Goal: Task Accomplishment & Management: Use online tool/utility

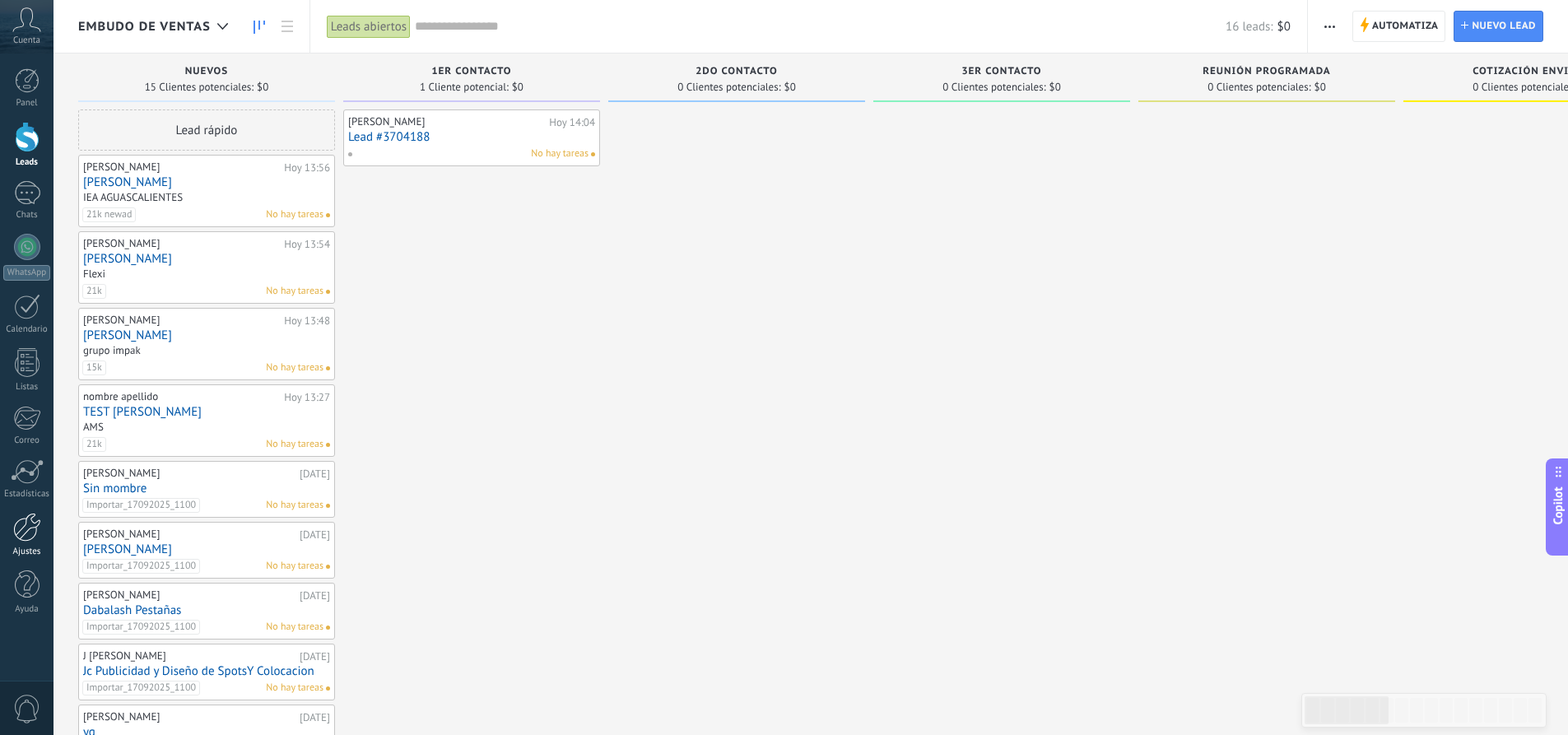
click at [23, 530] on div at bounding box center [27, 527] width 28 height 29
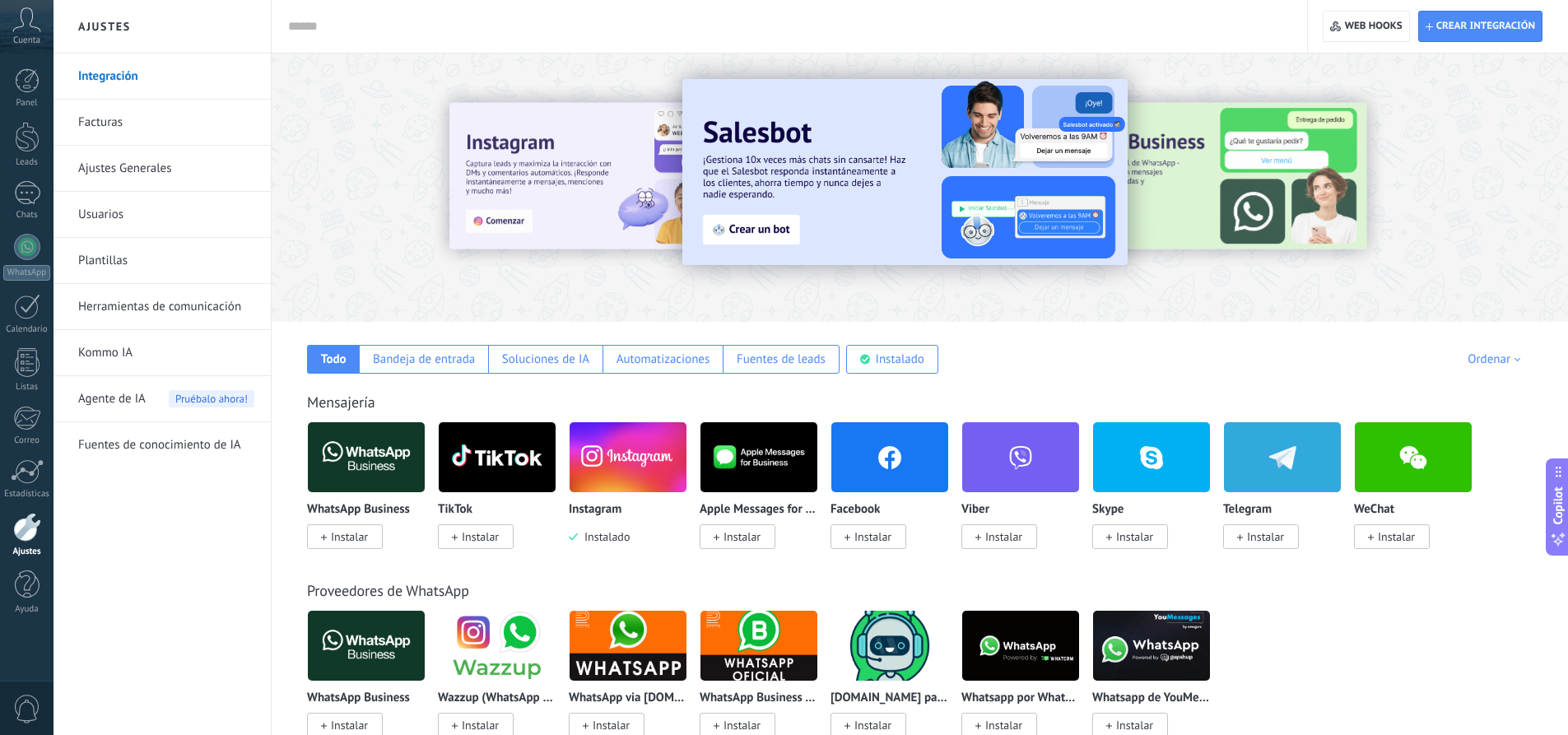
click at [348, 537] on span "Instalar" at bounding box center [349, 536] width 37 height 14
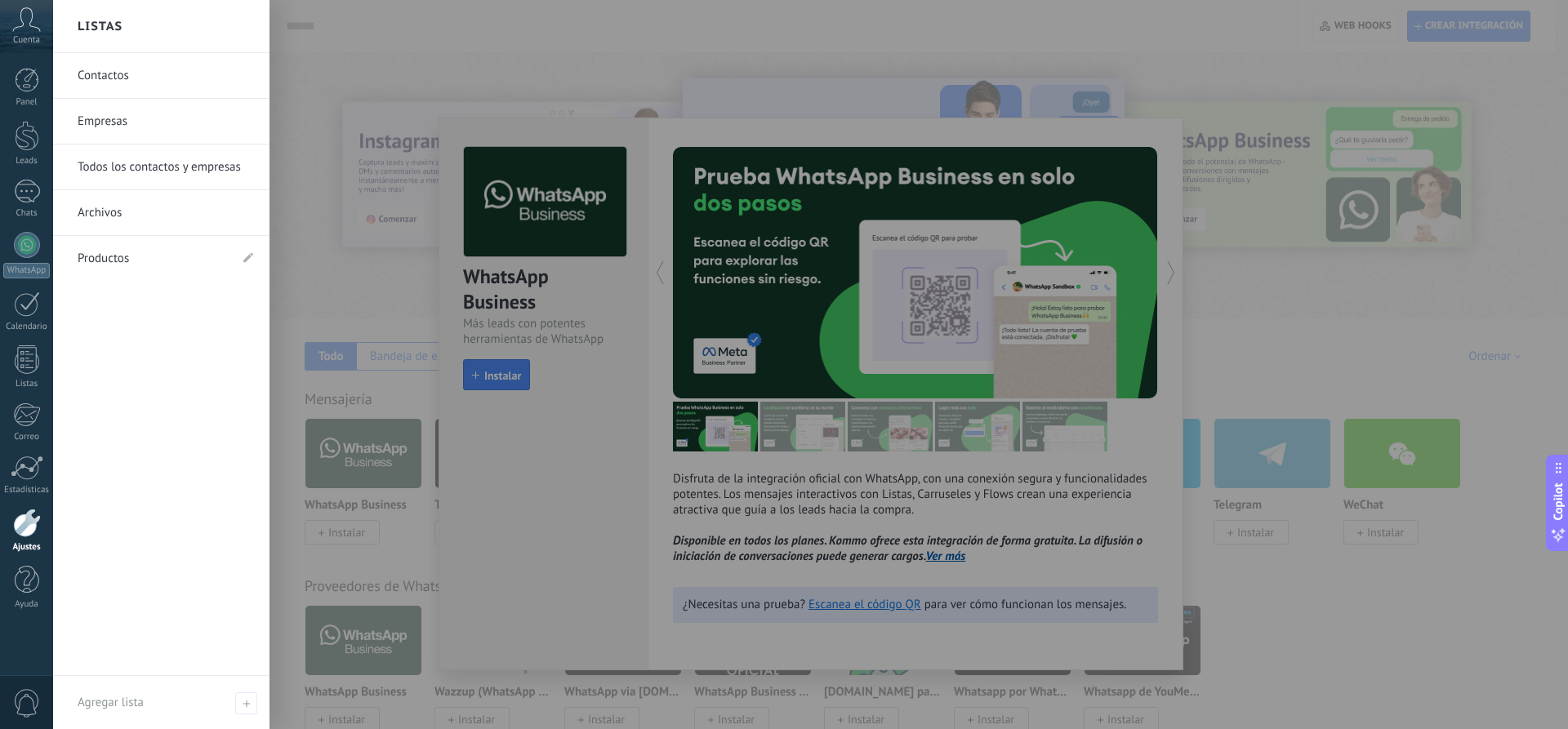
click at [504, 377] on div at bounding box center [837, 364] width 1568 height 729
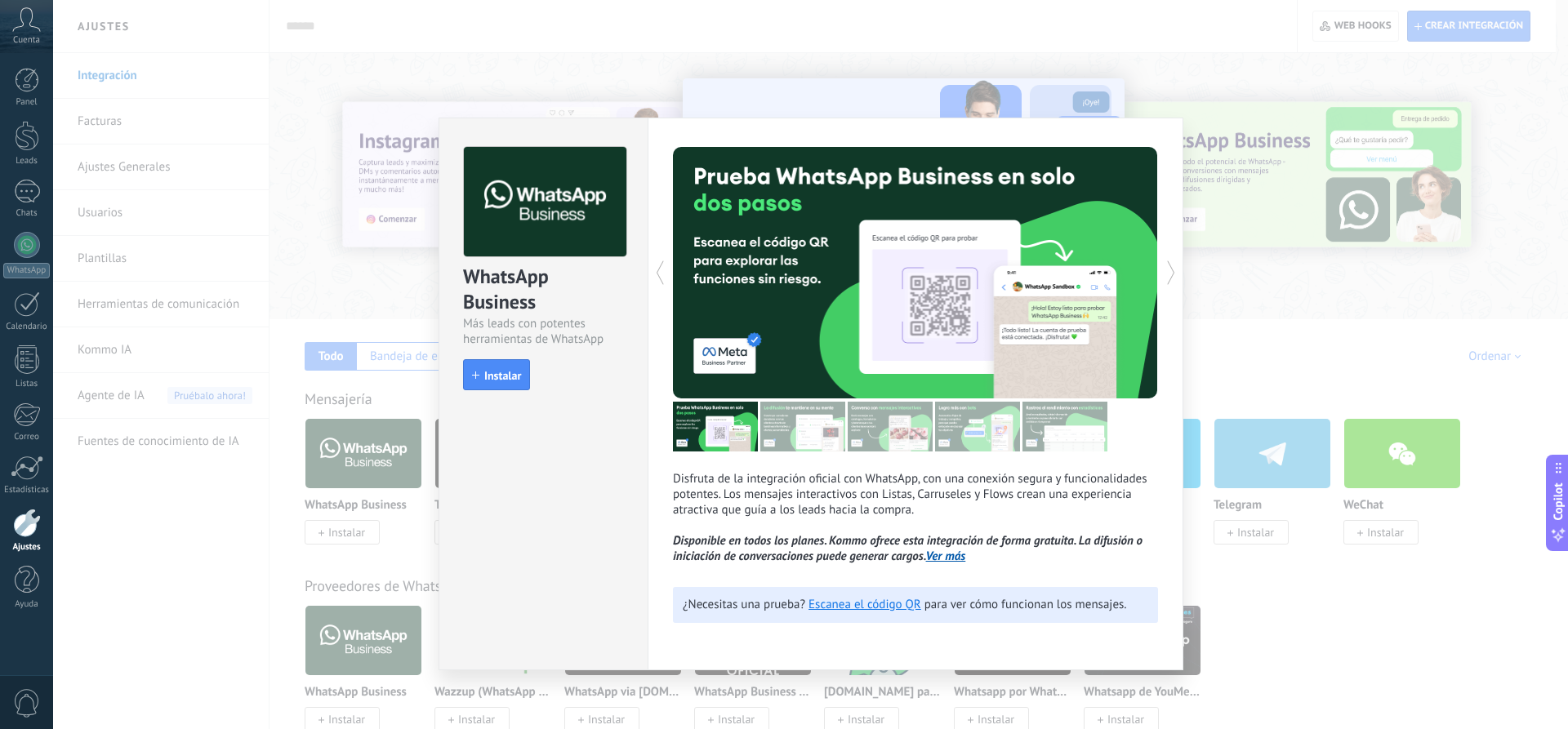
click at [504, 377] on span "Instalar" at bounding box center [502, 375] width 37 height 12
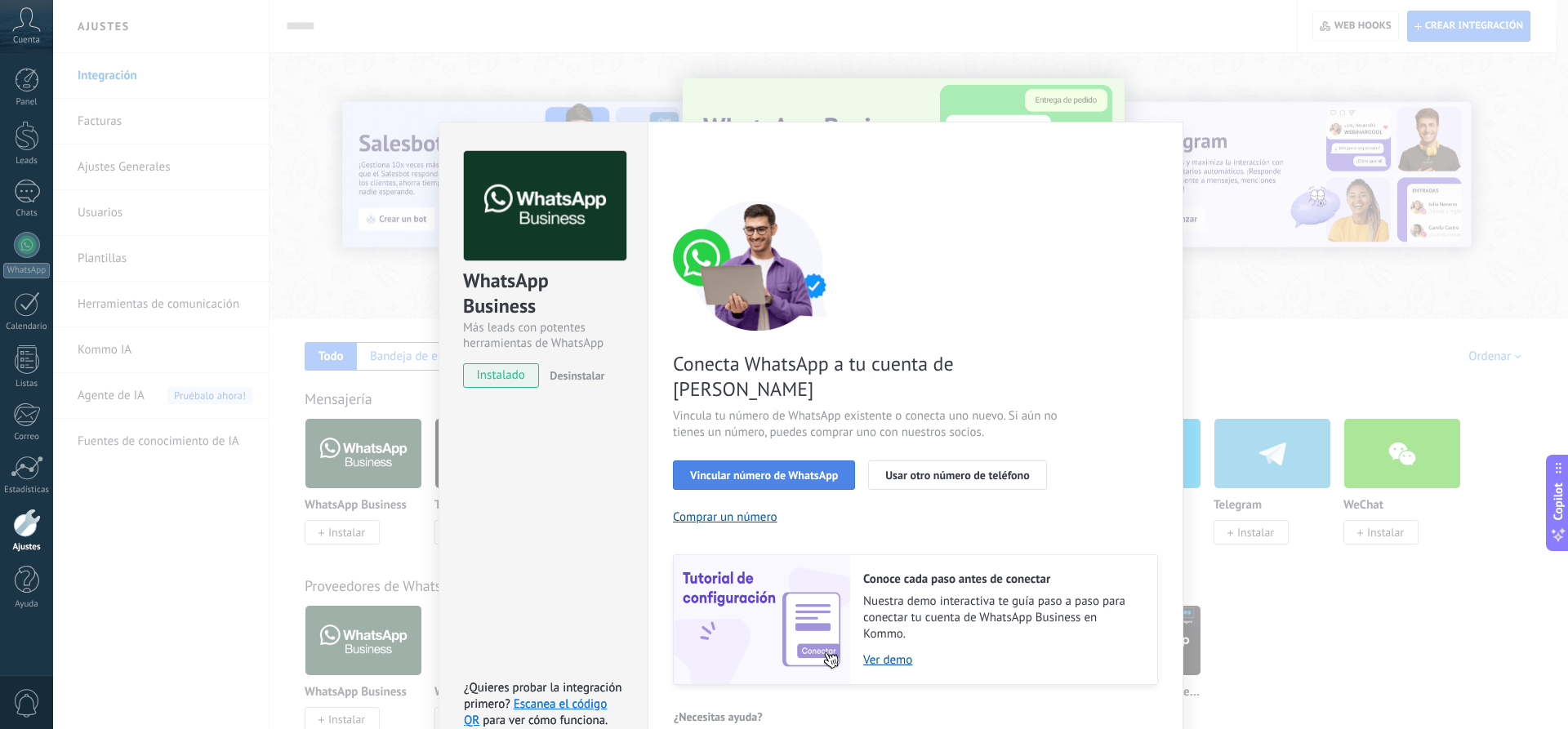
click at [820, 469] on span "Vincular número de WhatsApp" at bounding box center [763, 474] width 148 height 12
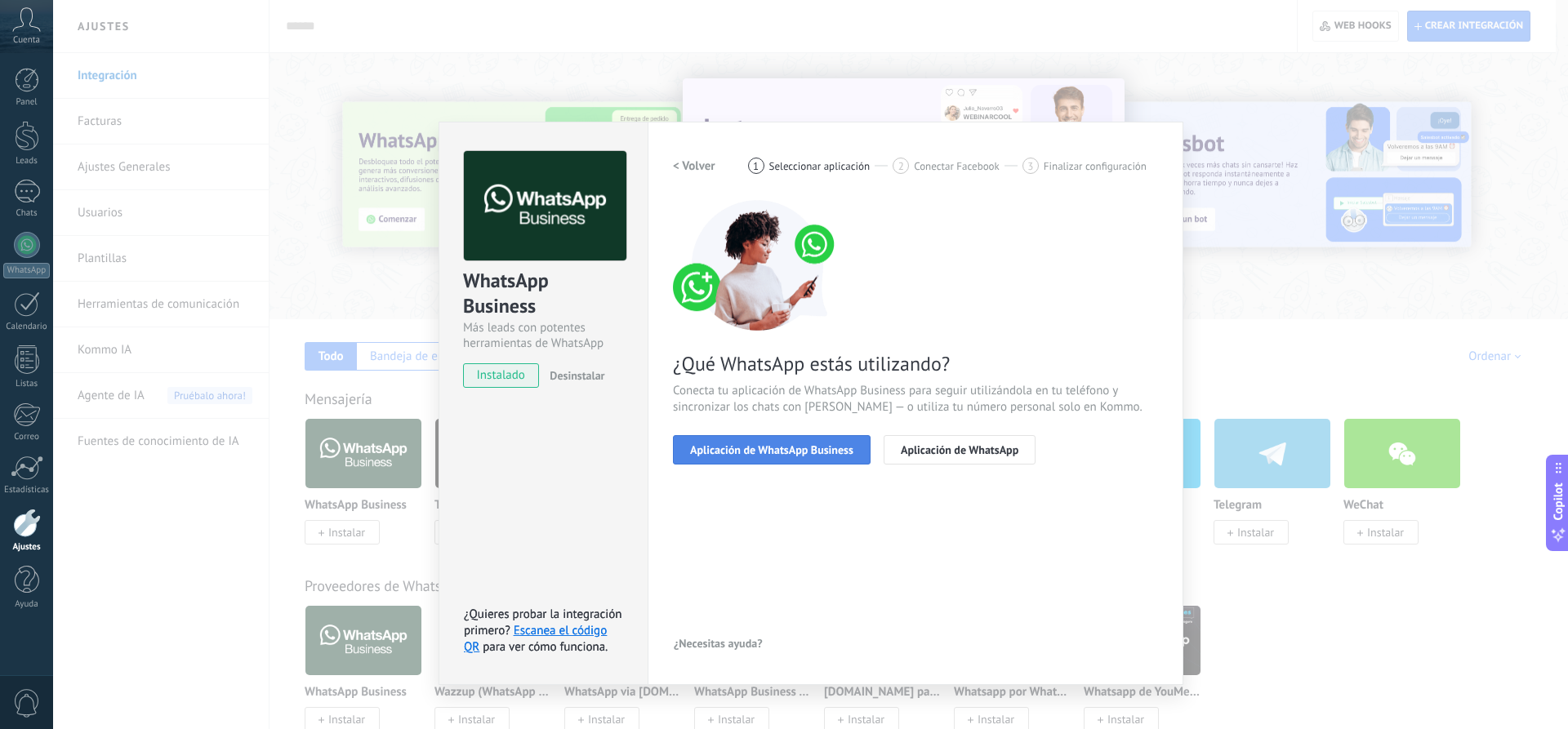
click at [817, 448] on span "Aplicación de WhatsApp Business" at bounding box center [771, 449] width 164 height 12
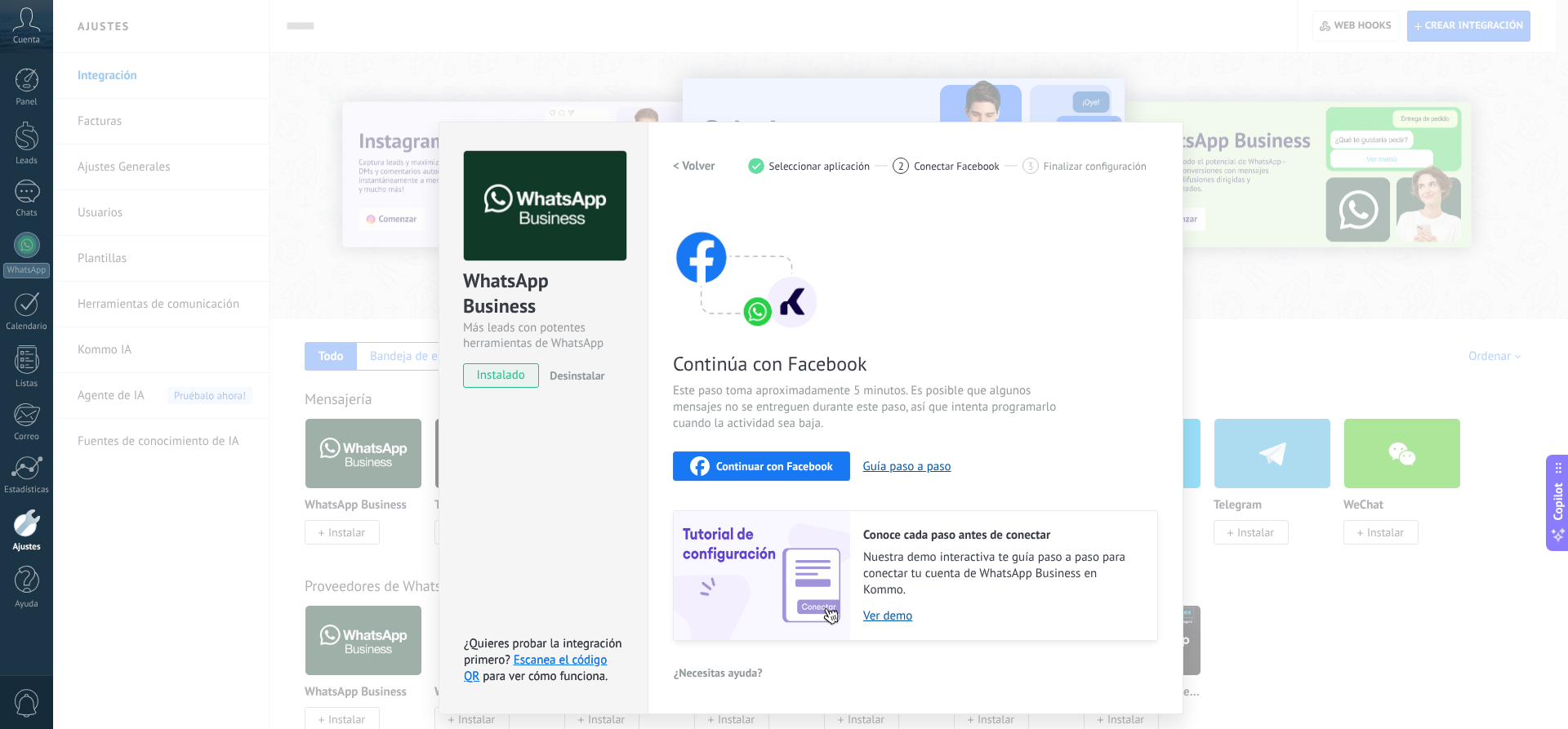
click at [819, 460] on span "Continuar con Facebook" at bounding box center [774, 465] width 117 height 12
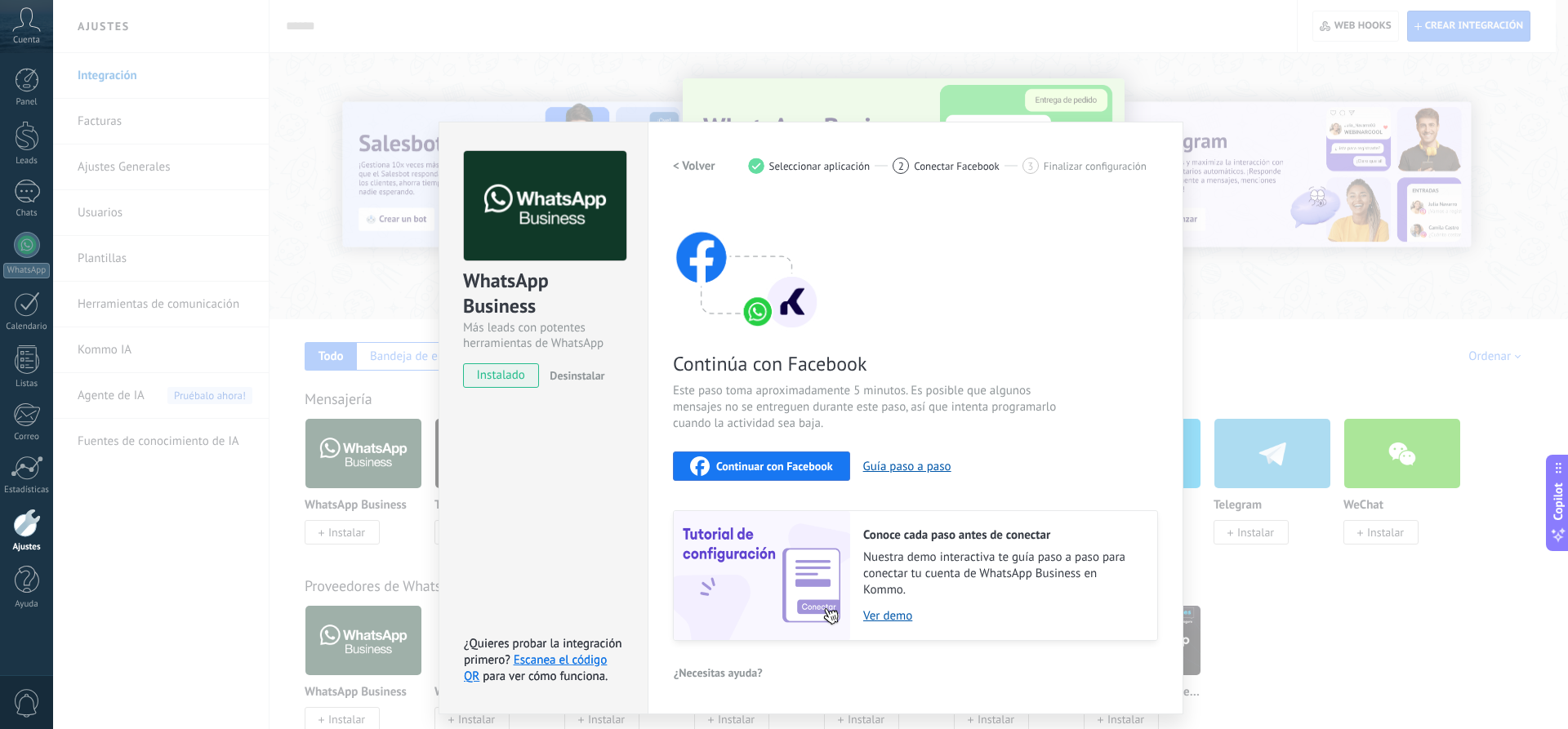
click at [775, 470] on span "Continuar con Facebook" at bounding box center [774, 465] width 117 height 12
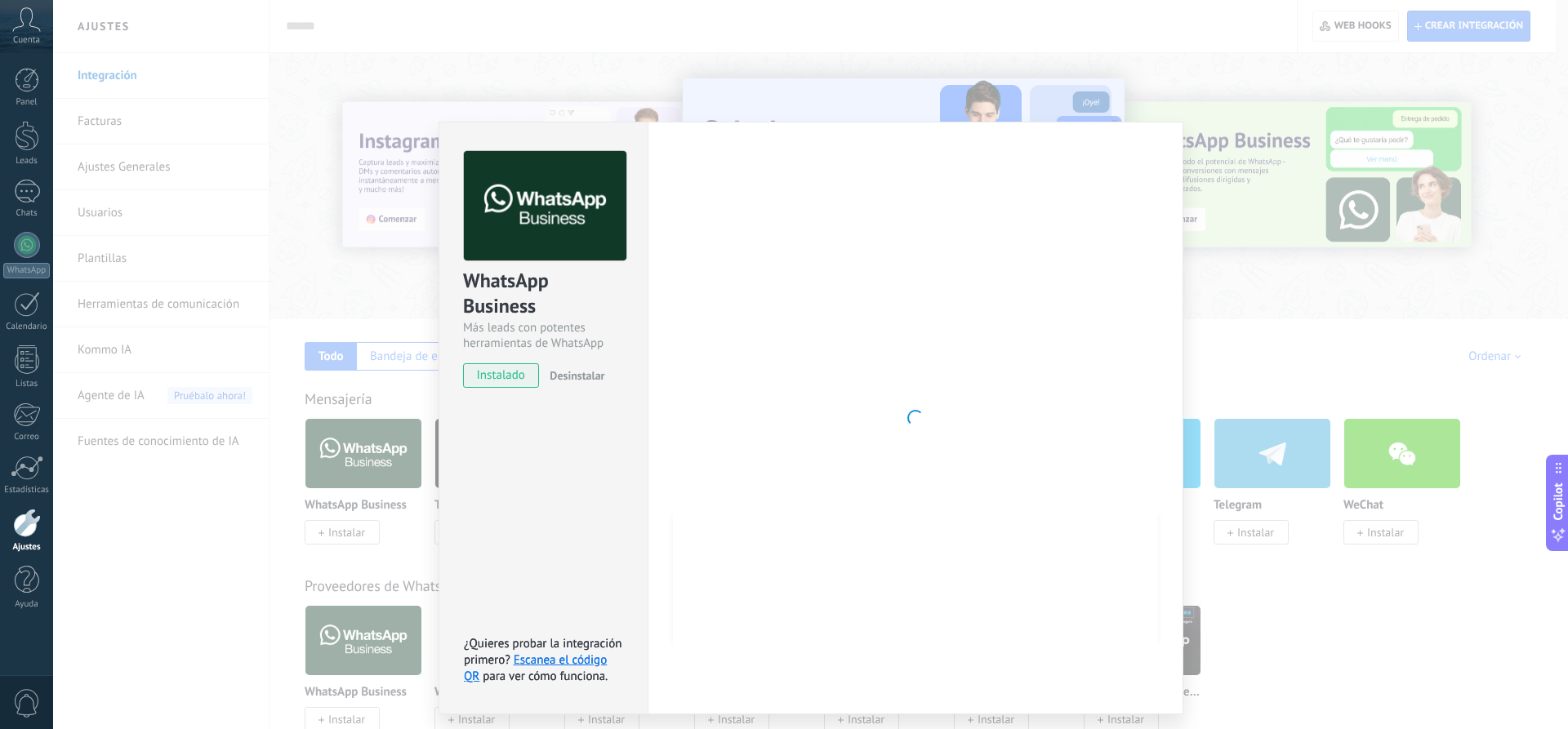
click at [1192, 72] on div "WhatsApp Business Más leads con potentes herramientas de WhatsApp instalado Des…" at bounding box center [810, 364] width 1514 height 729
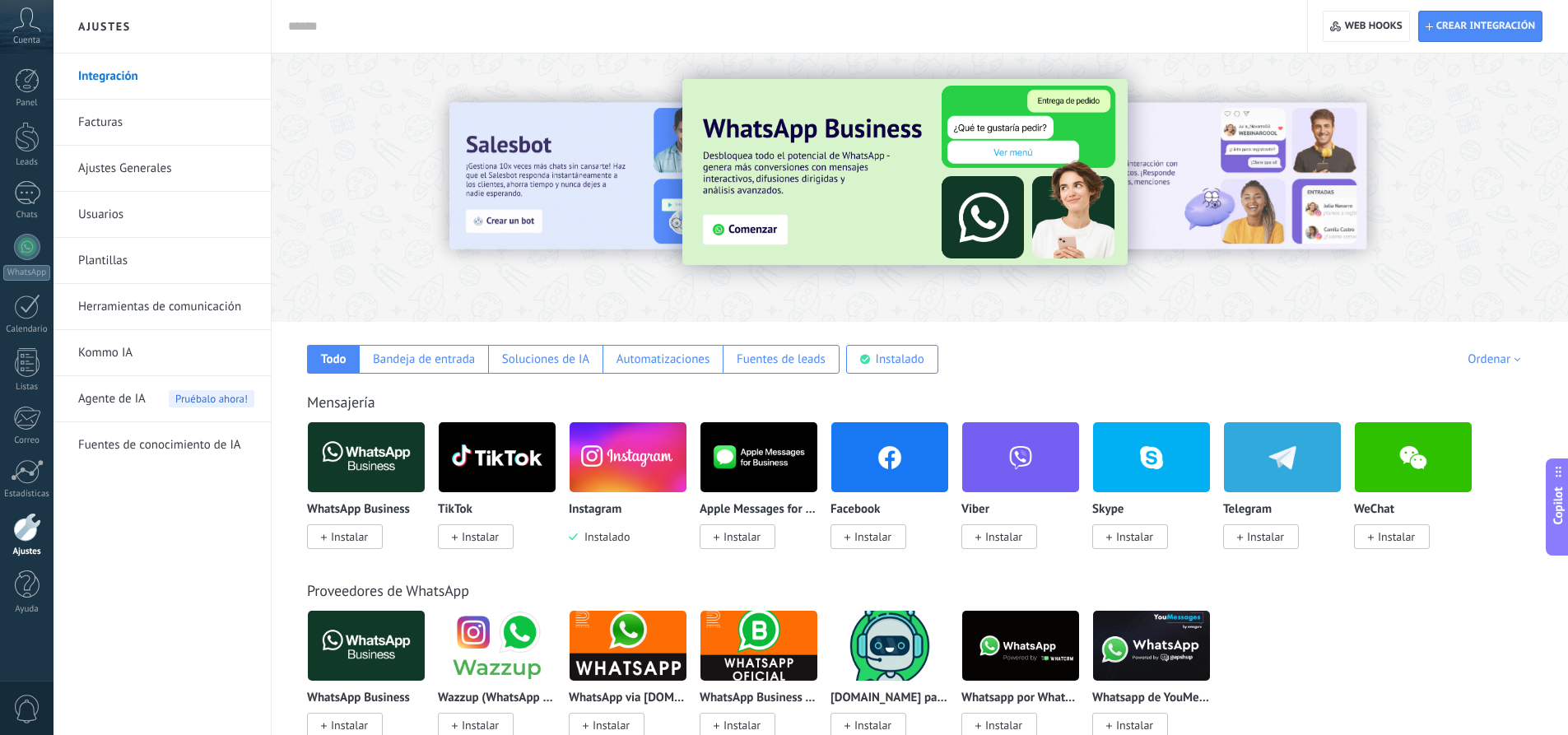
click at [363, 460] on img at bounding box center [367, 457] width 117 height 80
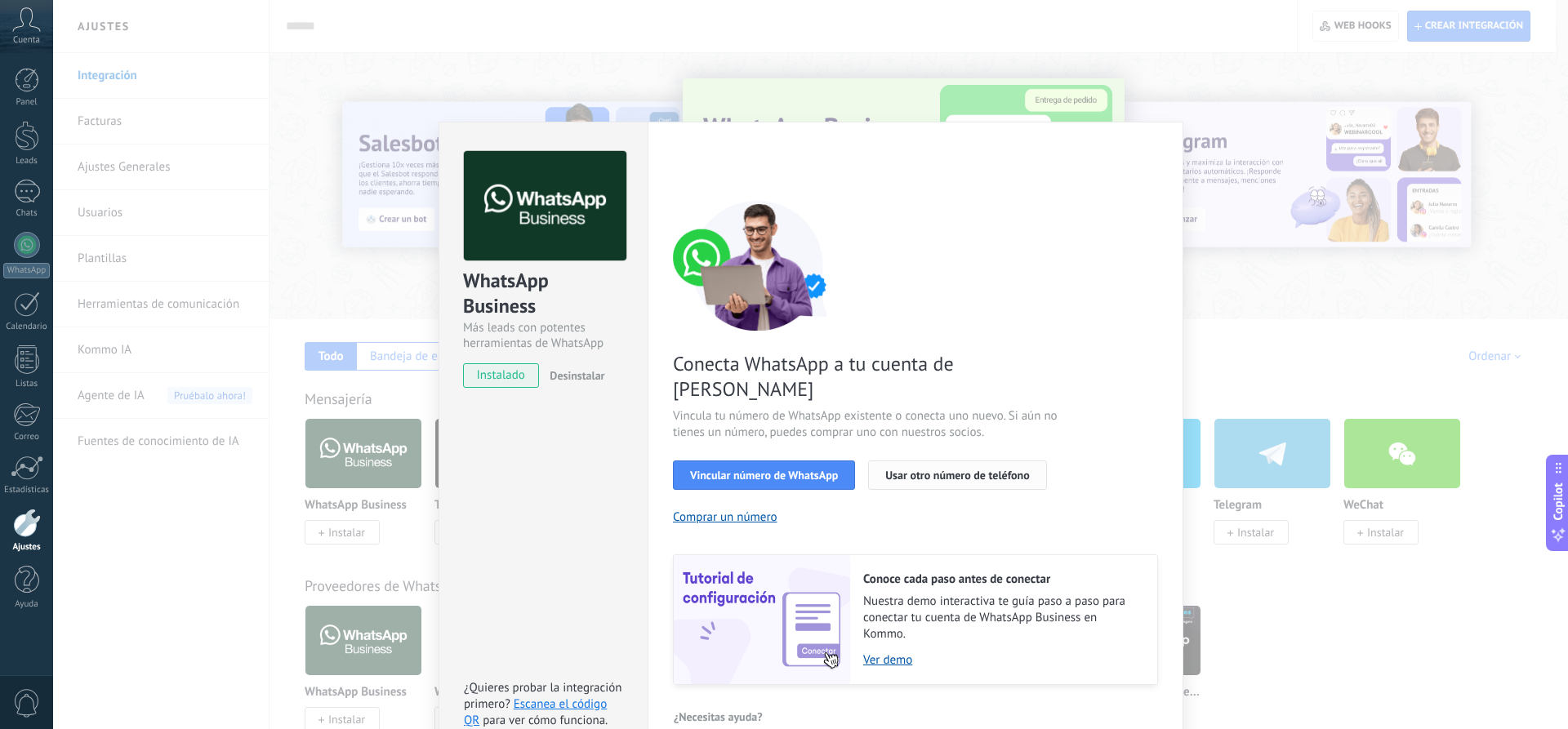
click at [975, 469] on span "Usar otro número de teléfono" at bounding box center [957, 474] width 144 height 12
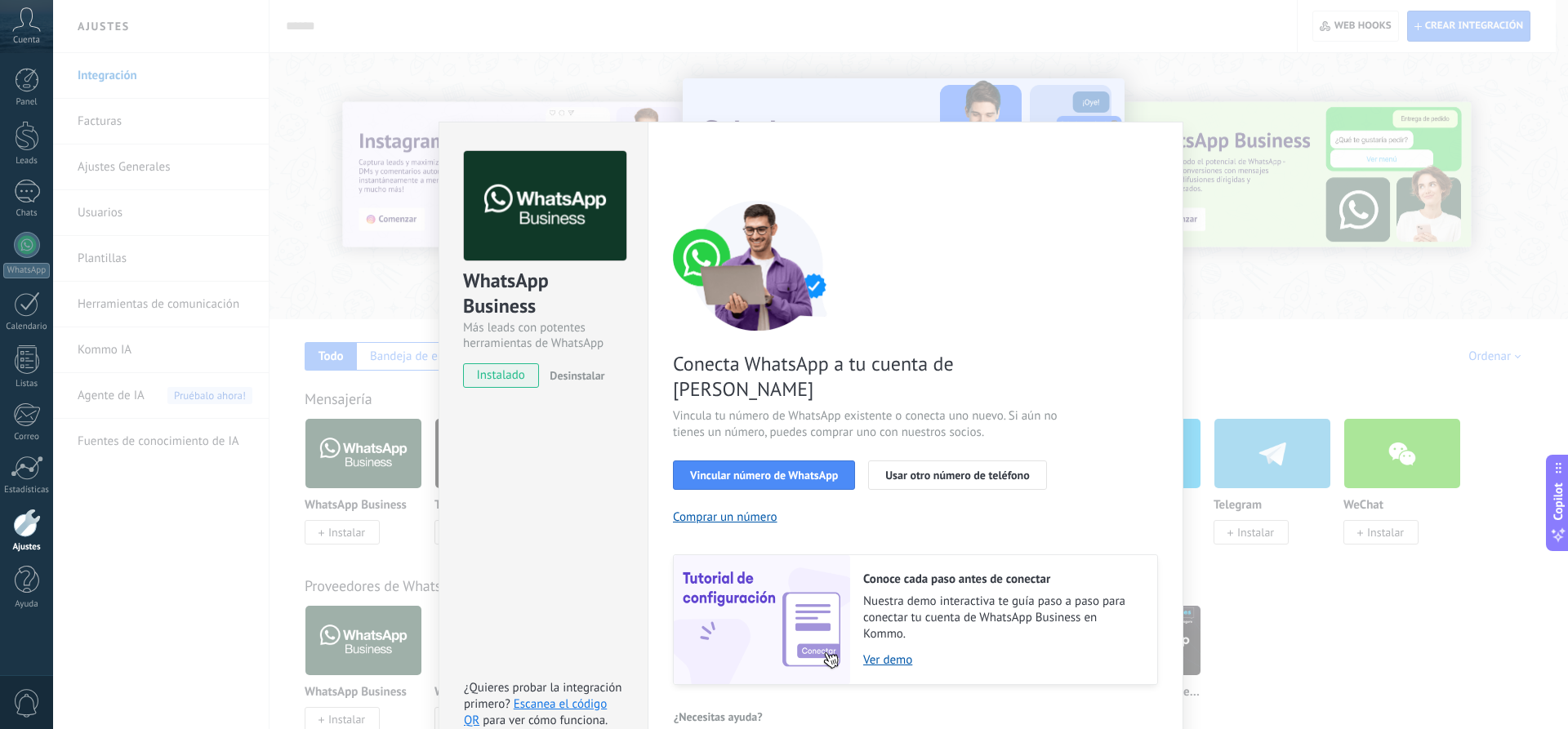
scroll to position [4, 0]
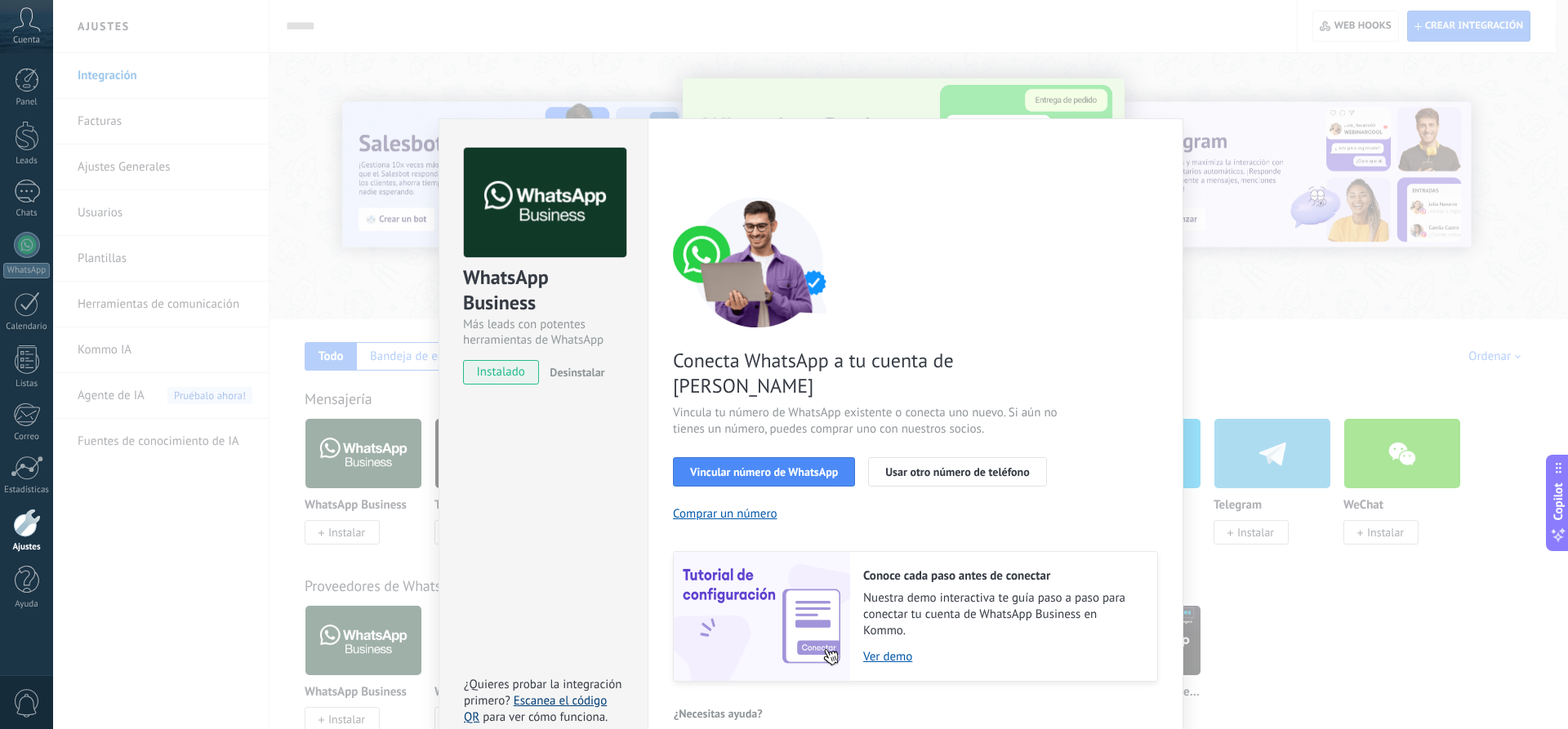
click at [554, 692] on link "Escanea el código QR" at bounding box center [535, 708] width 143 height 32
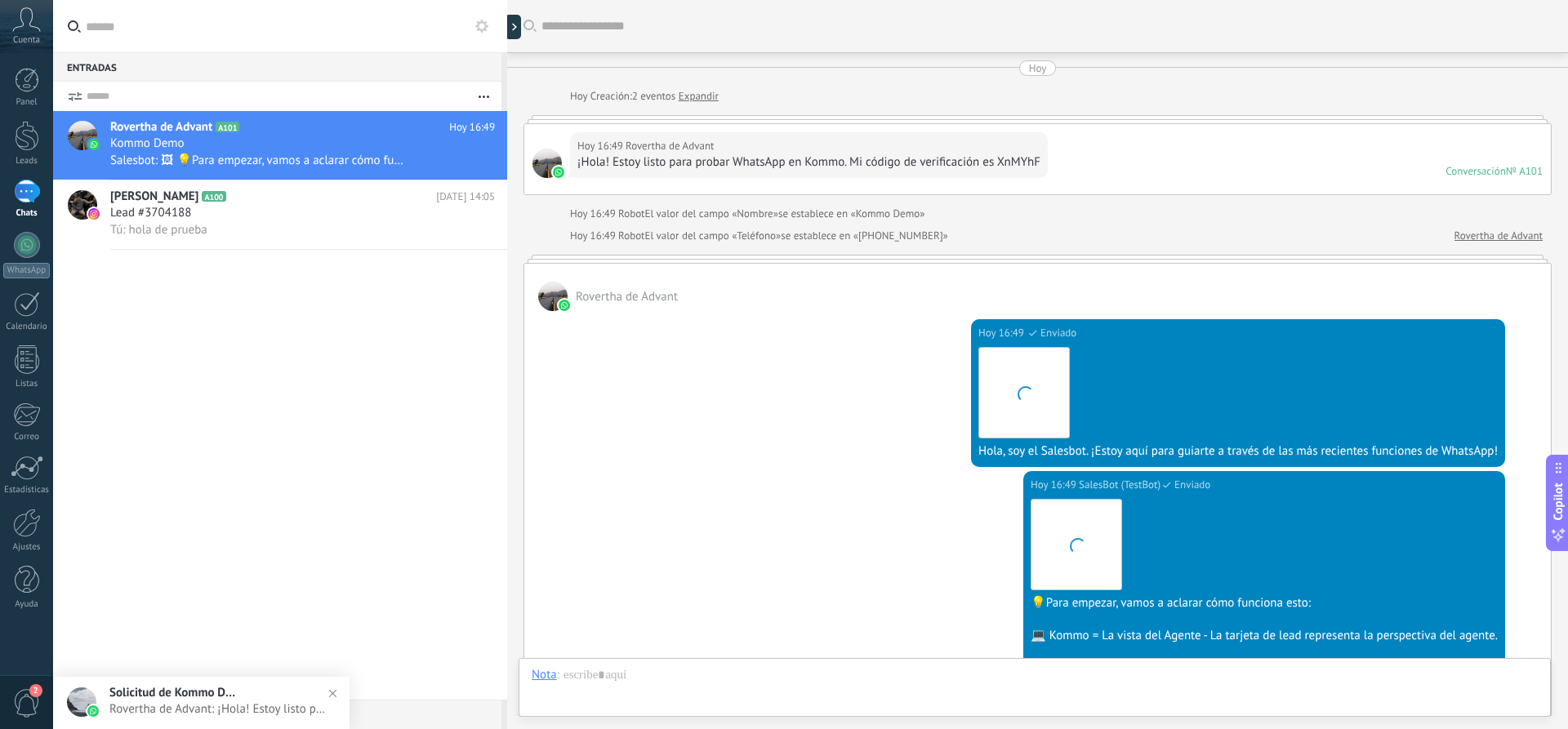
scroll to position [353, 0]
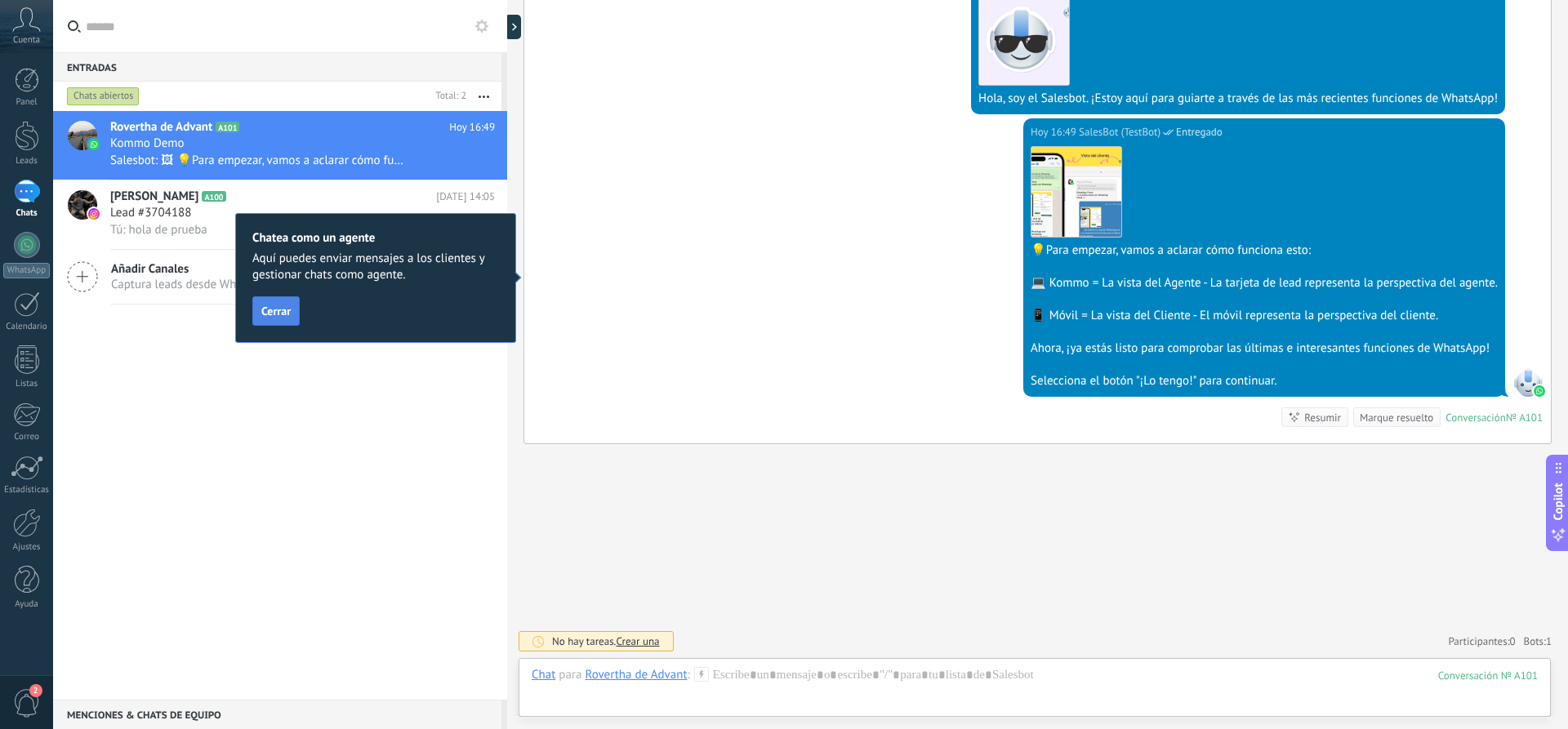
click at [269, 304] on button "Cerrar" at bounding box center [275, 311] width 47 height 29
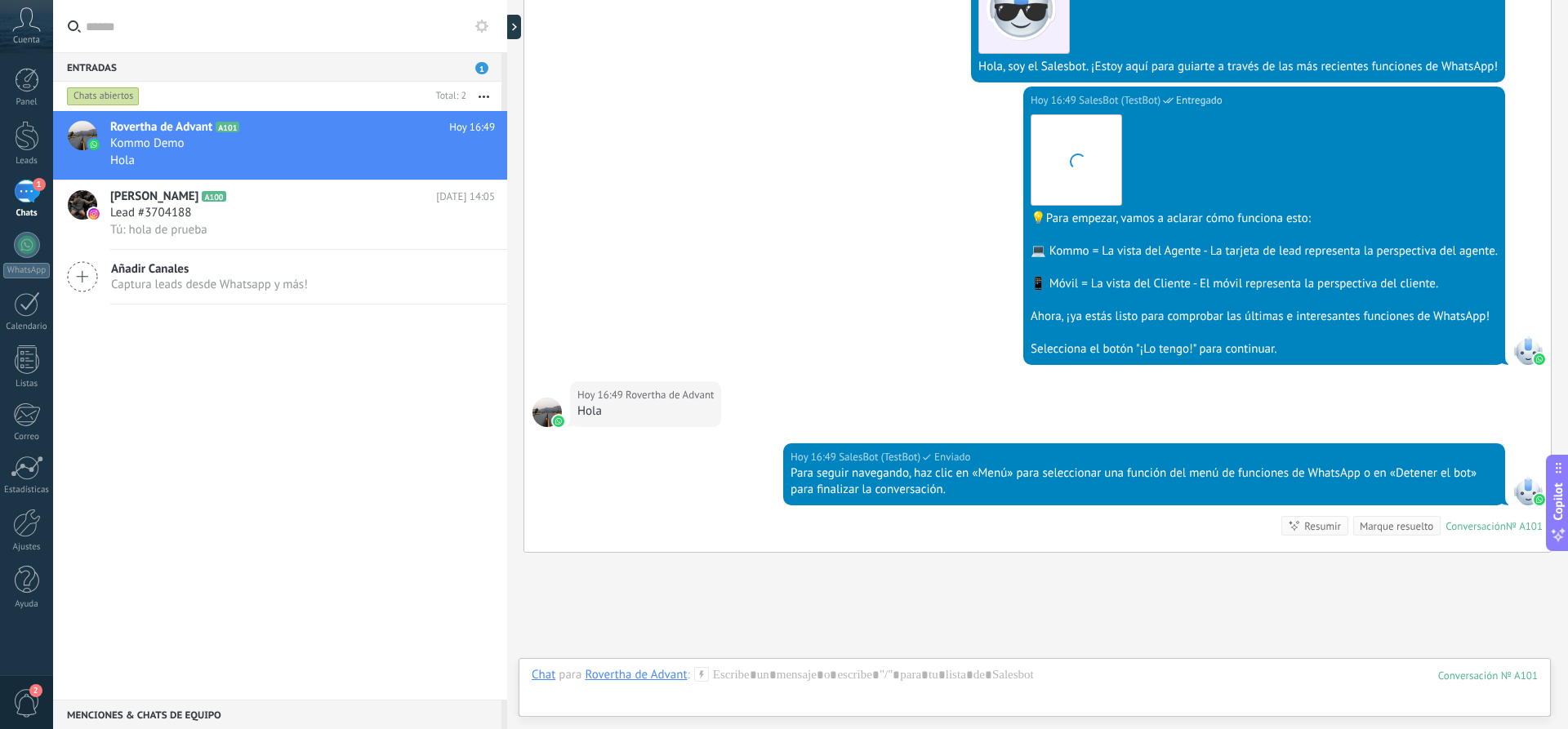
scroll to position [493, 0]
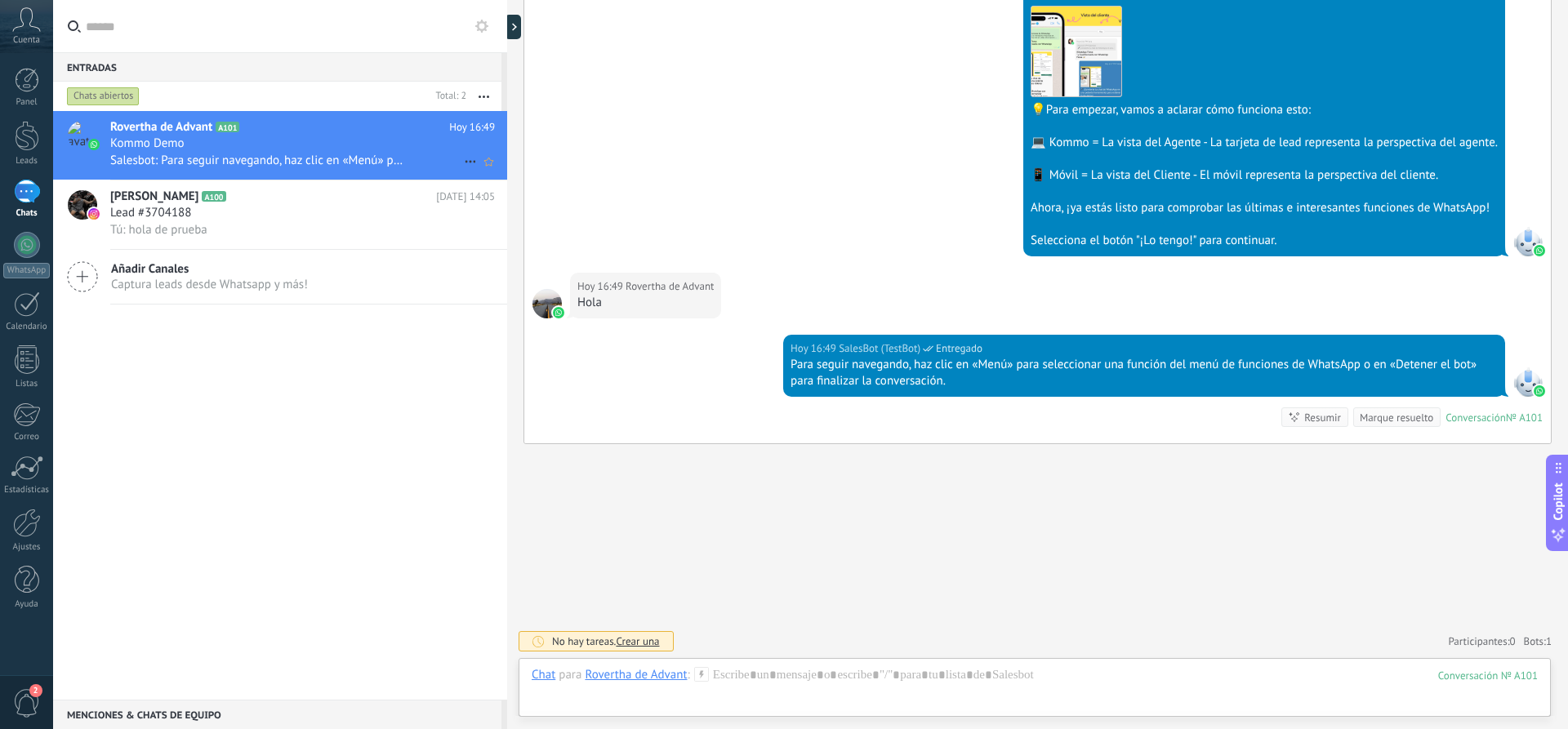
click at [212, 153] on span "Salesbot: Para seguir navegando, haz clic en «Menú» para seleccionar una funció…" at bounding box center [257, 160] width 295 height 15
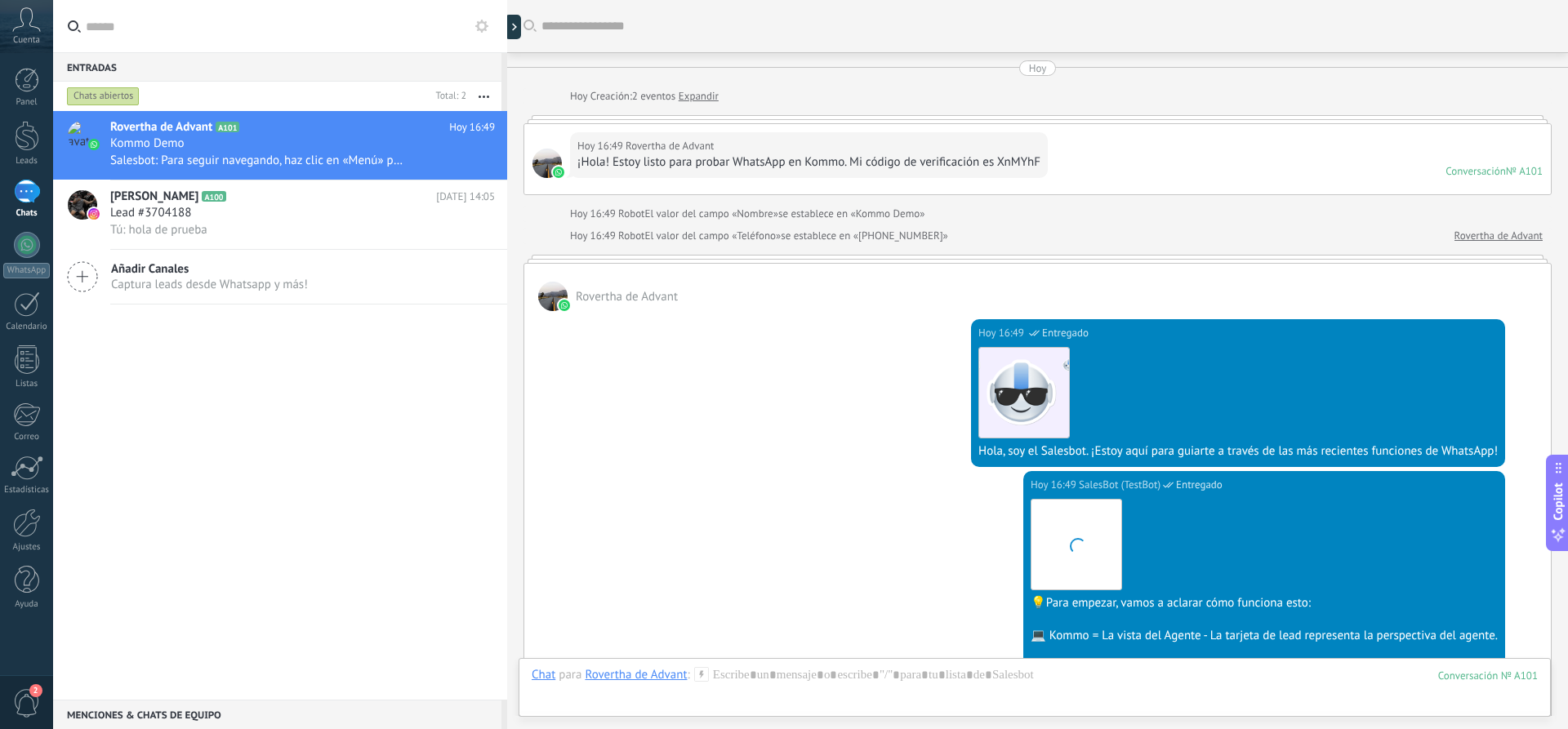
scroll to position [493, 0]
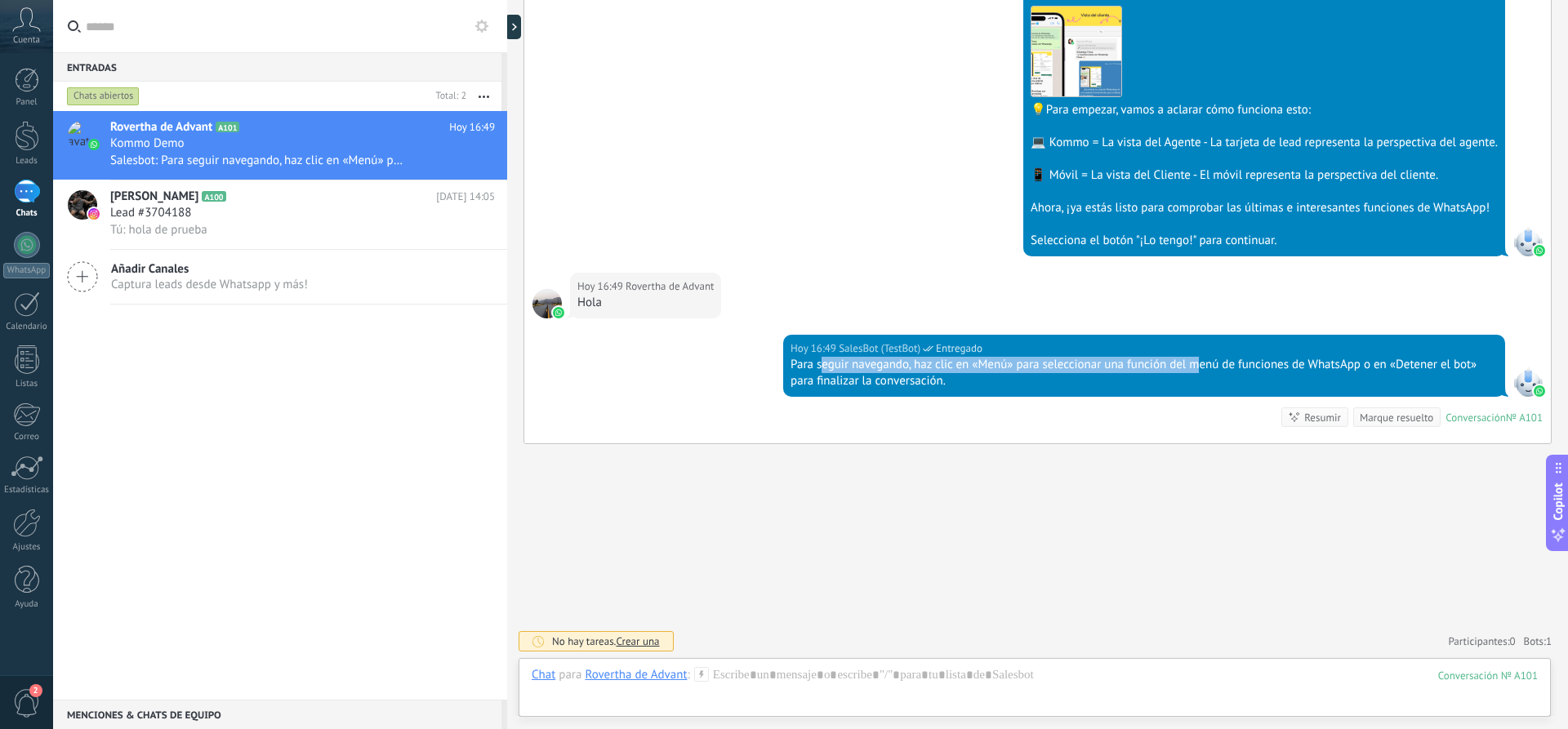
drag, startPoint x: 821, startPoint y: 368, endPoint x: 1199, endPoint y: 365, distance: 378.0
click at [1199, 365] on div "Para seguir navegando, haz clic en «Menú» para seleccionar una función del menú…" at bounding box center [1143, 373] width 707 height 33
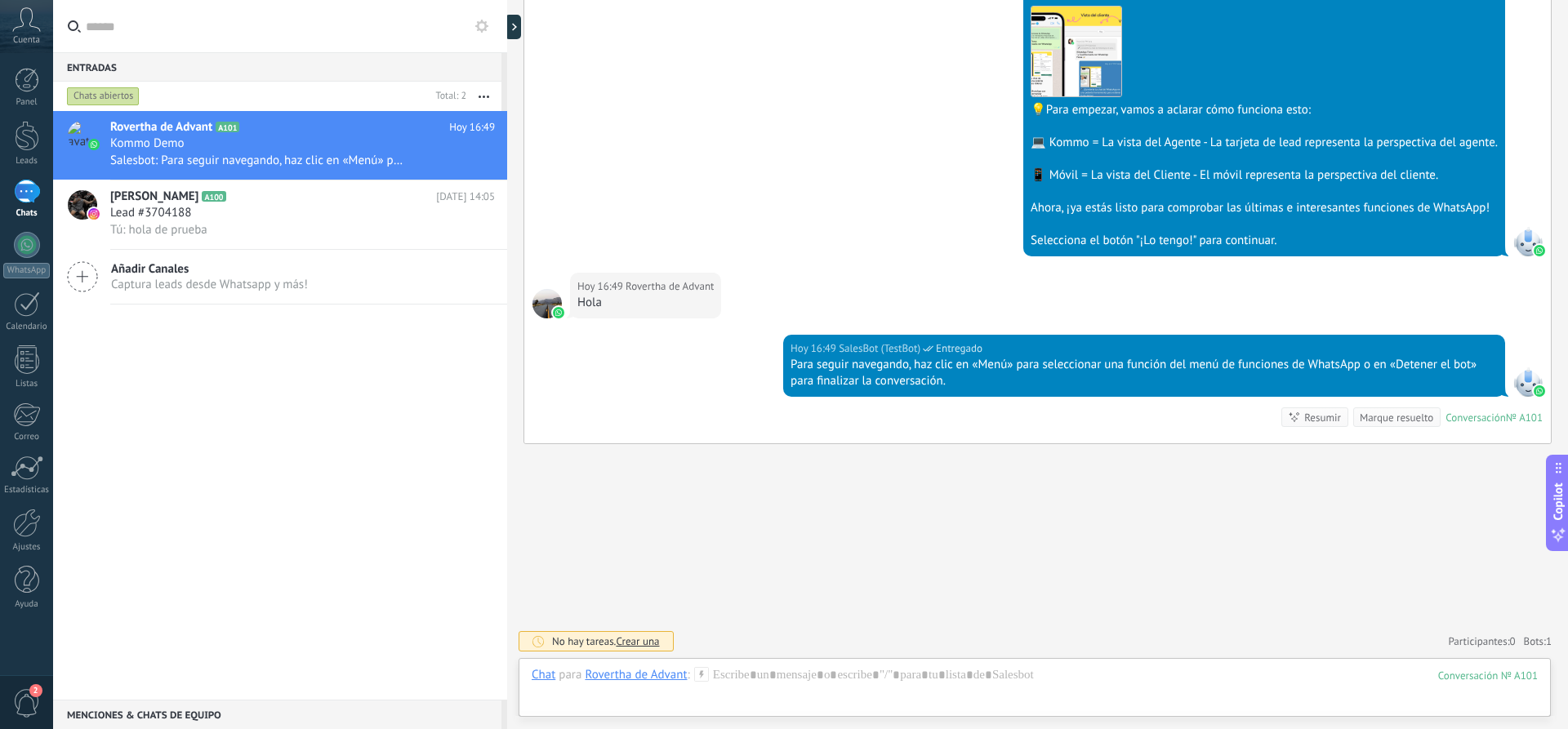
click at [1241, 361] on div "Para seguir navegando, haz clic en «Menú» para seleccionar una función del menú…" at bounding box center [1143, 373] width 707 height 33
click at [30, 254] on div at bounding box center [27, 244] width 26 height 26
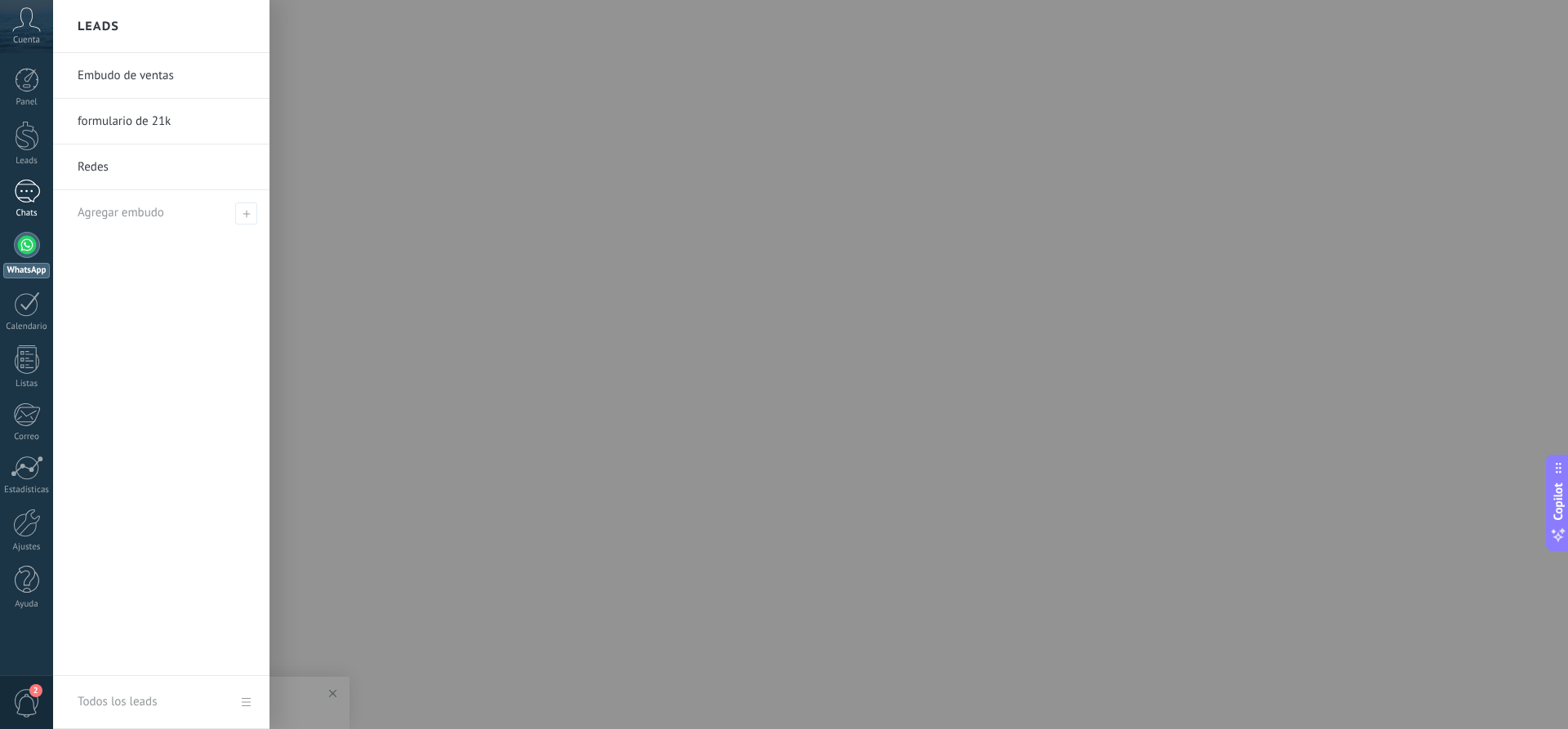
click at [24, 197] on div "1" at bounding box center [27, 191] width 26 height 23
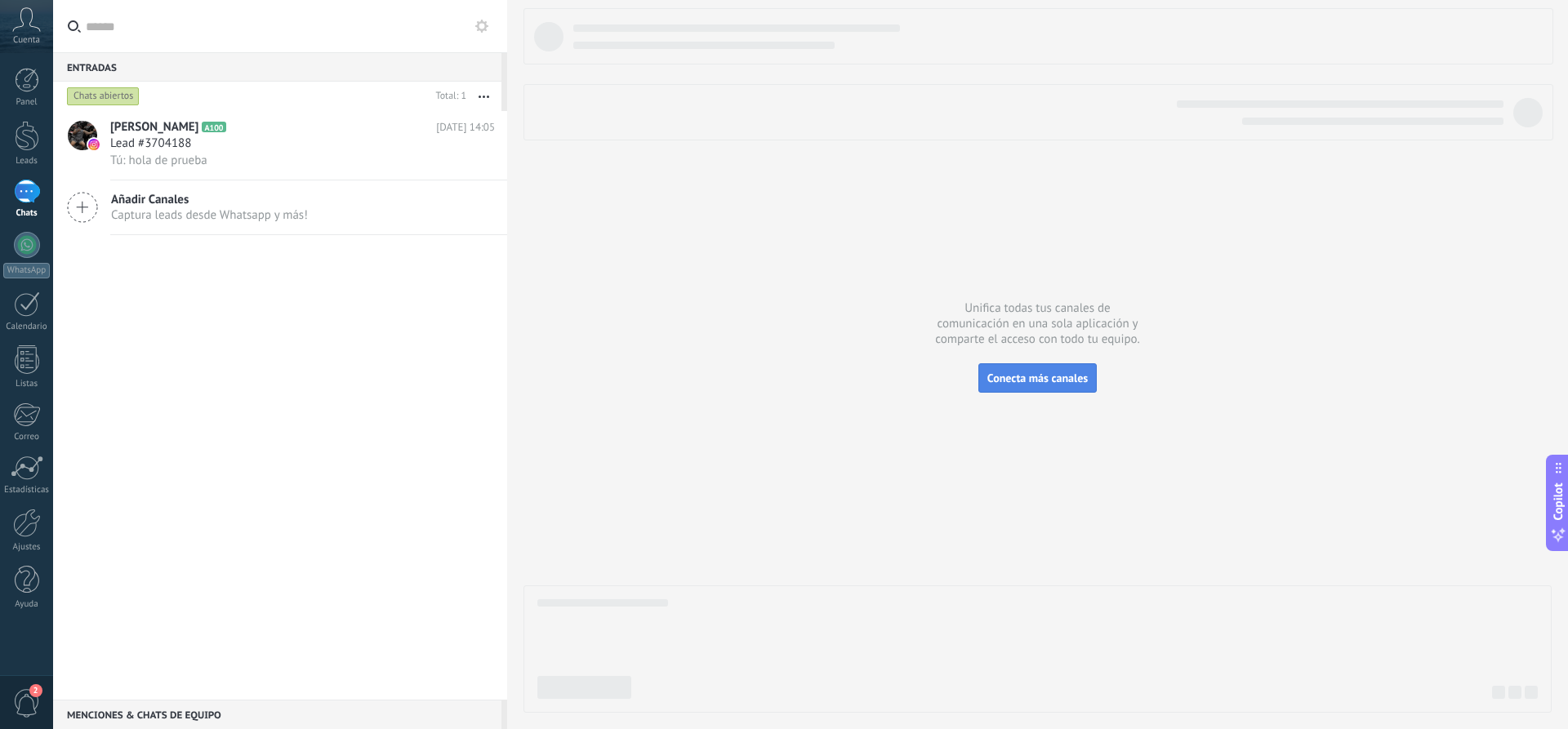
click at [1041, 380] on span "Conecta más canales" at bounding box center [1037, 378] width 100 height 14
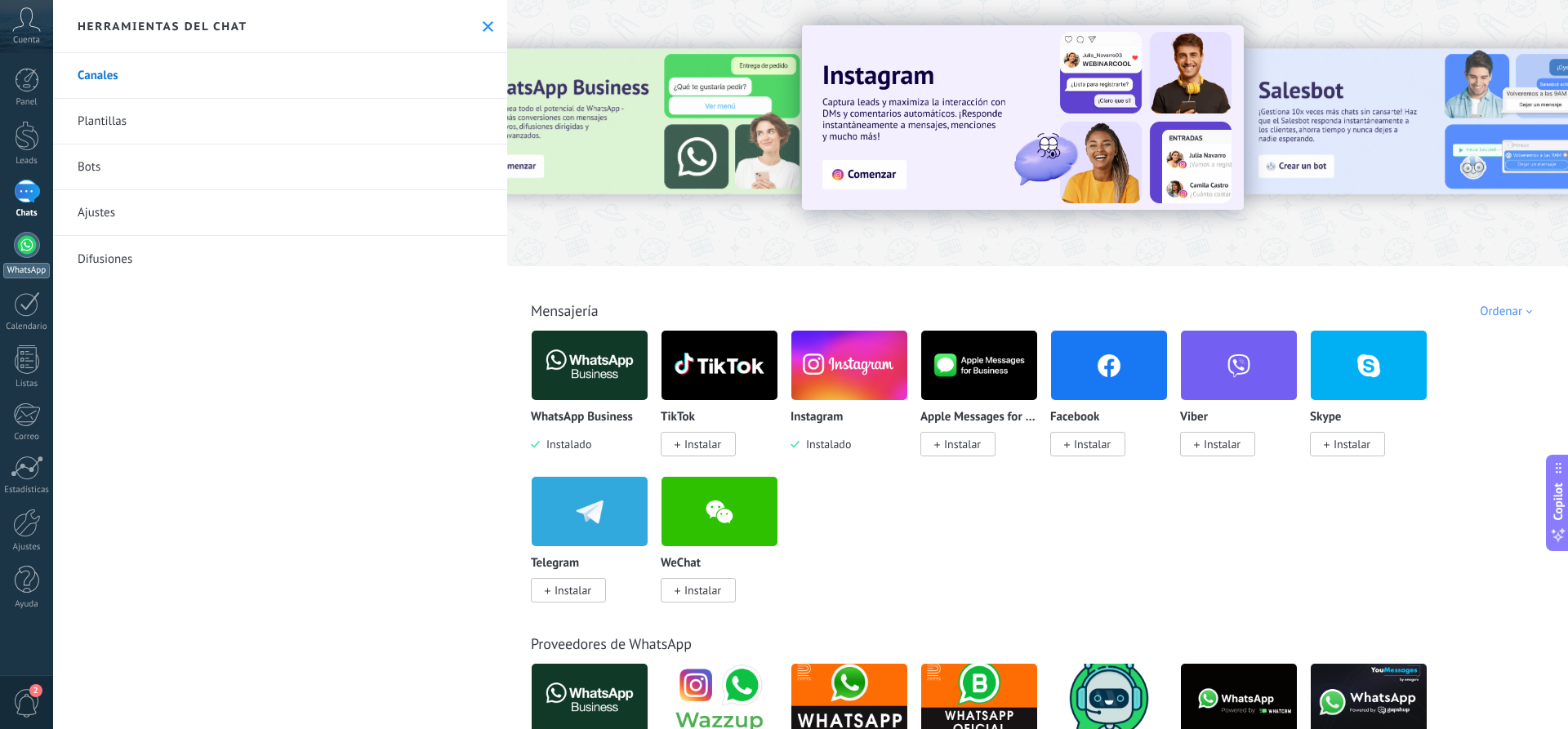
click at [36, 253] on div at bounding box center [27, 244] width 26 height 26
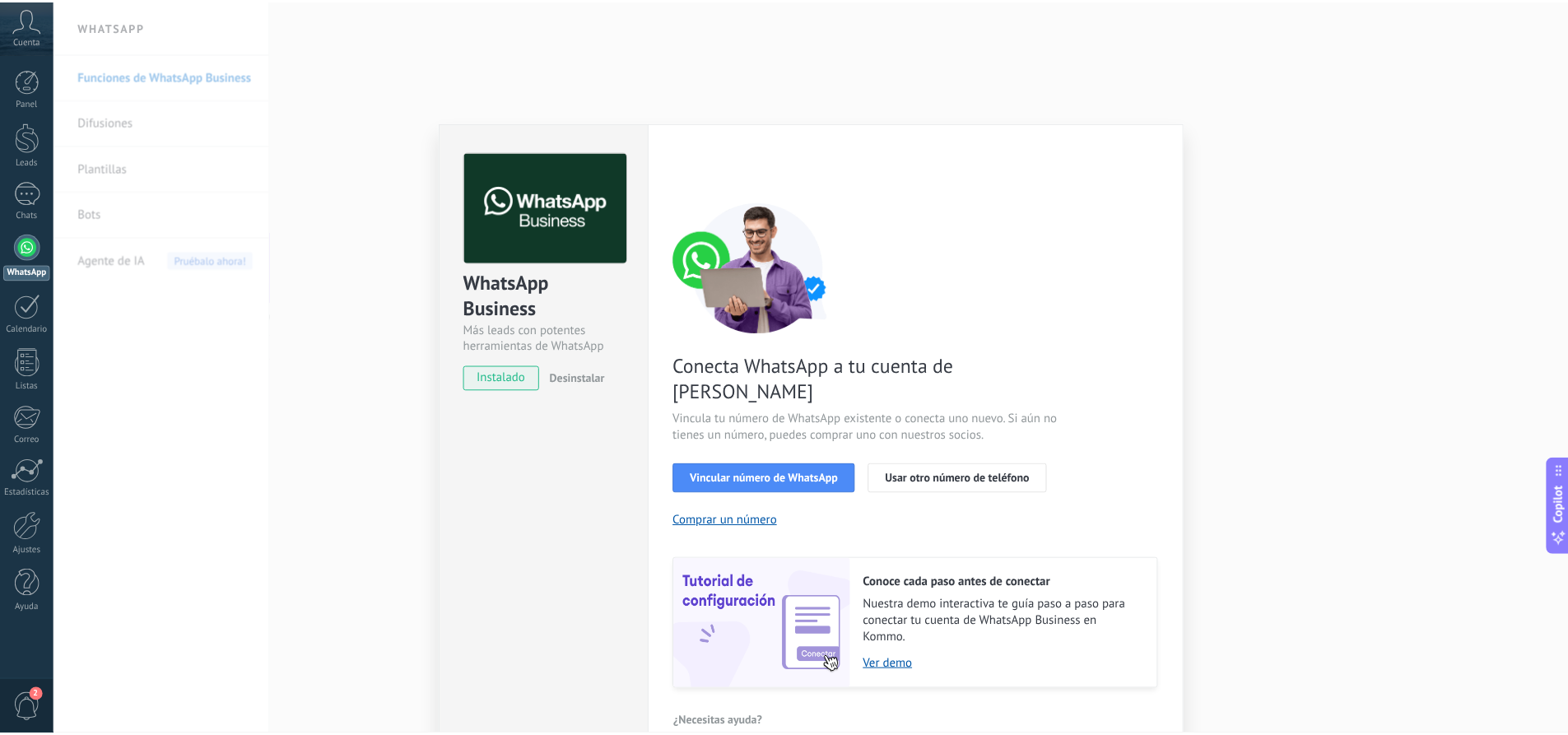
scroll to position [4, 0]
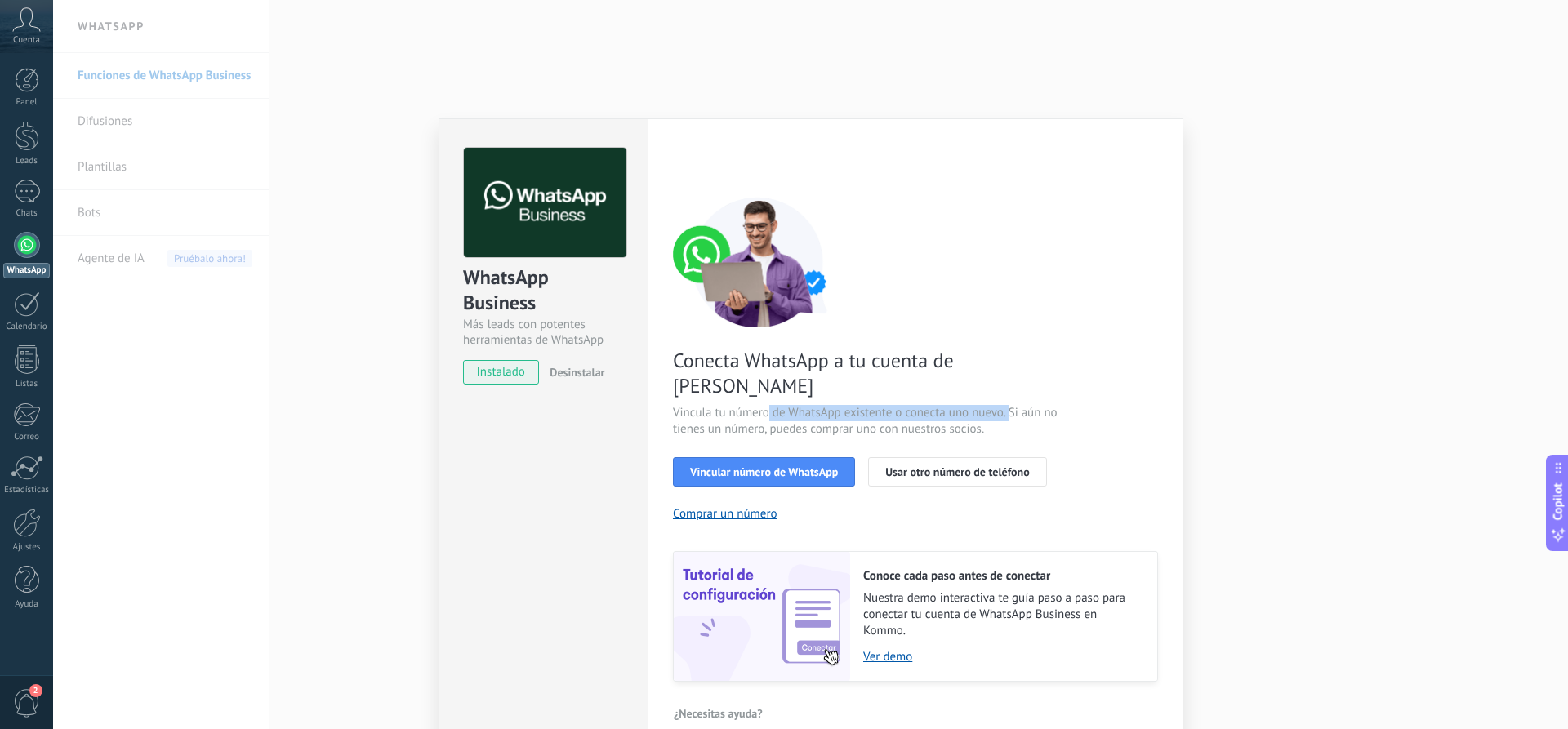
drag, startPoint x: 764, startPoint y: 390, endPoint x: 1004, endPoint y: 389, distance: 240.0
click at [1004, 405] on span "Vincula tu número de WhatsApp existente o conecta uno nuevo. Si aún no tienes u…" at bounding box center [867, 421] width 389 height 33
click at [930, 466] on span "Usar otro número de teléfono" at bounding box center [957, 472] width 144 height 12
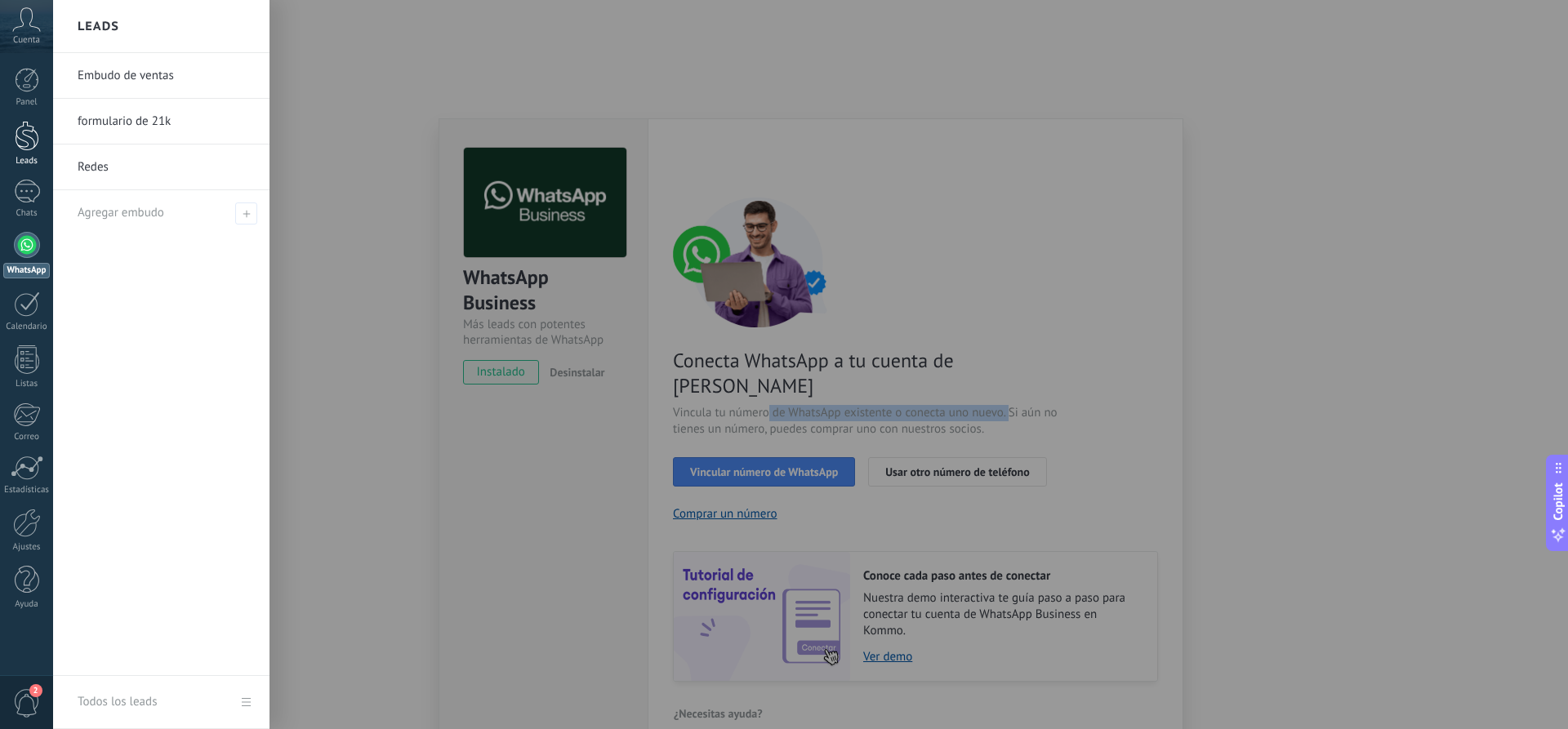
click at [33, 147] on div at bounding box center [26, 136] width 24 height 30
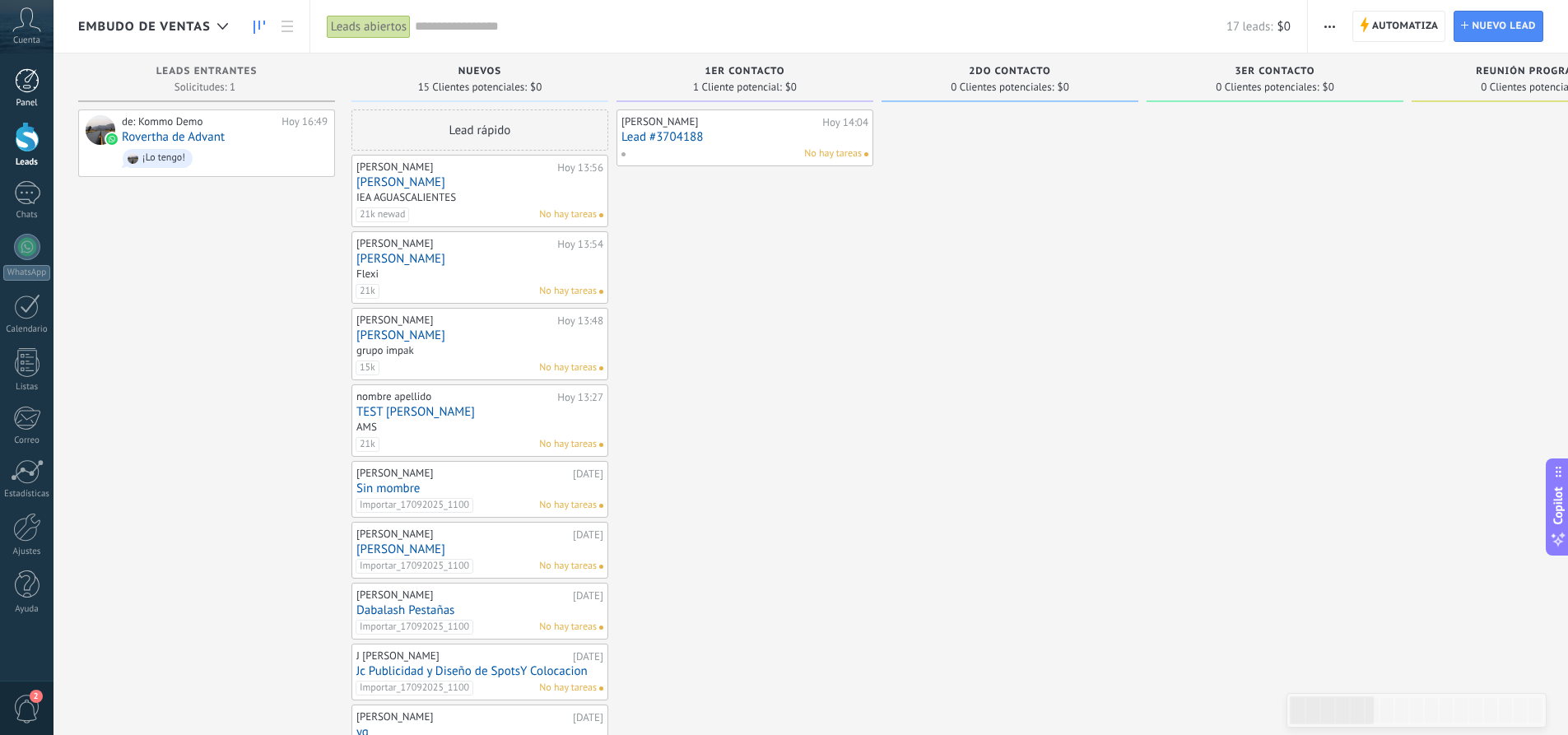
click at [28, 79] on div at bounding box center [26, 80] width 24 height 24
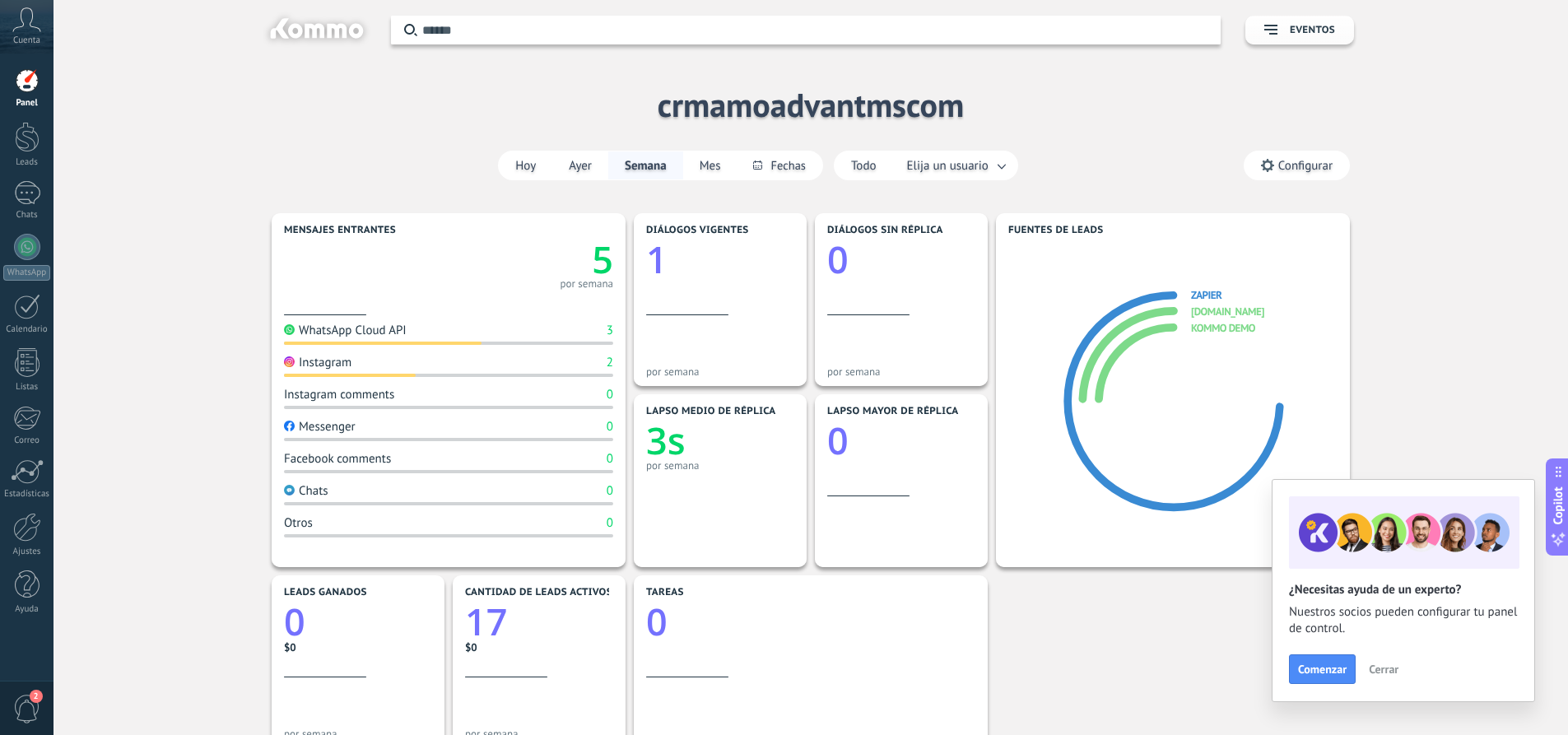
click at [1385, 669] on span "Cerrar" at bounding box center [1383, 668] width 30 height 12
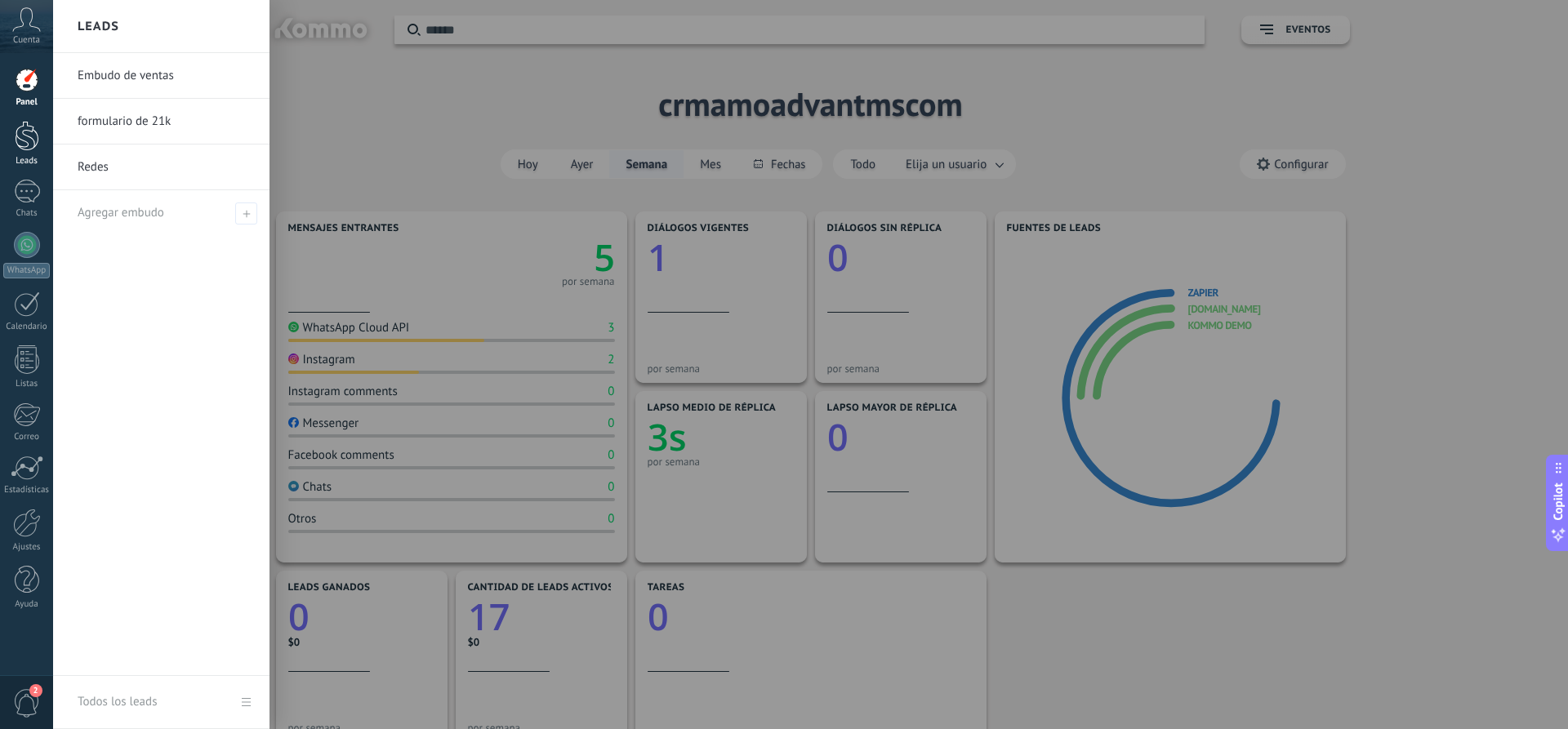
click at [30, 151] on link "Leads" at bounding box center [26, 143] width 53 height 46
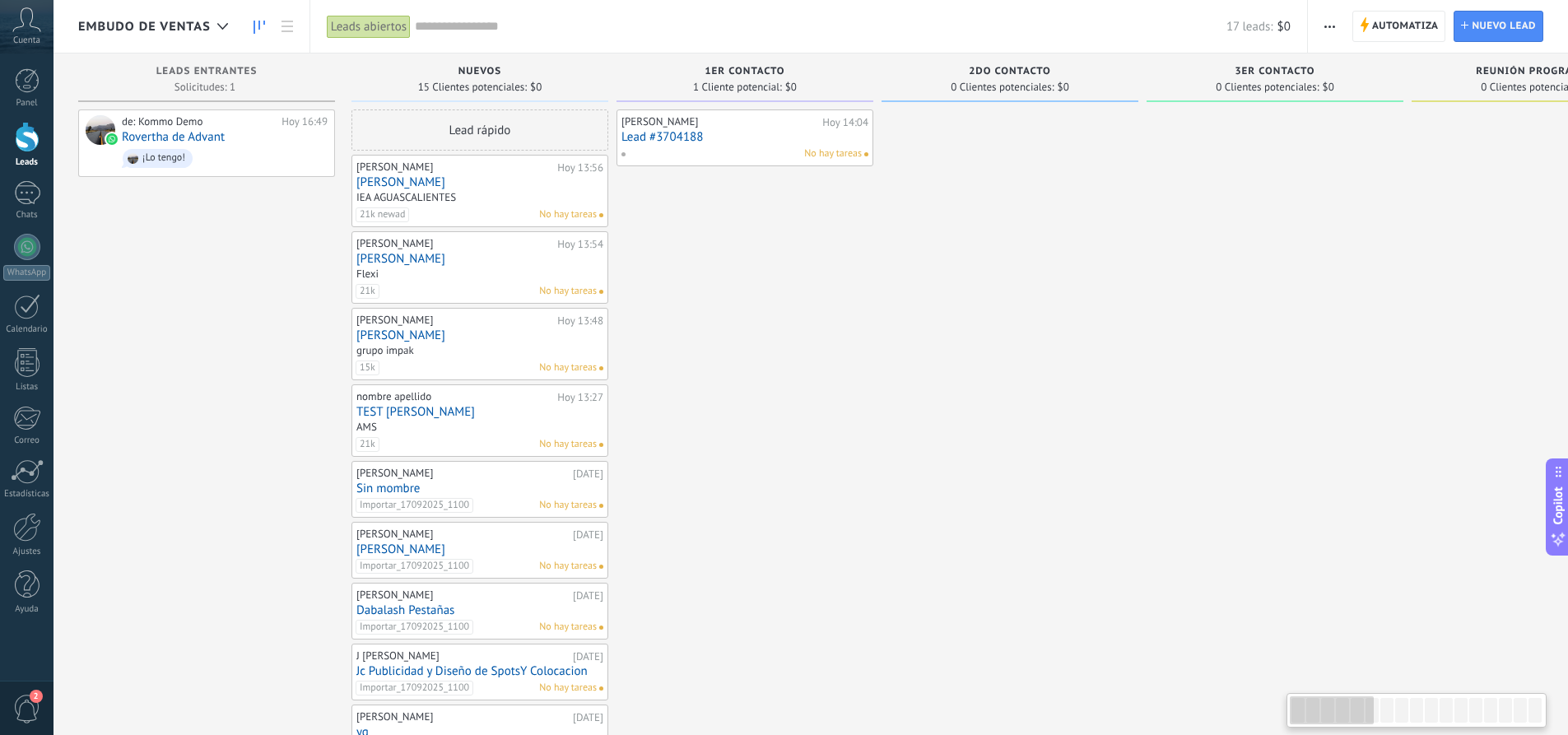
drag, startPoint x: 1335, startPoint y: 712, endPoint x: 1281, endPoint y: 726, distance: 55.8
click at [1281, 726] on body ".abccls-1,.abccls-2{fill-rule:evenodd}.abccls-2{fill:#fff} .abfcls-1{fill:none}…" at bounding box center [784, 368] width 1568 height 735
click at [287, 32] on use at bounding box center [287, 26] width 12 height 12
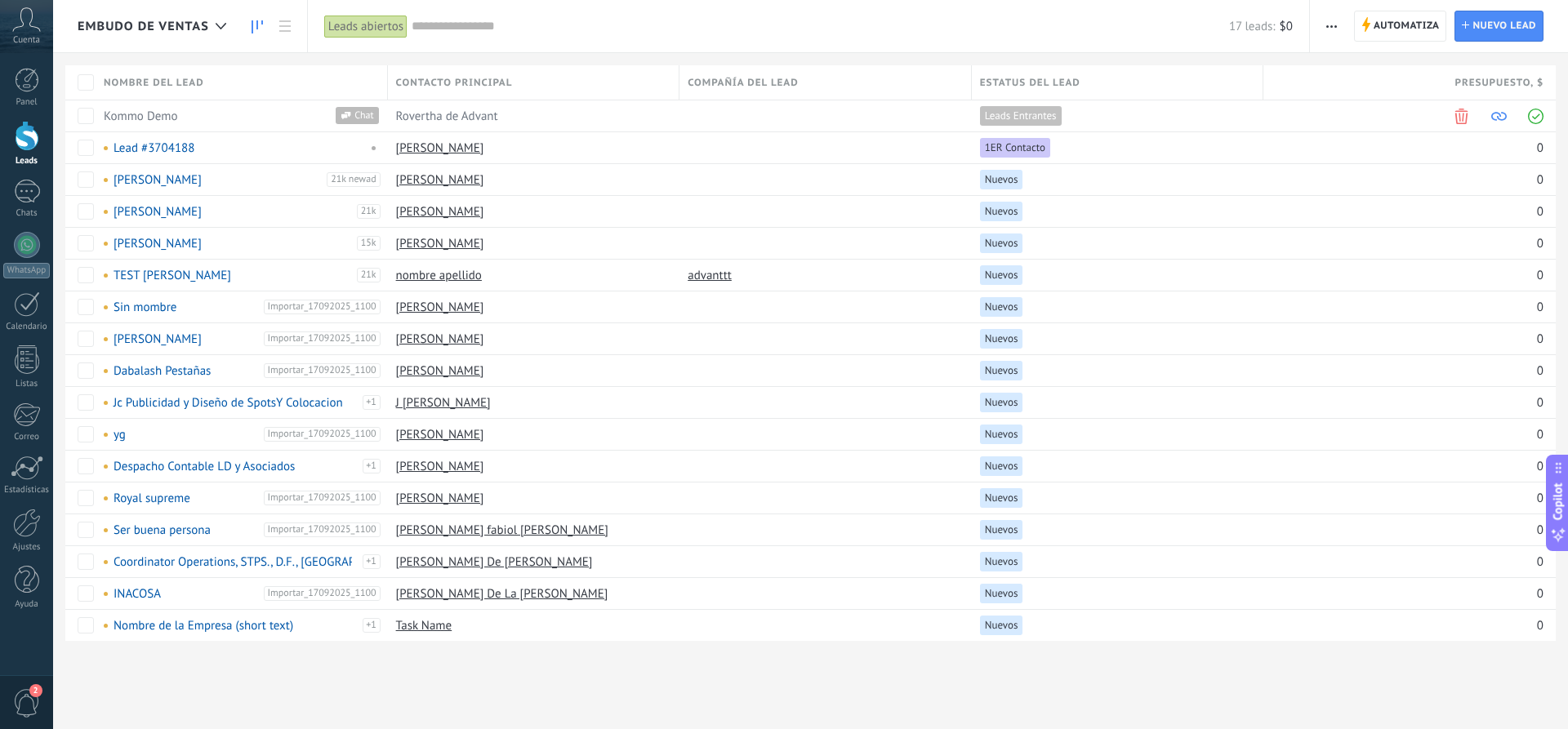
click at [253, 29] on icon at bounding box center [257, 27] width 12 height 13
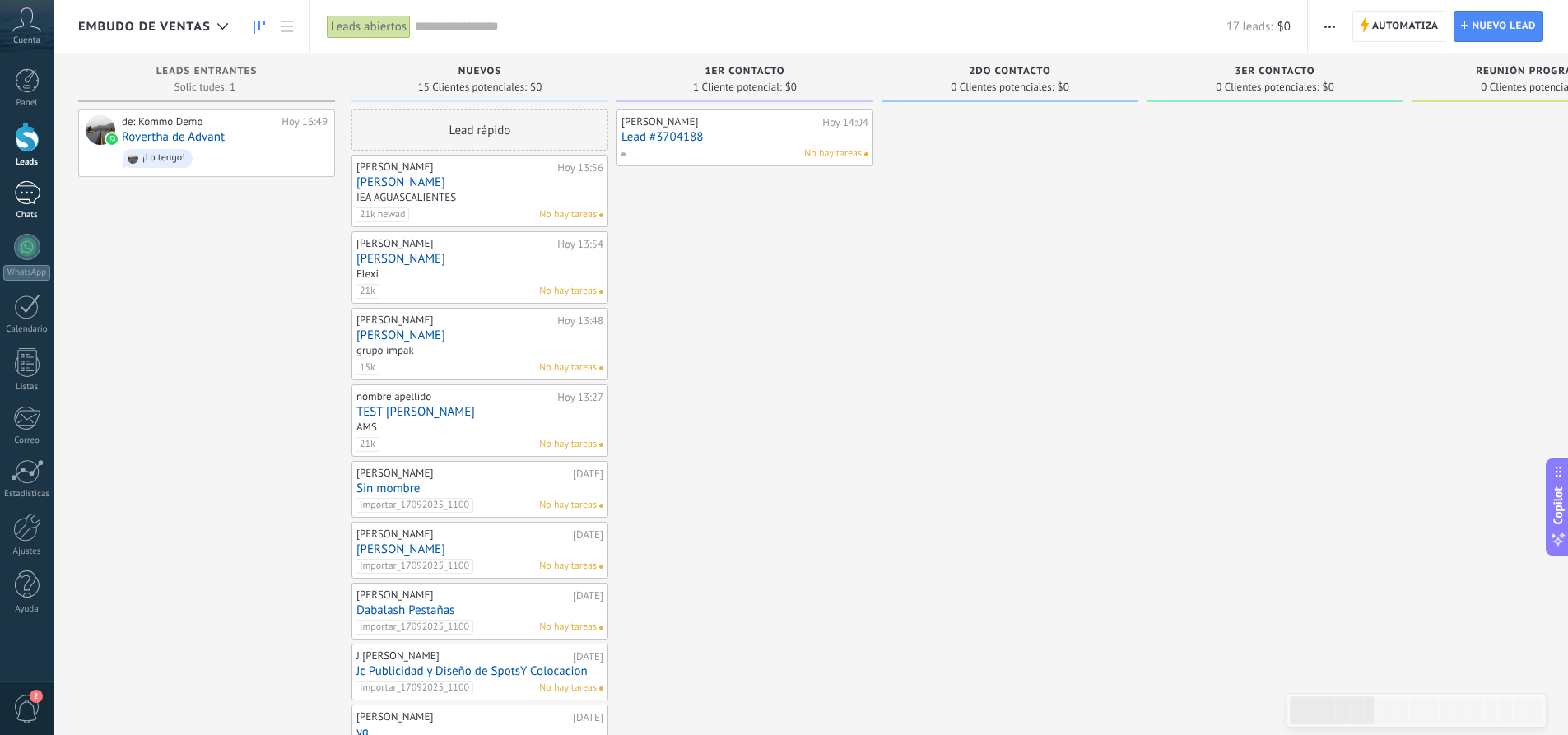
click at [38, 189] on div "1" at bounding box center [27, 193] width 26 height 23
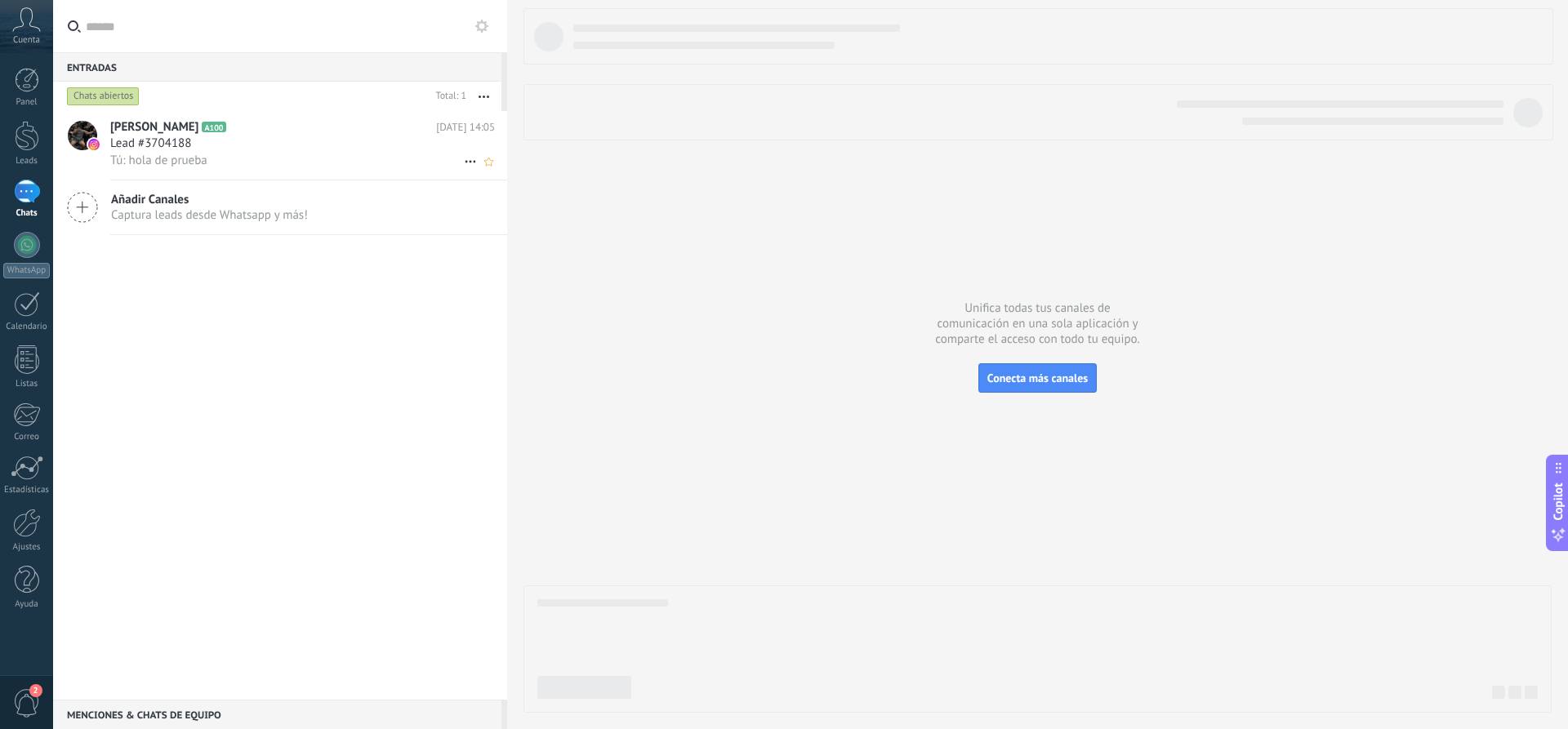
click at [261, 148] on div "Lead #3704188" at bounding box center [302, 144] width 384 height 16
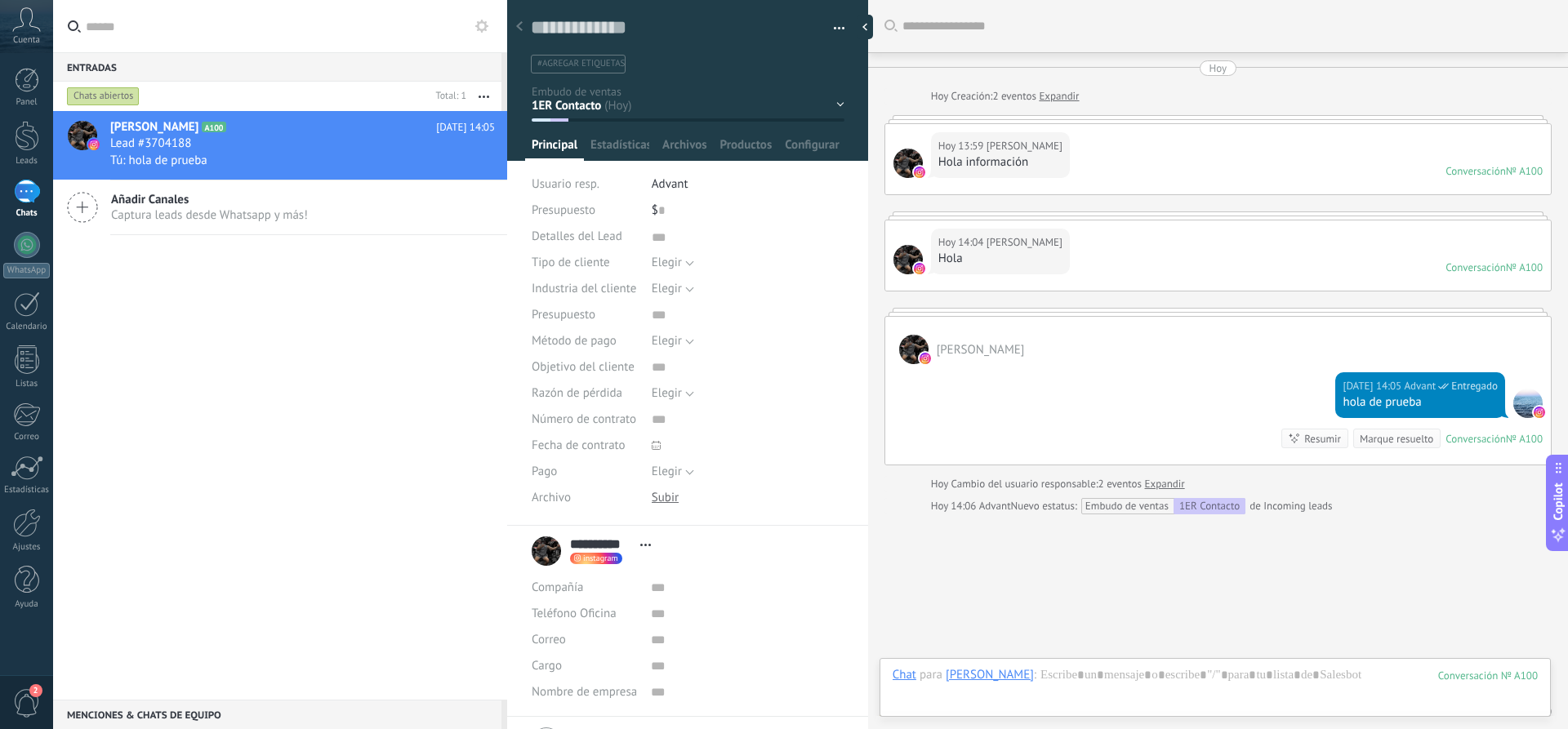
scroll to position [71, 0]
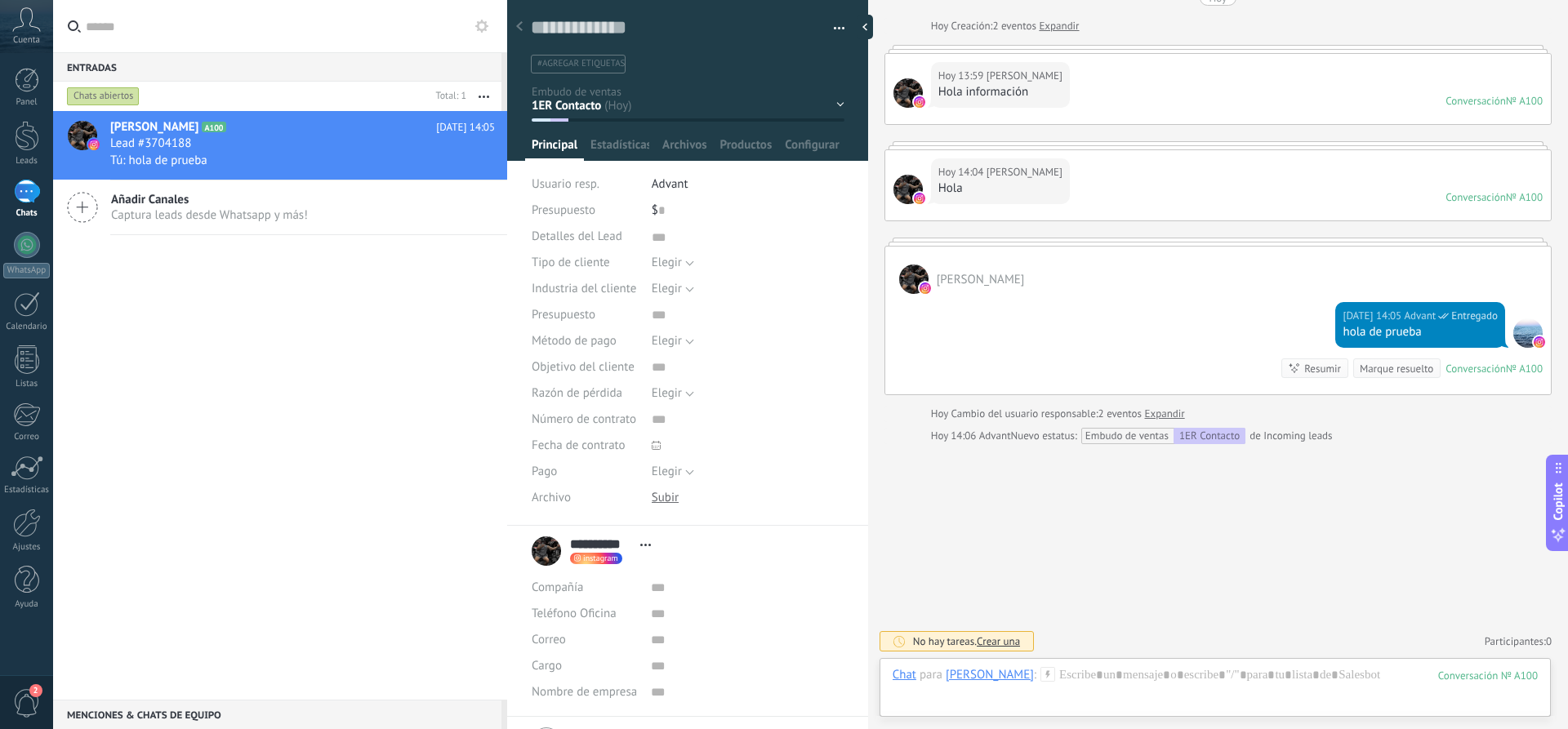
click at [149, 257] on div "[PERSON_NAME] A100 [DATE] 14:05 Lead #3704188 Tú: hola de prueba Añadir Canales…" at bounding box center [280, 405] width 454 height 589
click at [167, 136] on span "Lead #3704188" at bounding box center [150, 144] width 80 height 16
click at [1101, 672] on div at bounding box center [1215, 691] width 645 height 49
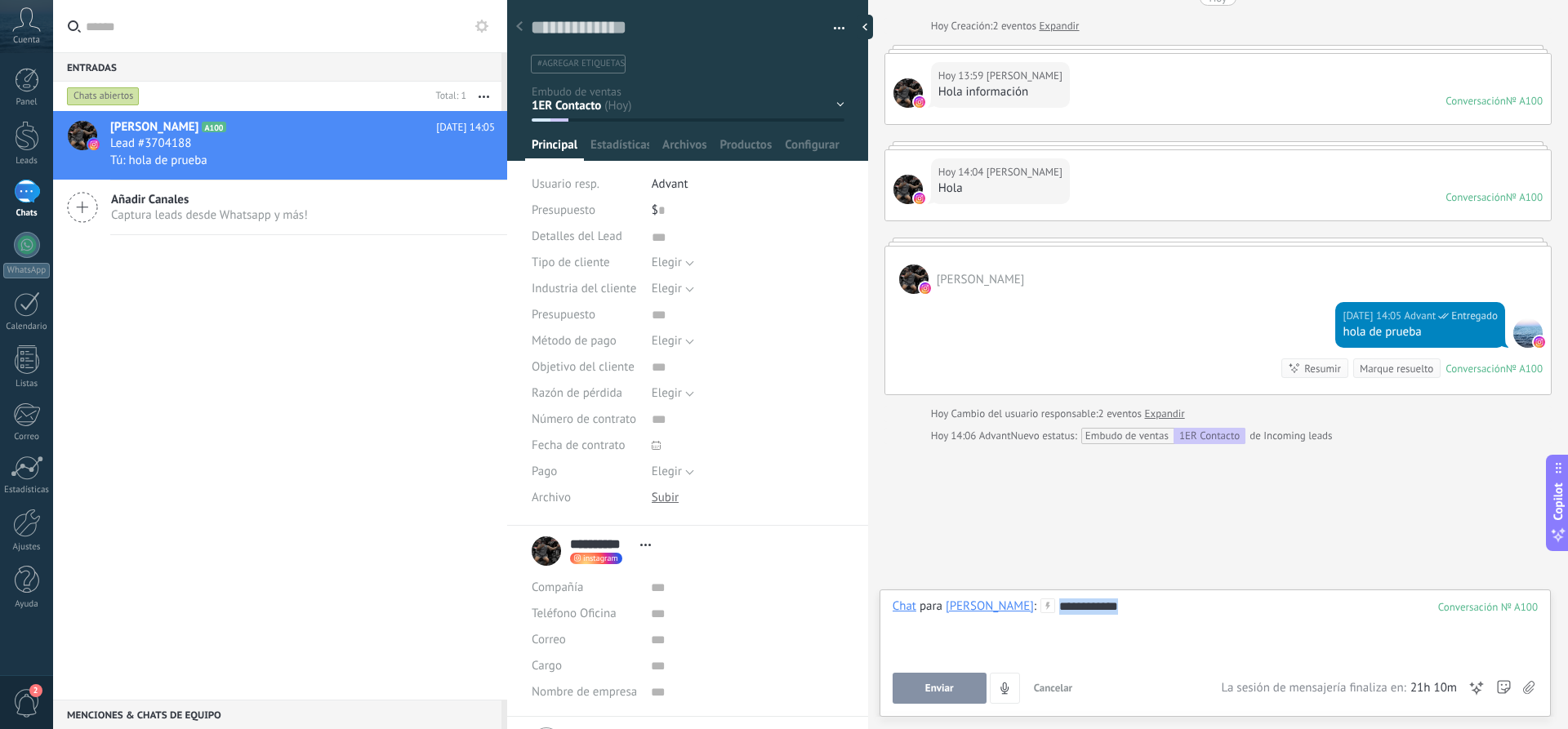
drag, startPoint x: 1079, startPoint y: 621, endPoint x: 1025, endPoint y: 617, distance: 54.1
click at [1025, 617] on div "**********" at bounding box center [1215, 629] width 645 height 62
click at [0, 0] on div "Nuevos 1ER Contacto 2DO Contacto 3ER Contacto Reunión programada Cotización env…" at bounding box center [0, 0] width 0 height 0
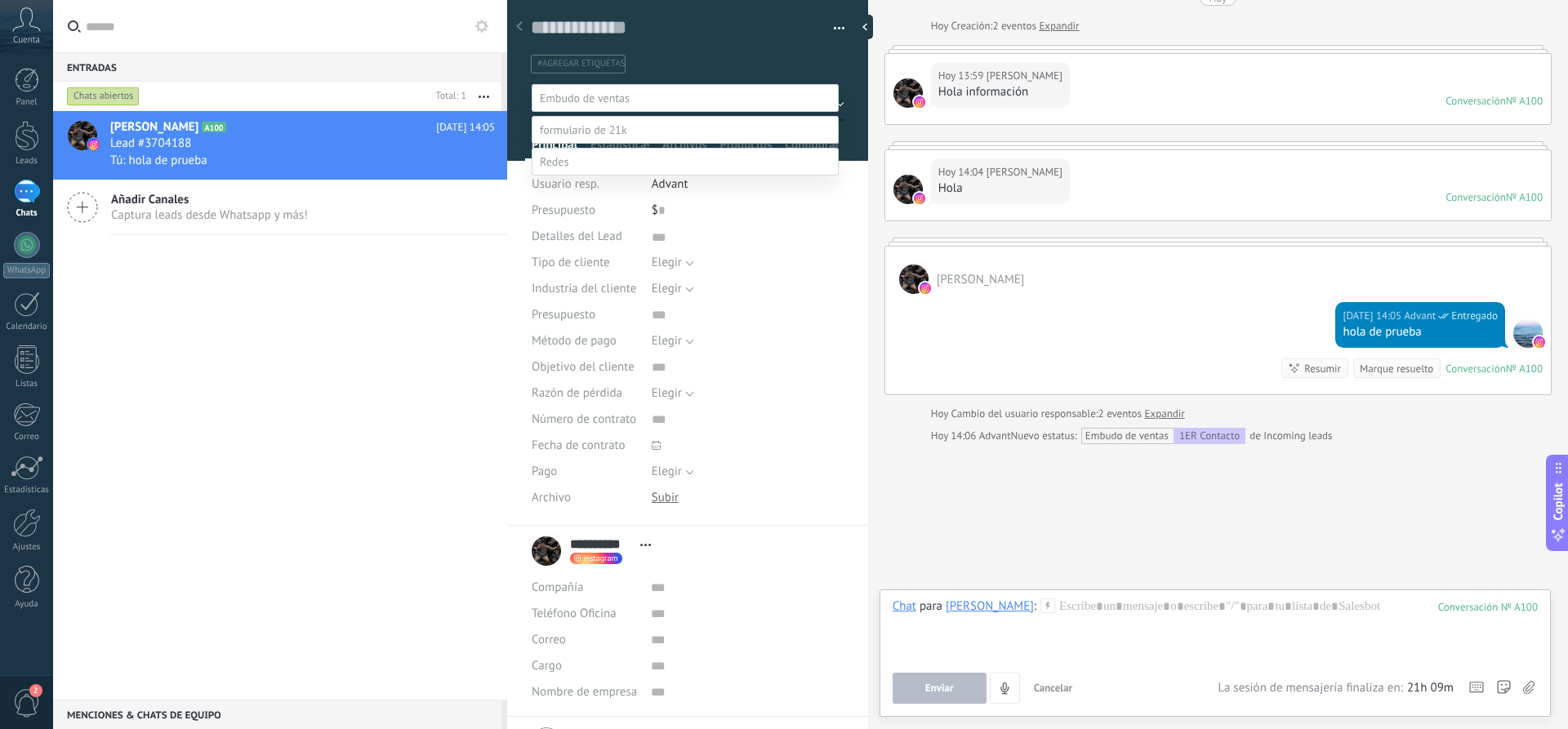
click at [0, 0] on label "Propuesta aceptada" at bounding box center [0, 0] width 0 height 0
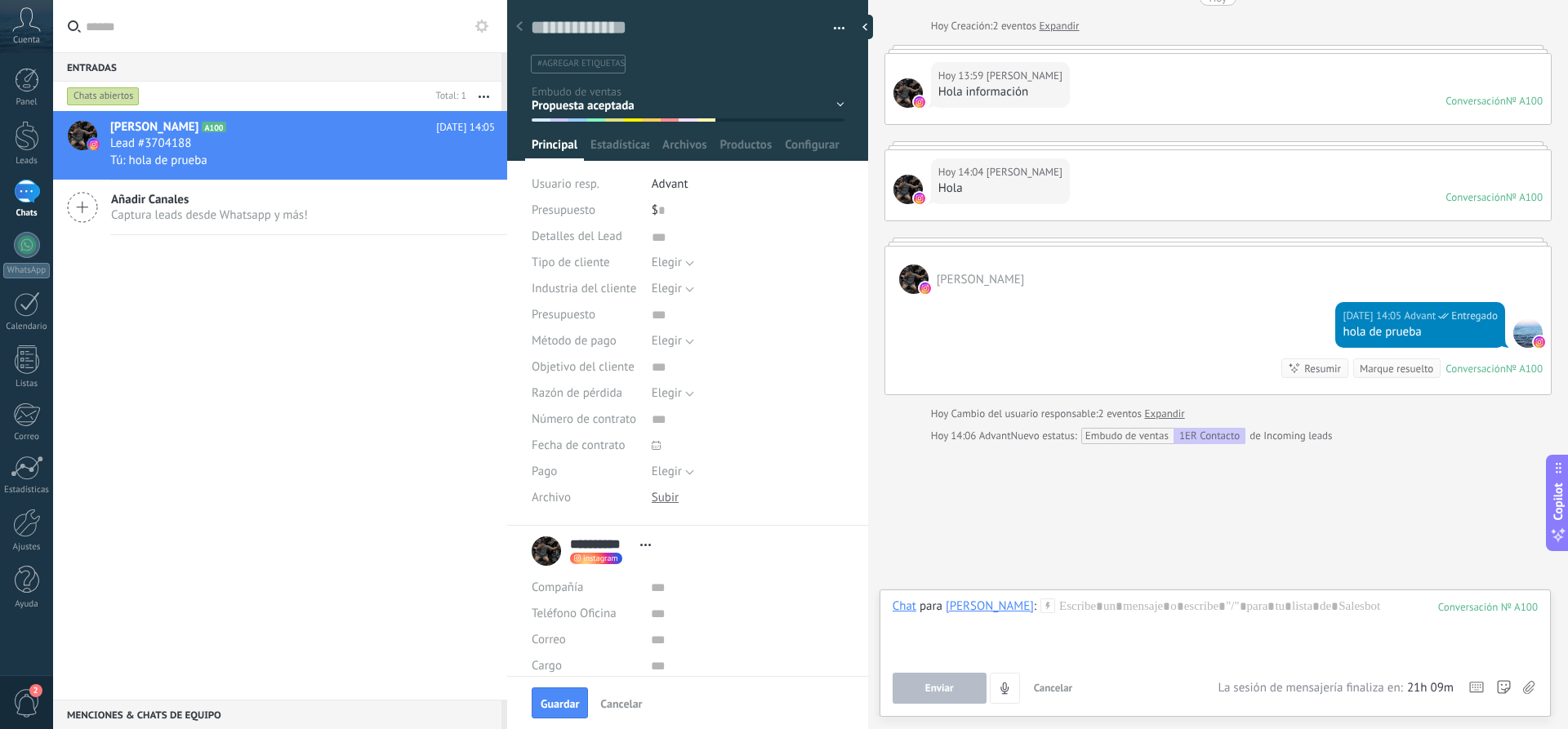
scroll to position [0, 0]
click at [0, 0] on div "Nuevos 1ER Contacto 2DO Contacto 3ER Contacto Reunión programada Cotización env…" at bounding box center [0, 0] width 0 height 0
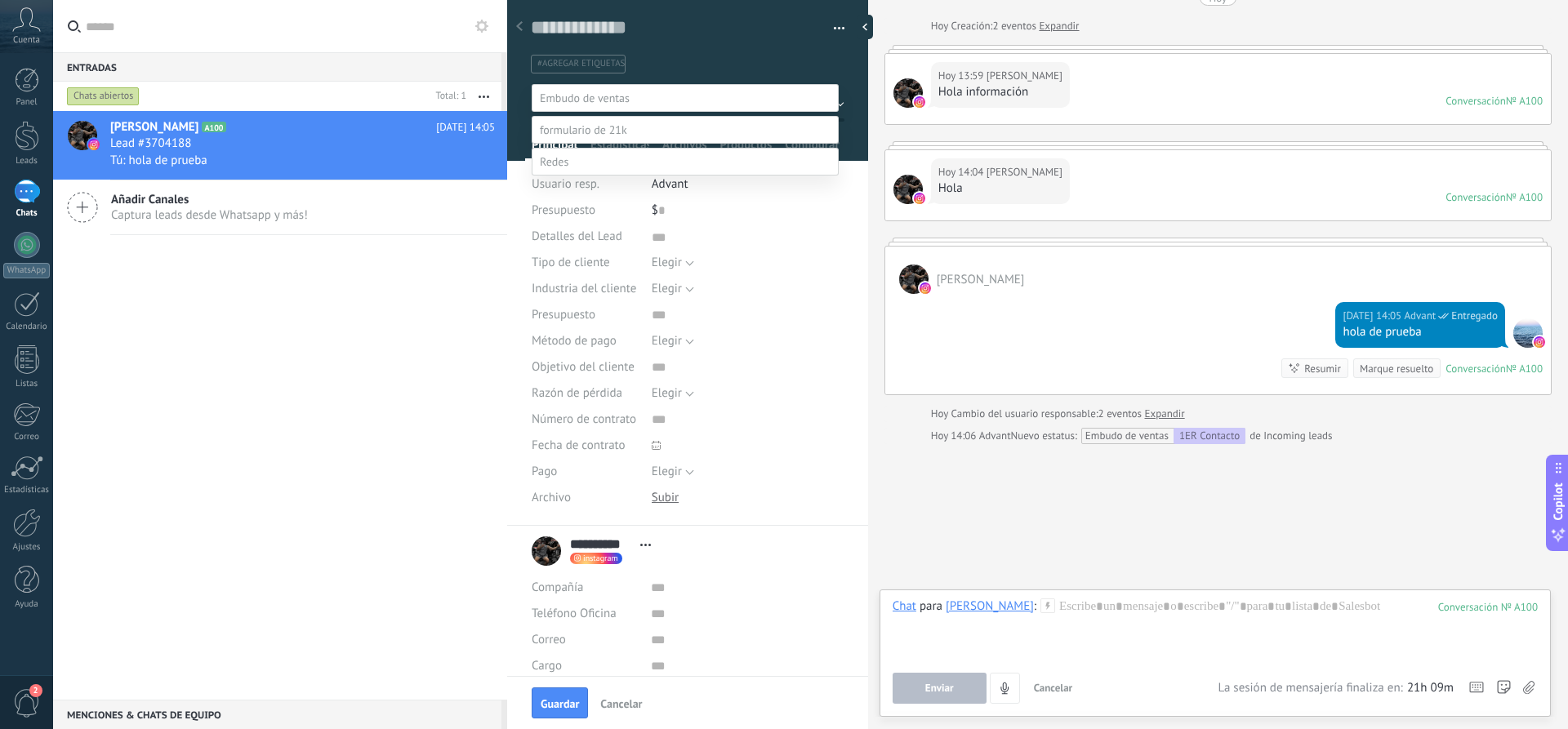
click at [0, 0] on label "1ER Contacto" at bounding box center [0, 0] width 0 height 0
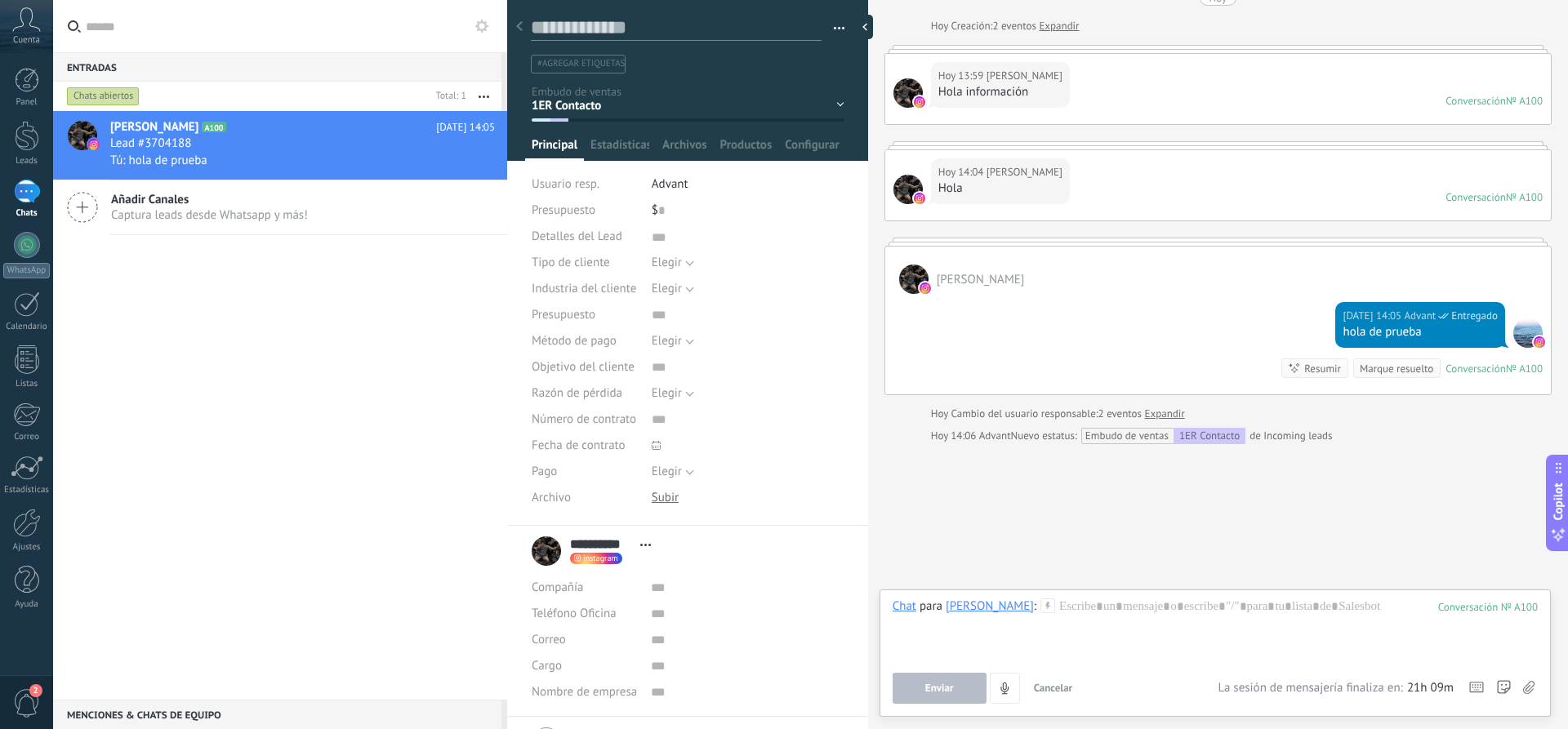
click at [627, 37] on textarea at bounding box center [676, 28] width 291 height 25
click at [906, 7] on div "[DATE] [DATE] Creación: 2 eventos Expandir [DATE] 13:59 [PERSON_NAME] Hola info…" at bounding box center [1218, 217] width 667 height 454
click at [1058, 612] on div at bounding box center [1215, 629] width 645 height 62
click at [160, 327] on div "[PERSON_NAME] A100 [DATE] 14:05 Lead #3704188 Tú: hola de prueba Añadir Canales…" at bounding box center [280, 405] width 454 height 589
click at [876, 28] on div at bounding box center [868, 26] width 24 height 24
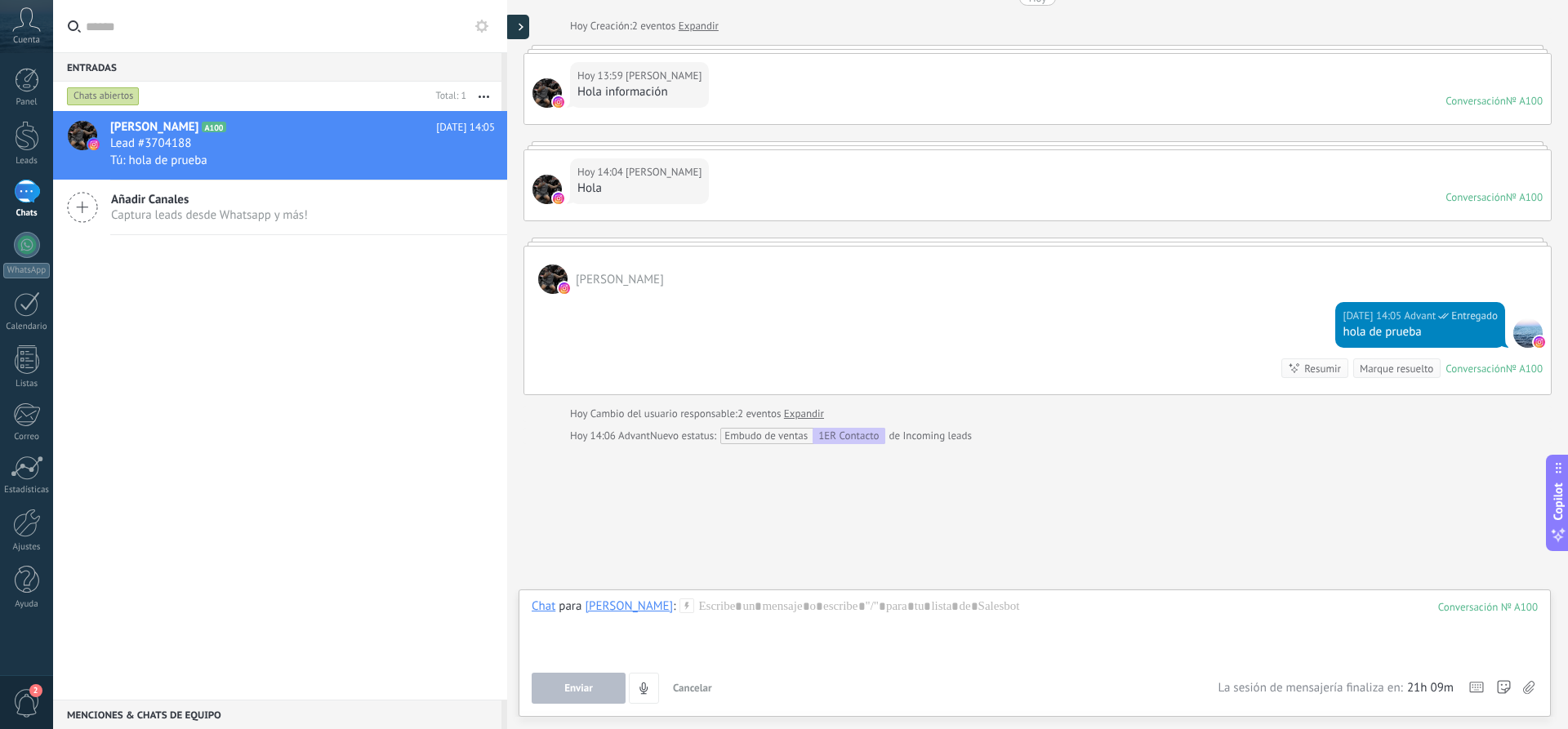
click at [517, 25] on div at bounding box center [516, 26] width 24 height 24
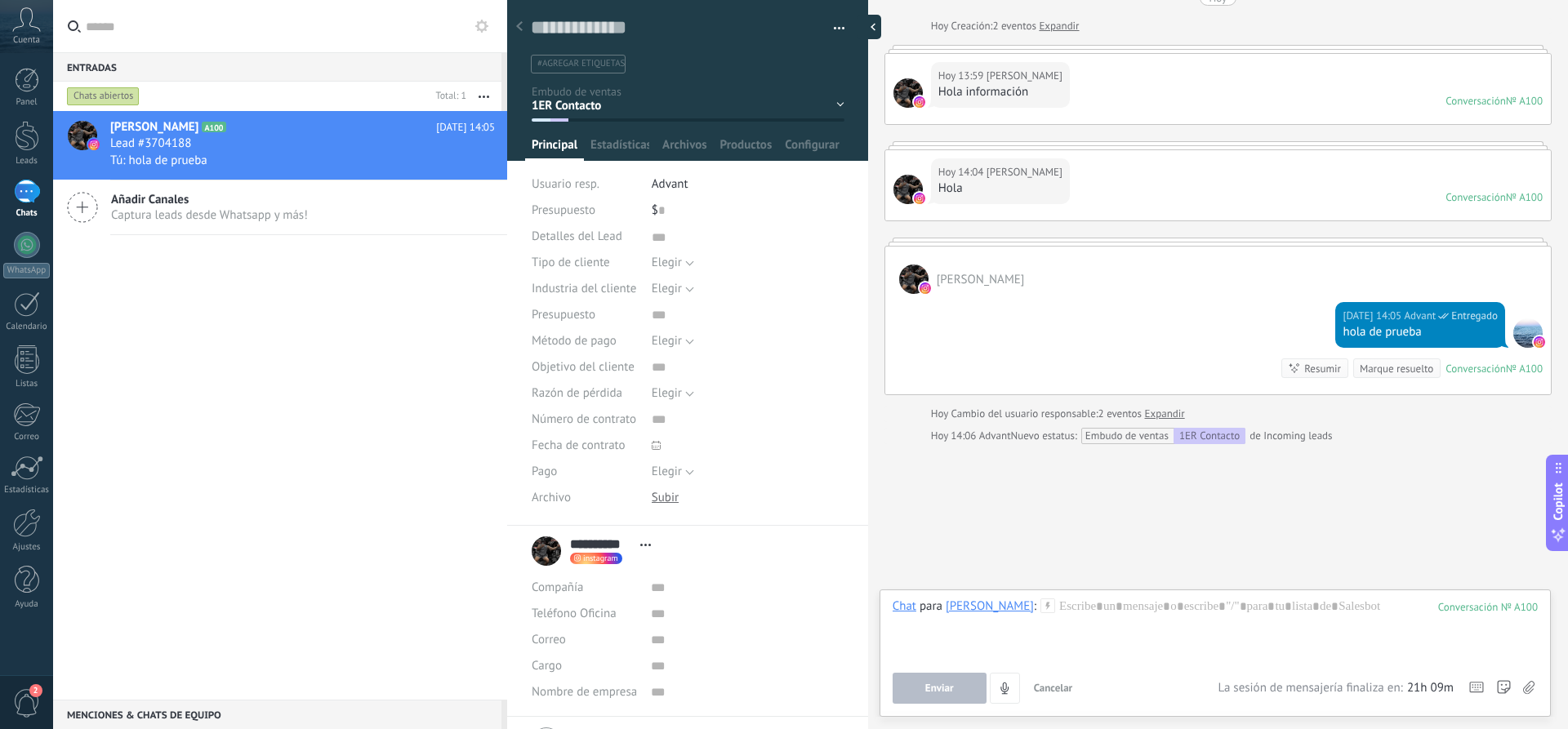
scroll to position [16, 0]
click at [32, 152] on link "Leads" at bounding box center [26, 143] width 53 height 46
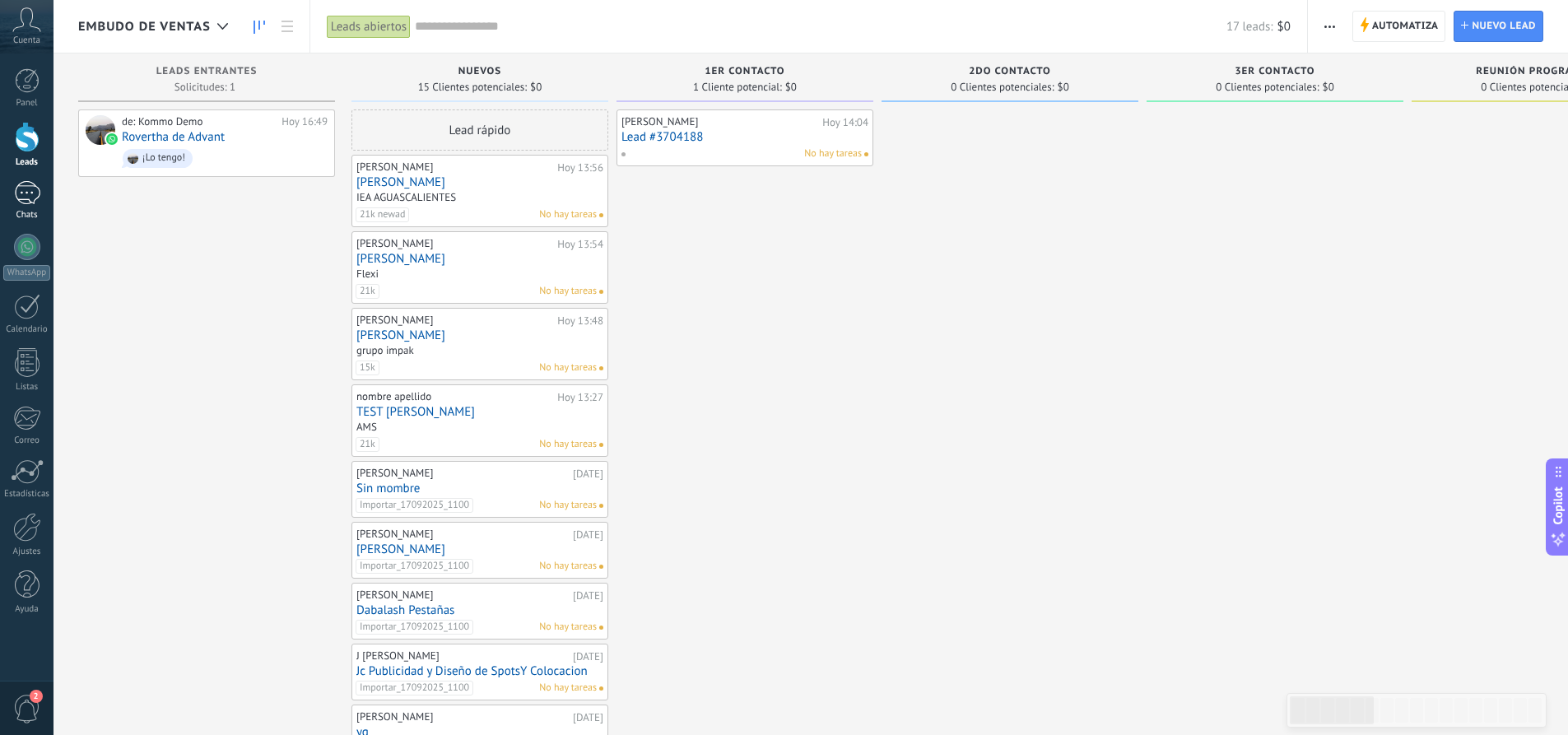
click at [32, 195] on div "1" at bounding box center [27, 193] width 26 height 23
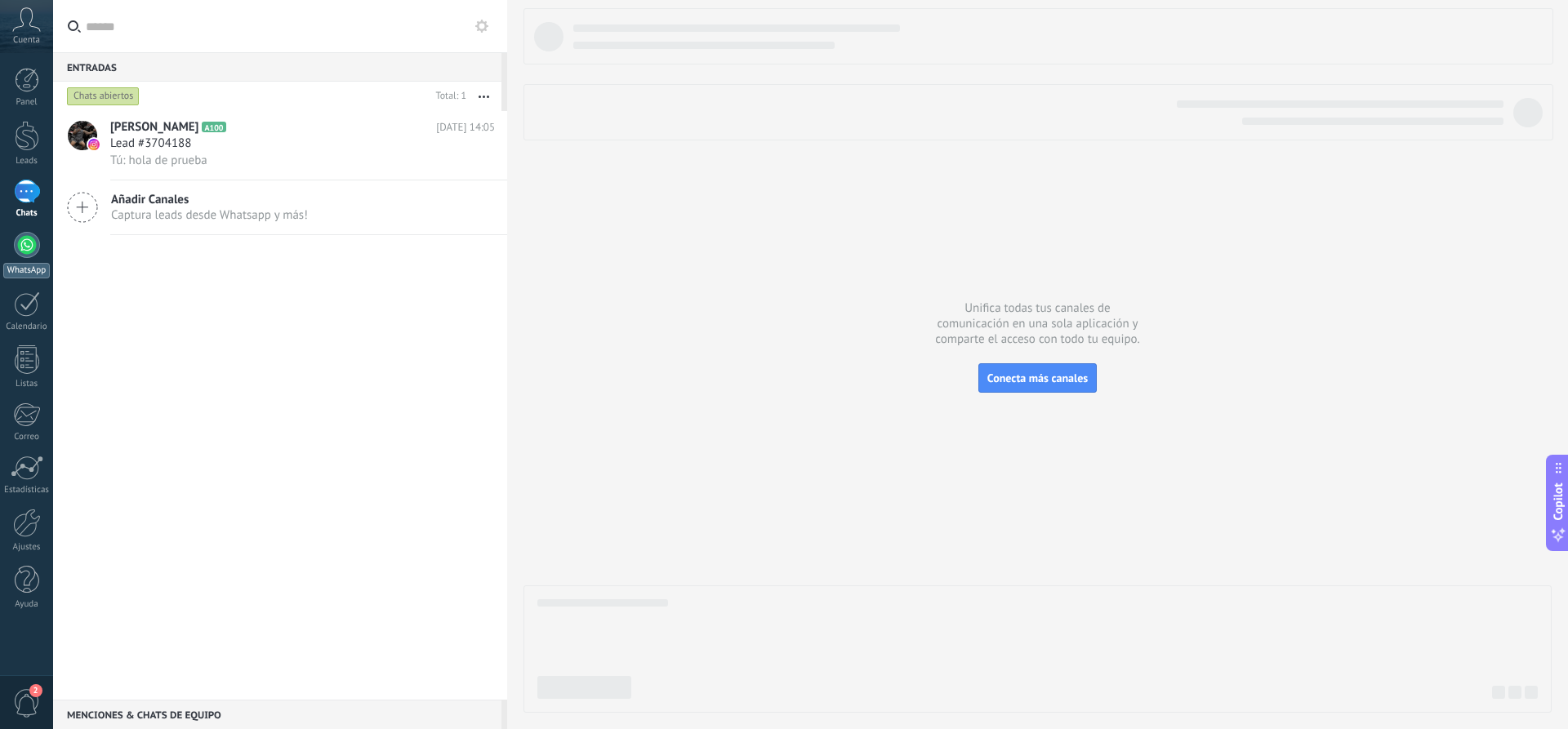
click at [33, 252] on div at bounding box center [27, 244] width 26 height 26
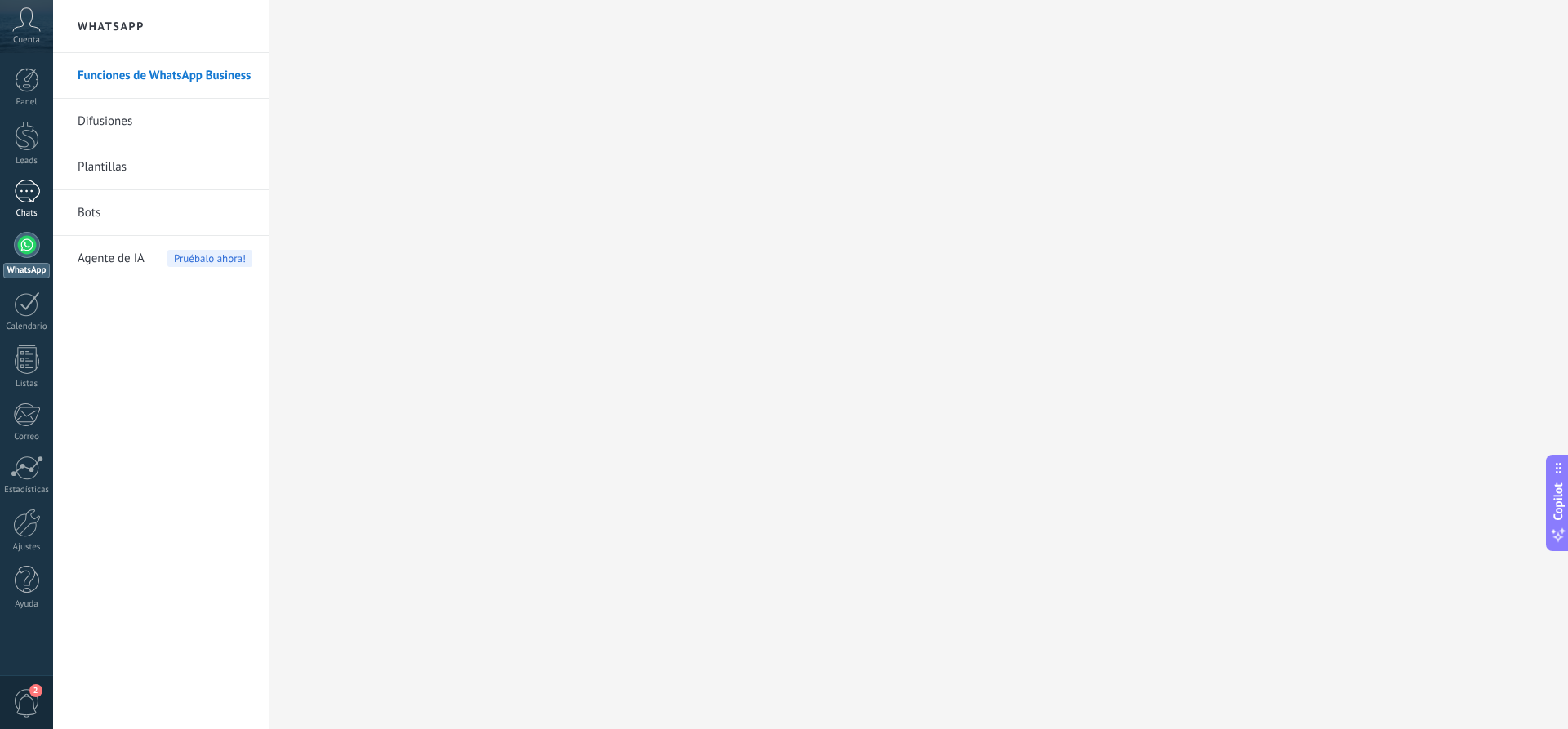
click at [30, 203] on div "1" at bounding box center [27, 191] width 26 height 23
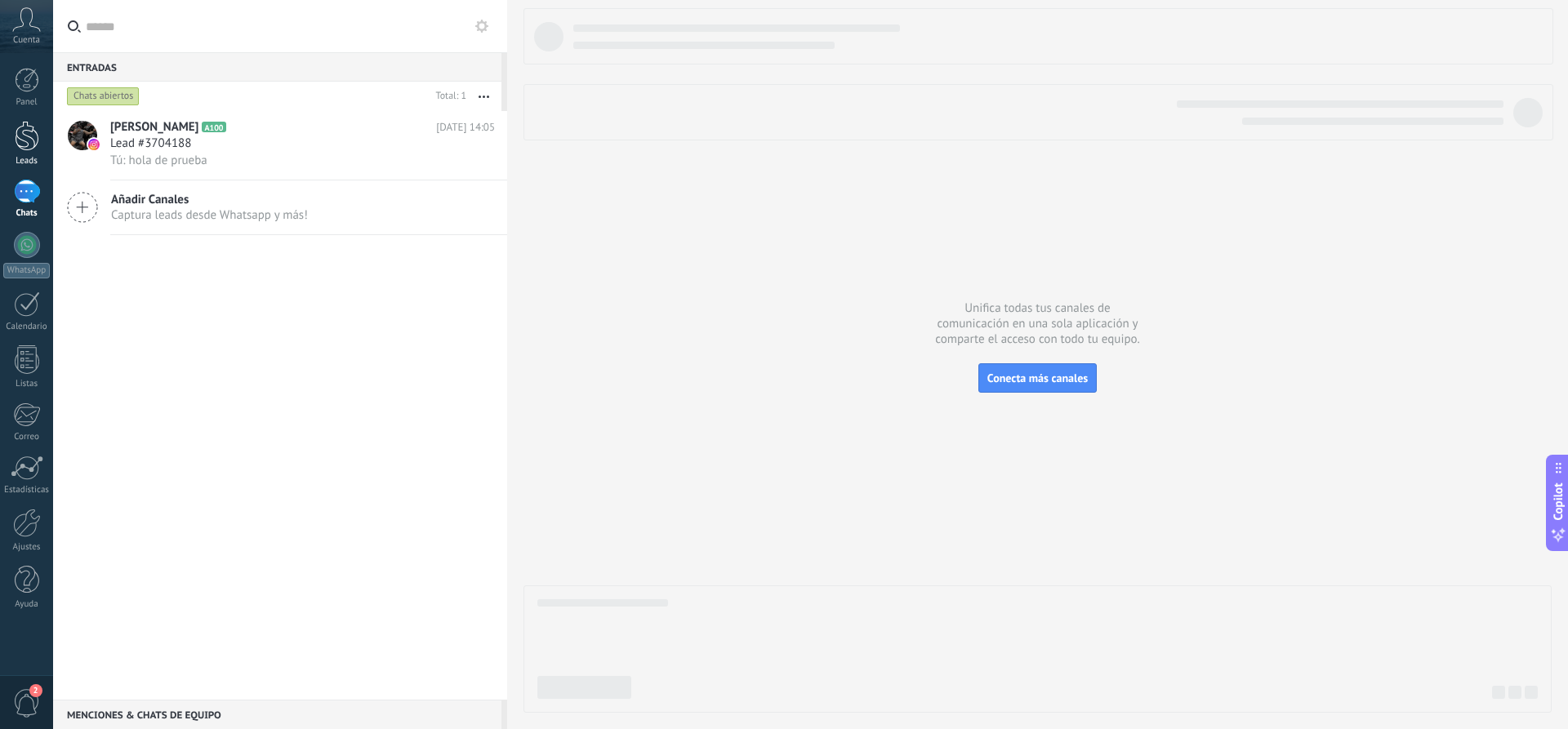
click at [19, 145] on div at bounding box center [26, 136] width 24 height 30
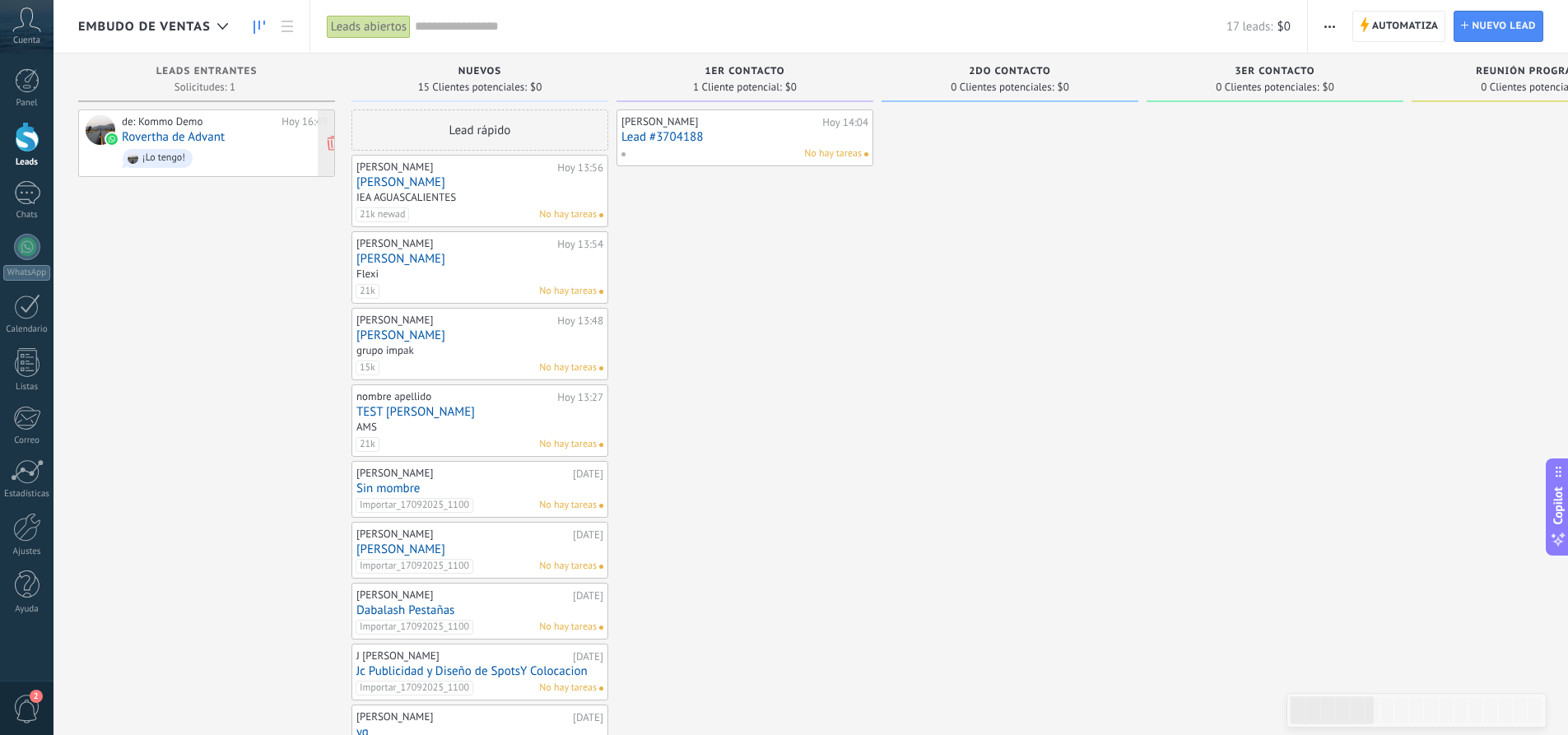
click at [198, 142] on link "Rovertha de Advant" at bounding box center [173, 137] width 103 height 14
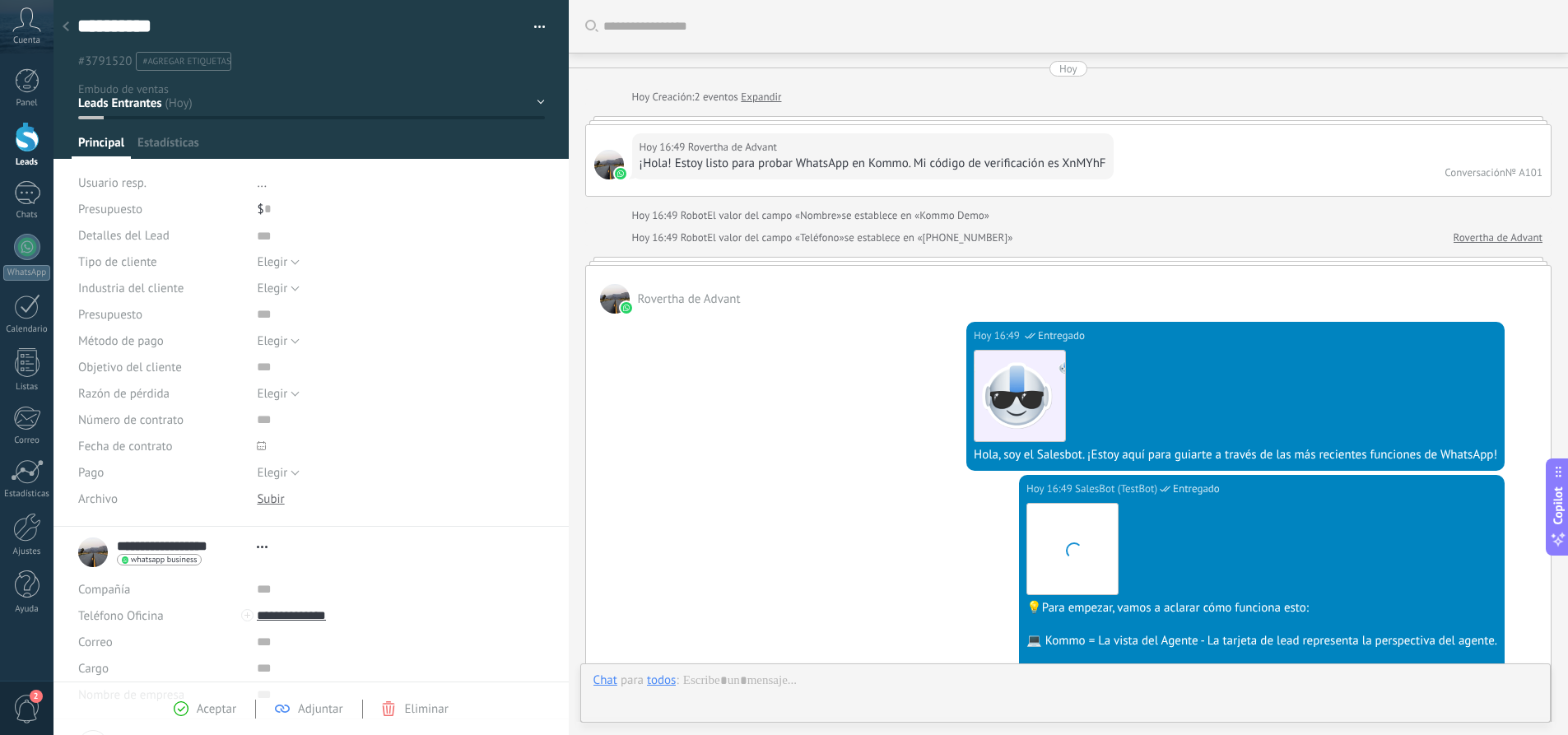
type textarea "***"
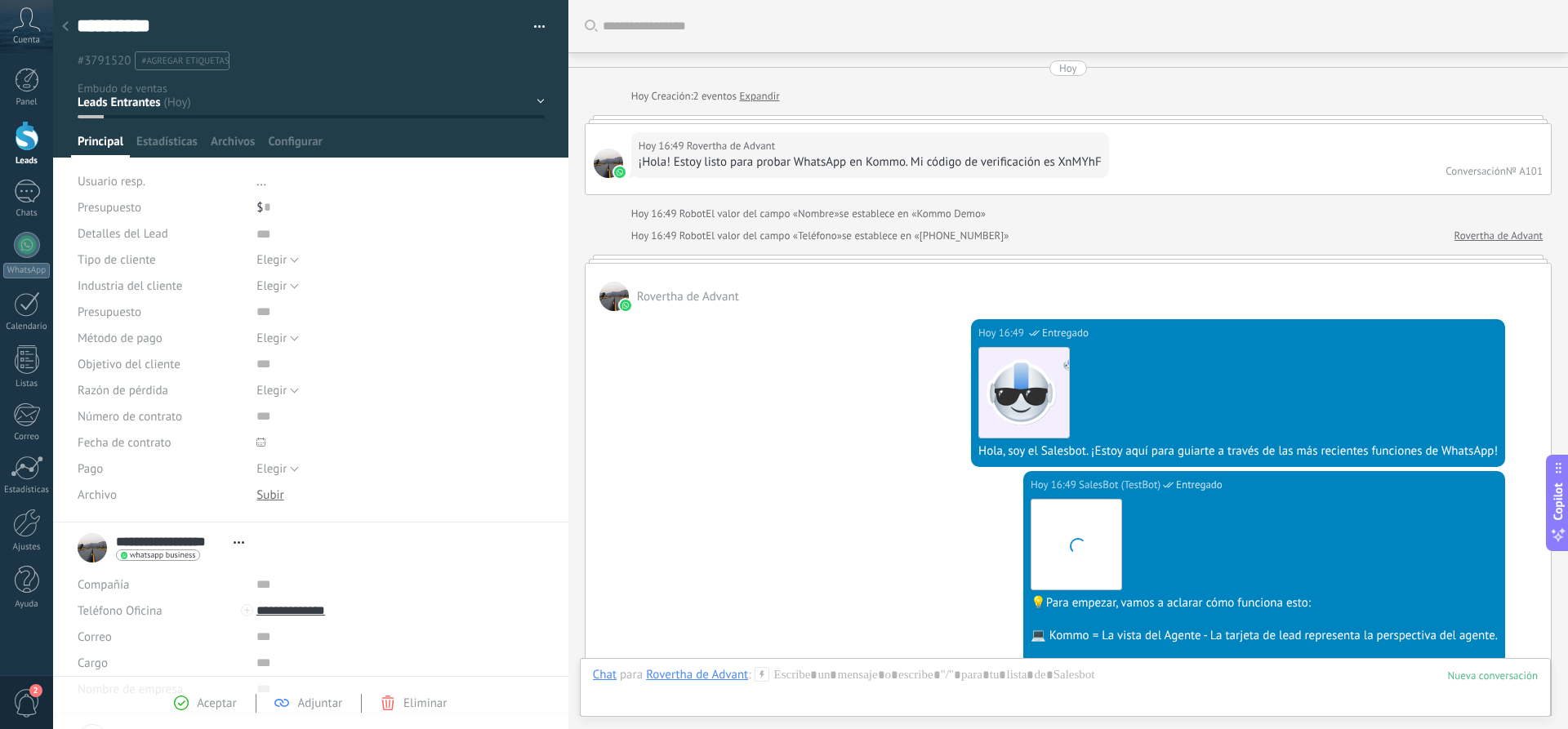
scroll to position [844, 0]
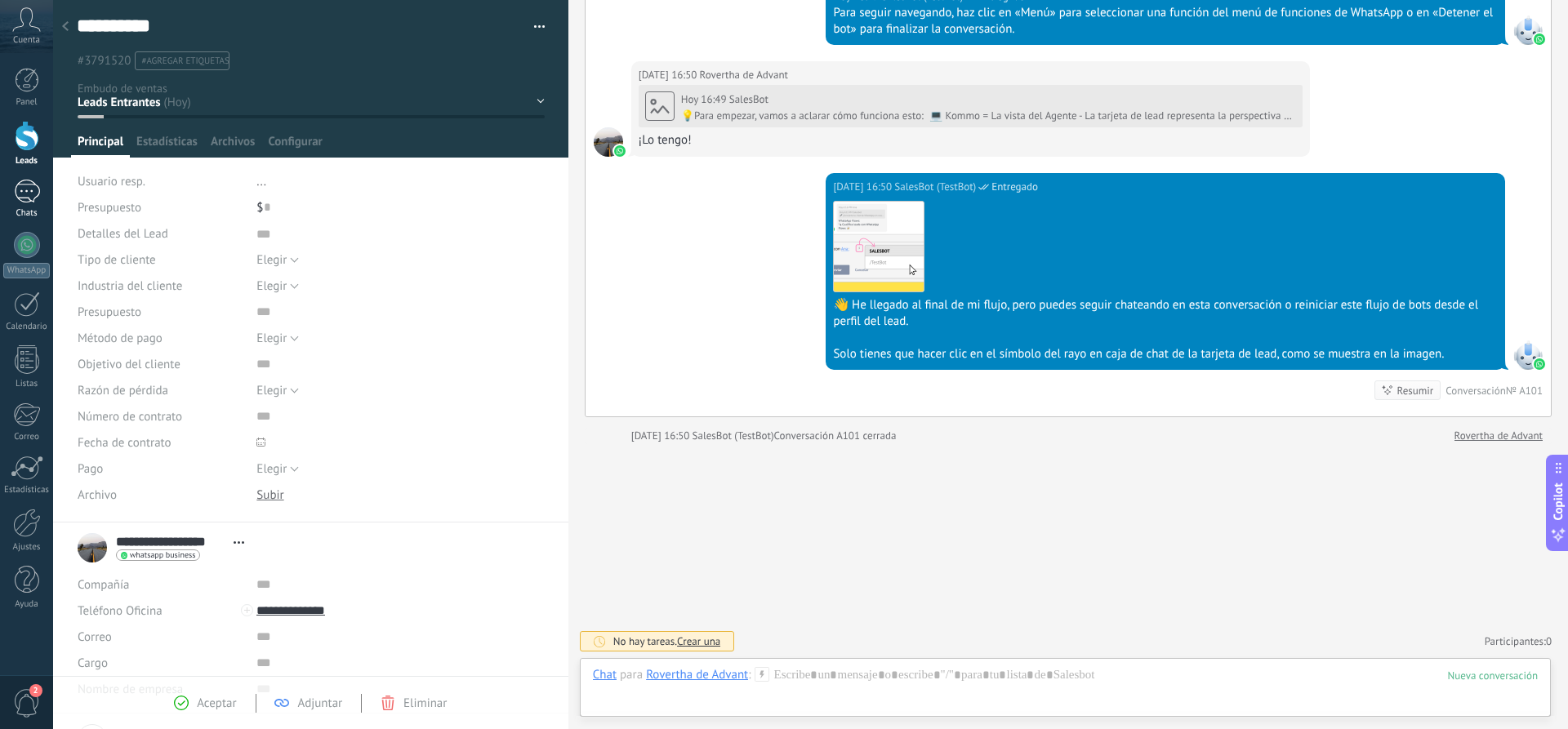
click at [21, 213] on div "Chats" at bounding box center [27, 214] width 47 height 11
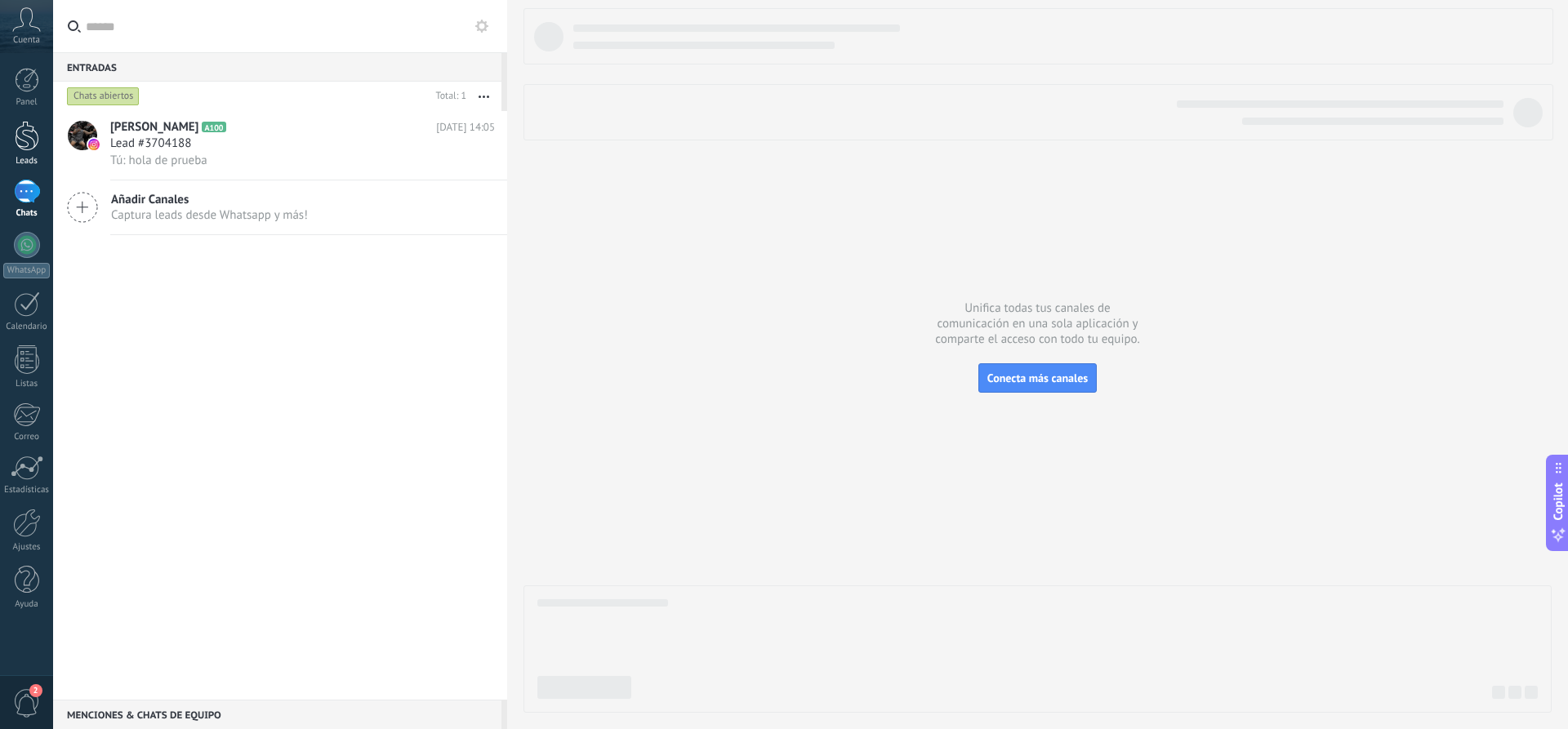
click at [25, 147] on div at bounding box center [26, 136] width 24 height 30
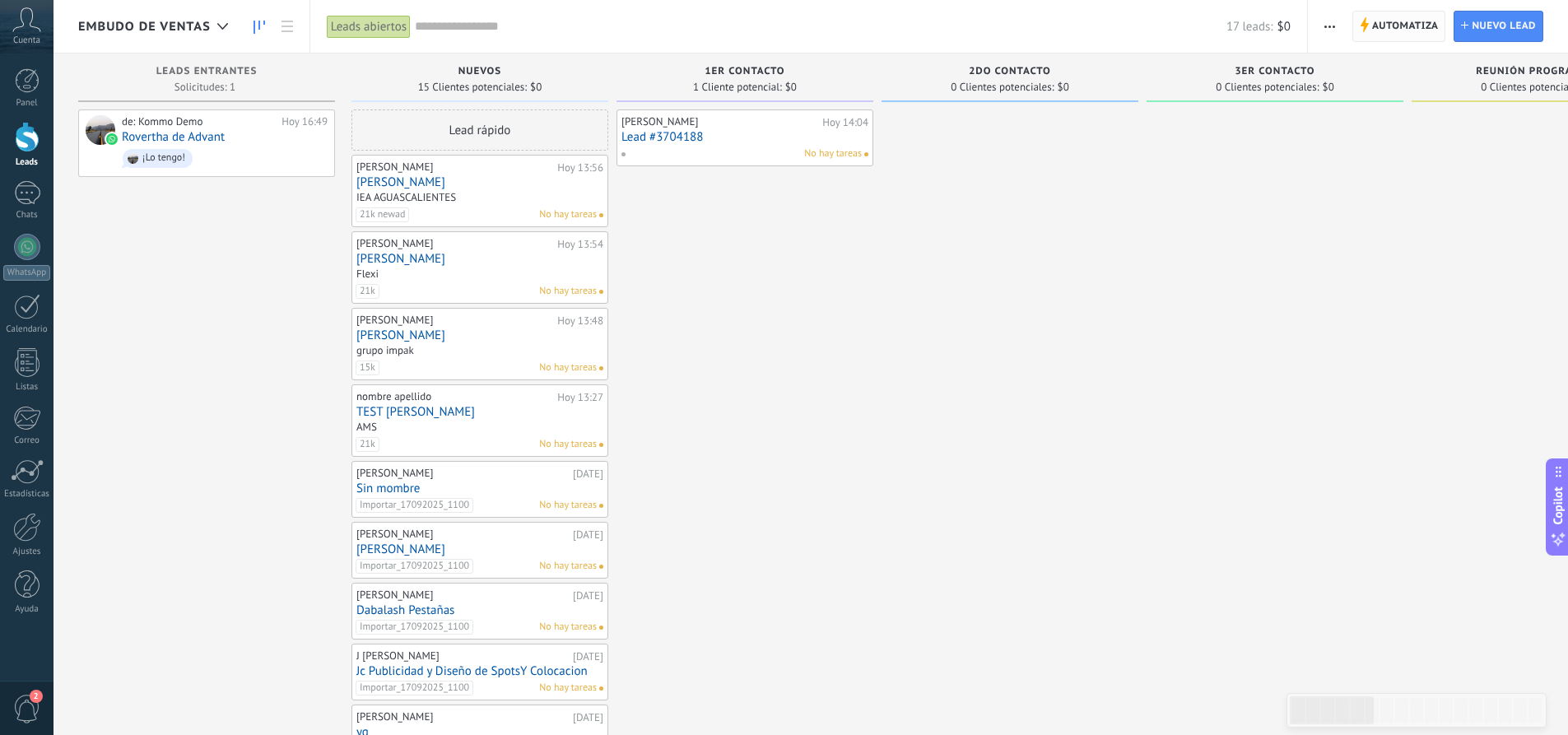
click at [1400, 31] on span "Automatiza" at bounding box center [1406, 26] width 67 height 30
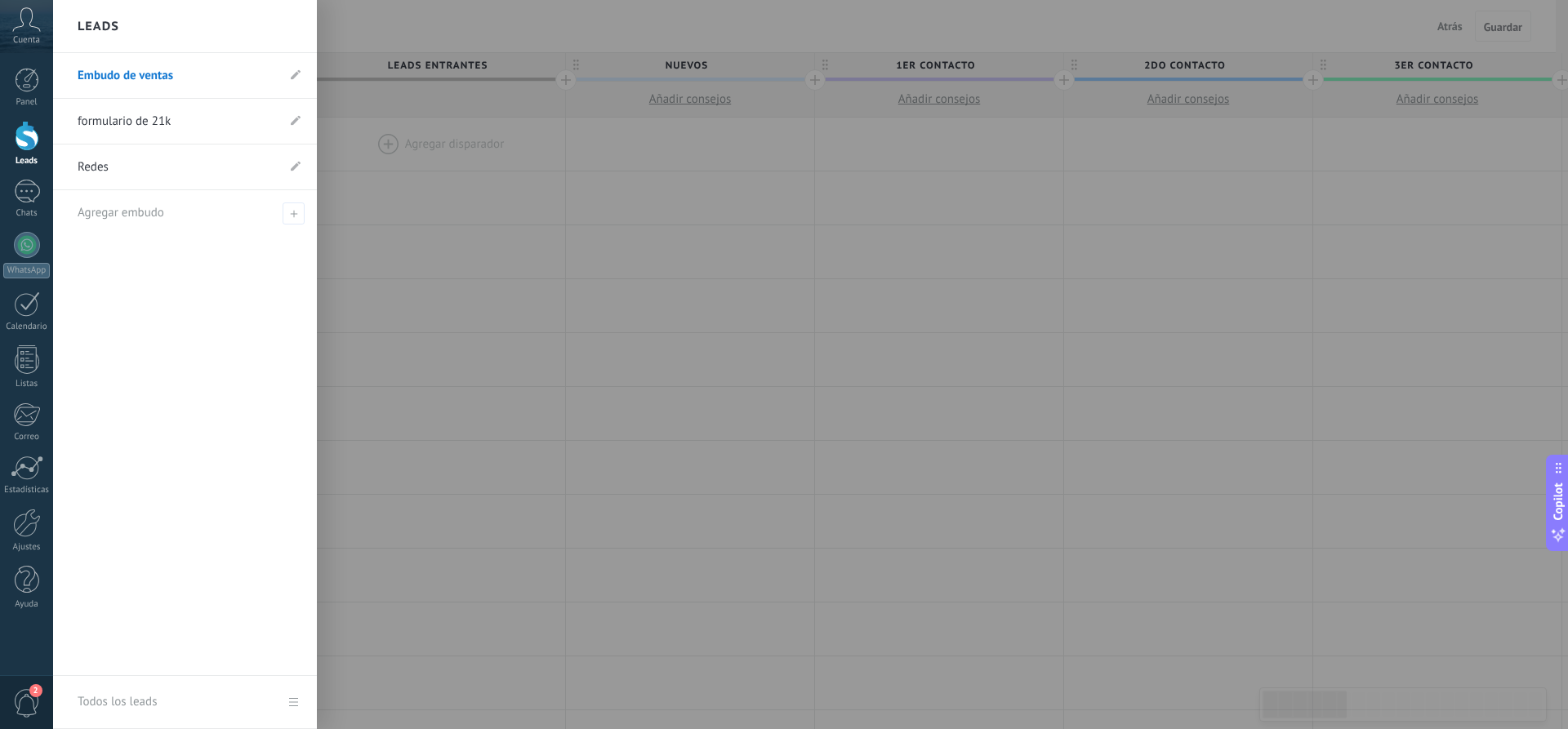
click at [28, 130] on div at bounding box center [26, 136] width 24 height 30
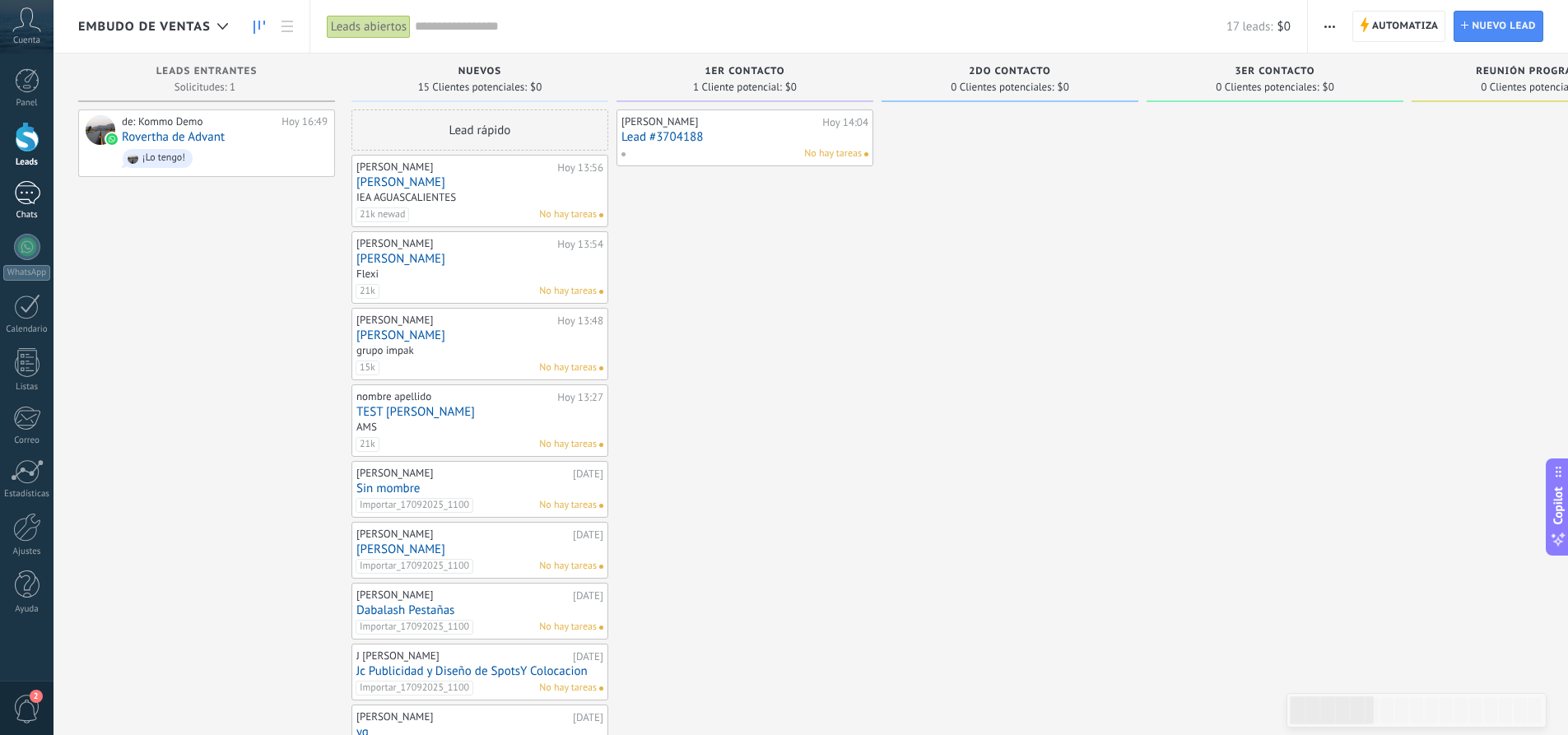
click at [26, 192] on div "1" at bounding box center [27, 193] width 26 height 23
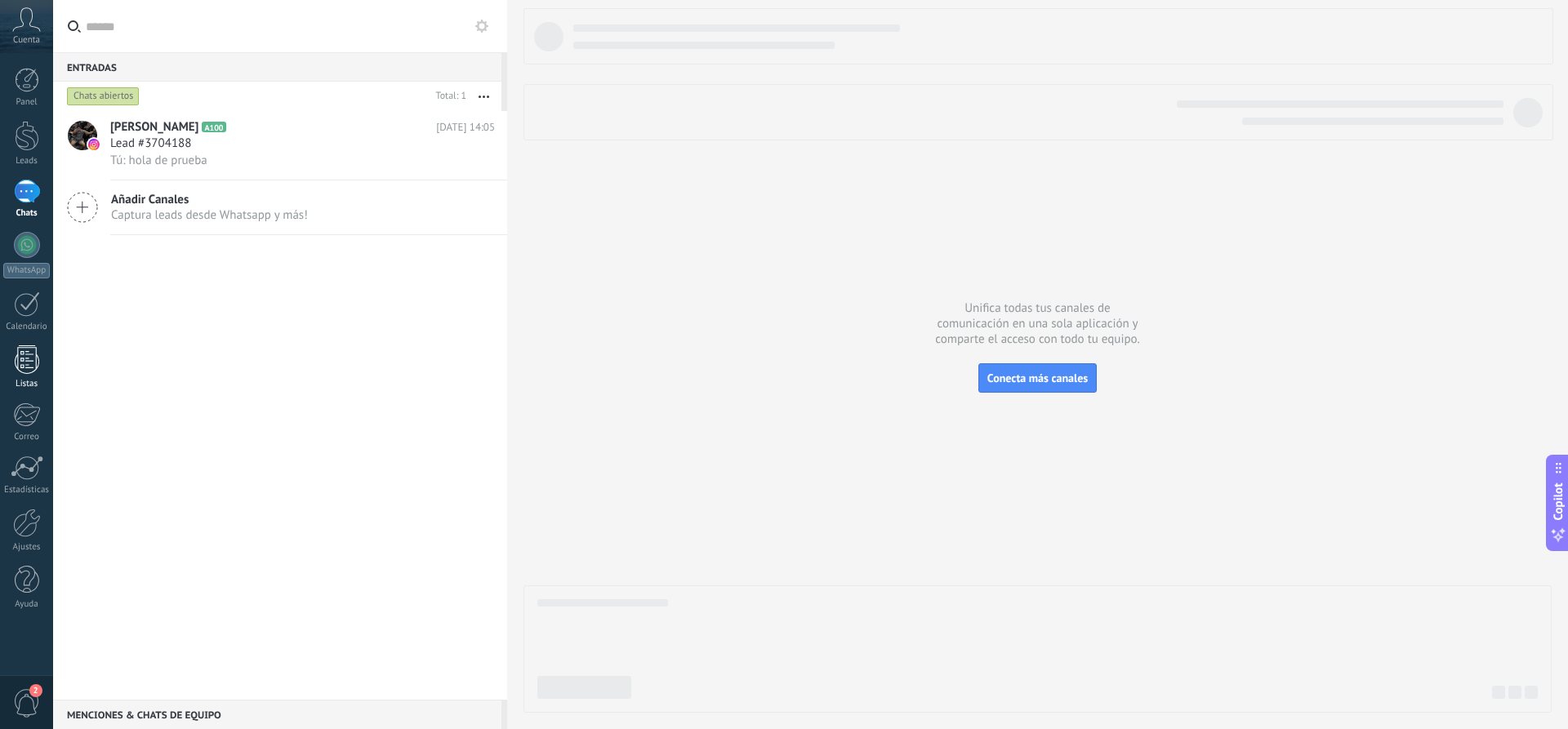
click at [36, 361] on div at bounding box center [26, 359] width 24 height 29
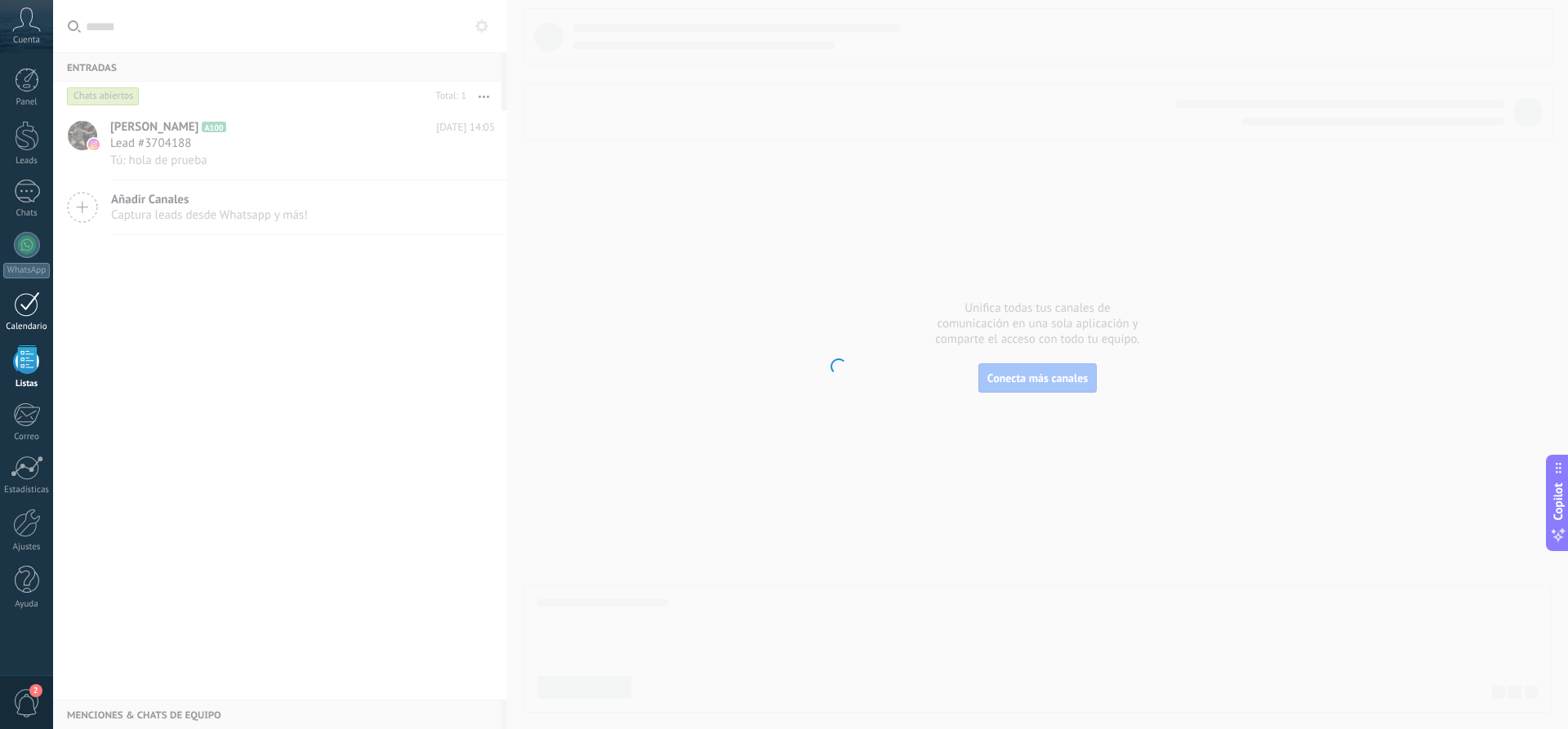
click at [19, 300] on div at bounding box center [27, 304] width 26 height 25
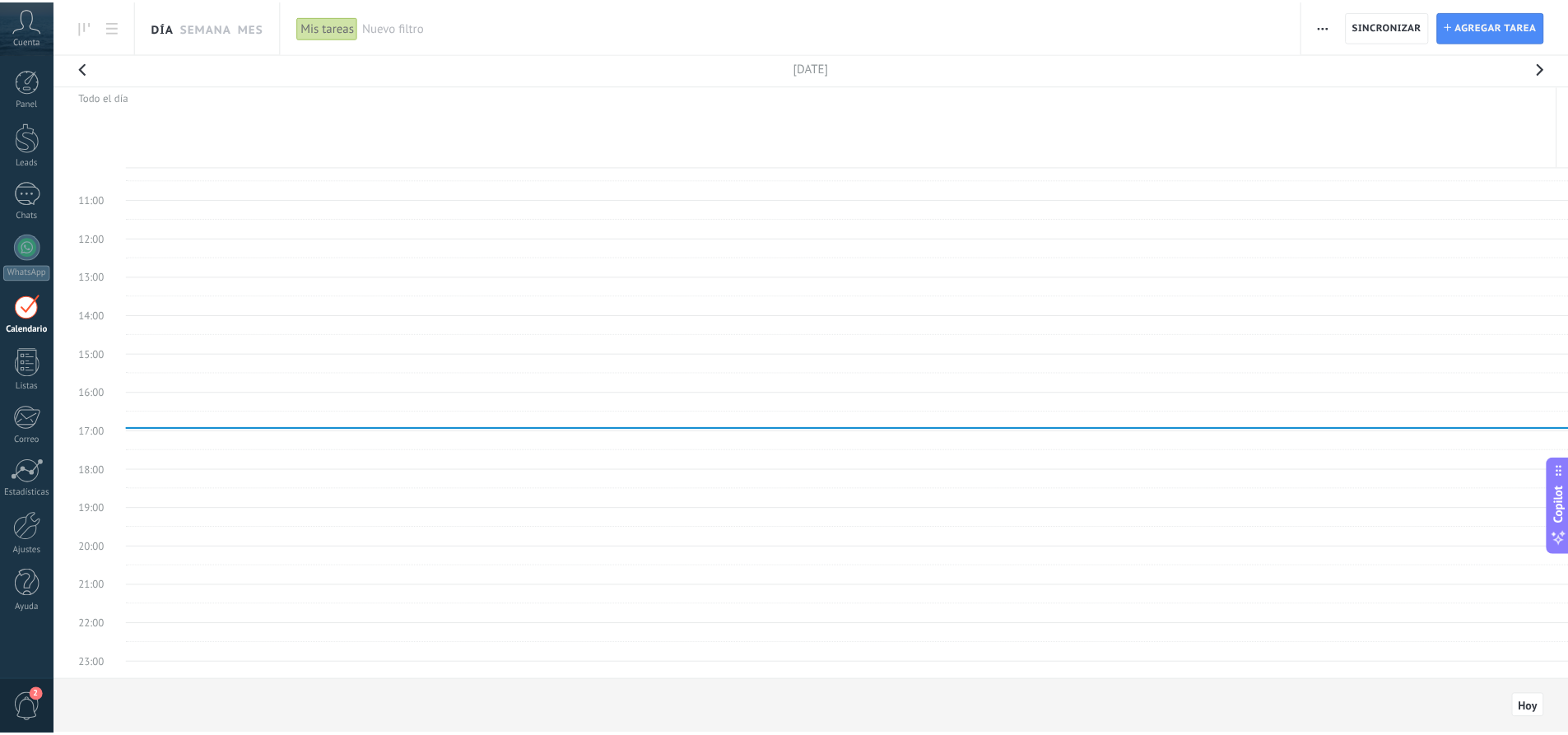
scroll to position [413, 0]
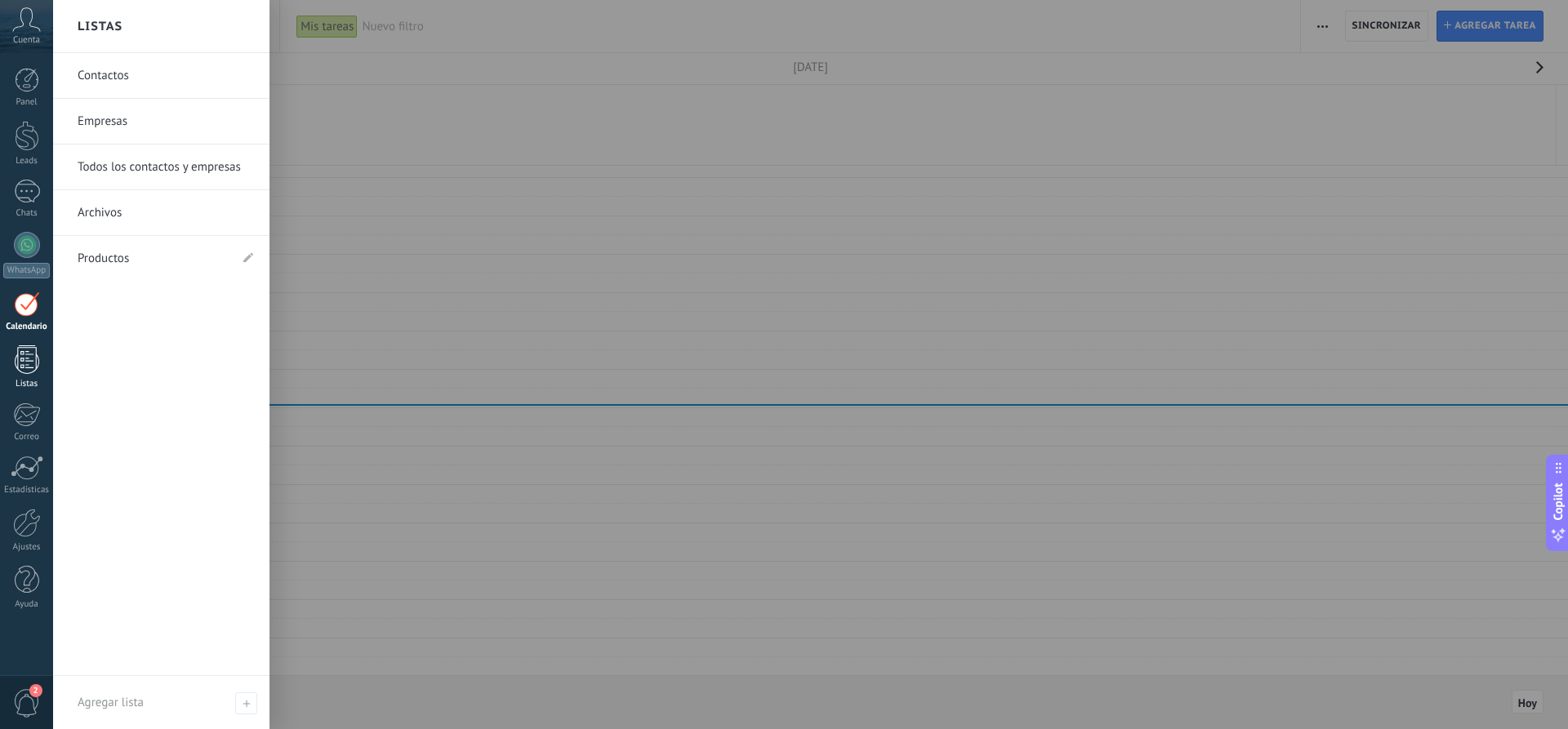
click at [20, 368] on div at bounding box center [26, 359] width 24 height 29
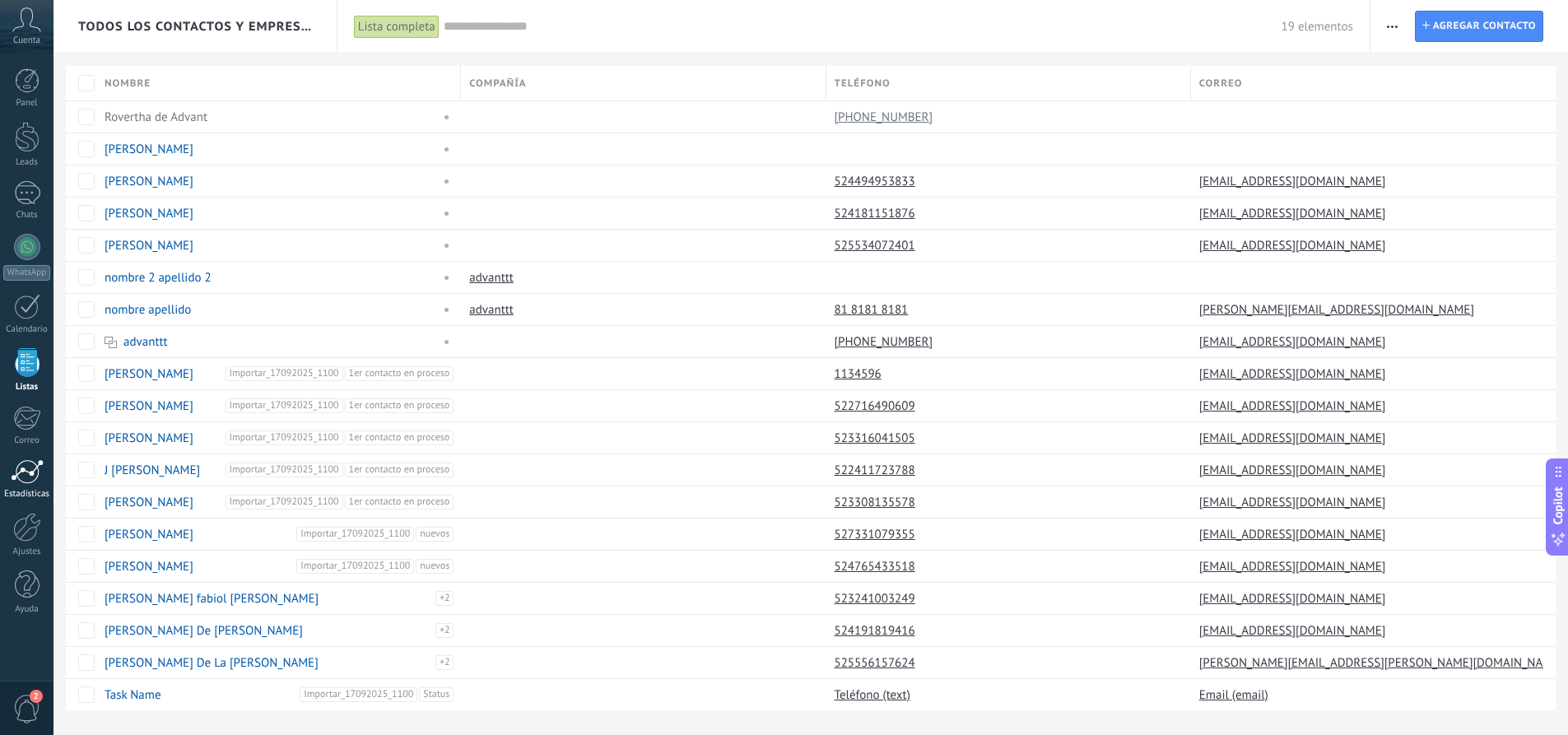
click at [32, 479] on div at bounding box center [27, 471] width 33 height 24
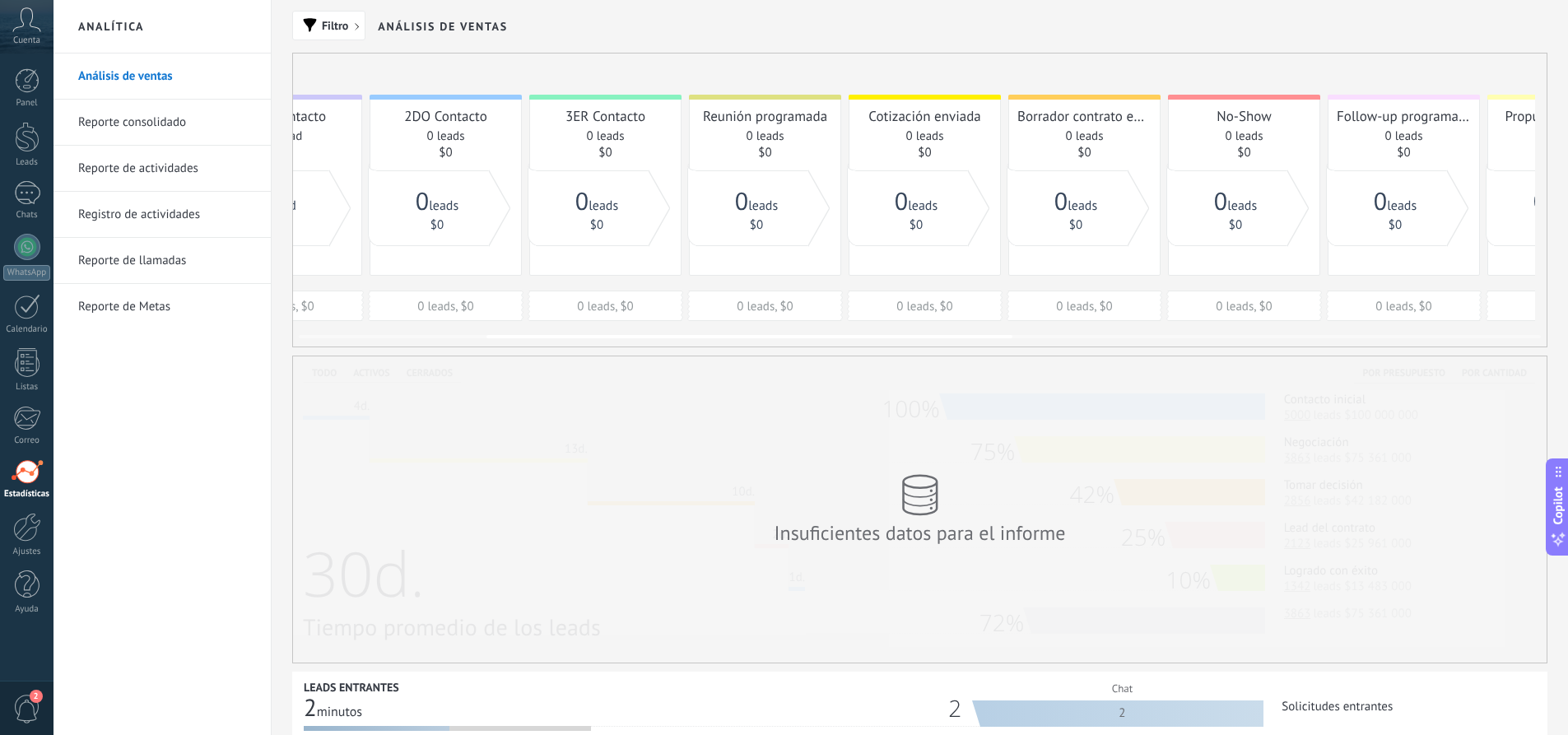
drag, startPoint x: 1024, startPoint y: 271, endPoint x: 585, endPoint y: 259, distance: 439.2
click at [570, 267] on div "3ER Contacto 0 leads $0" at bounding box center [605, 185] width 152 height 181
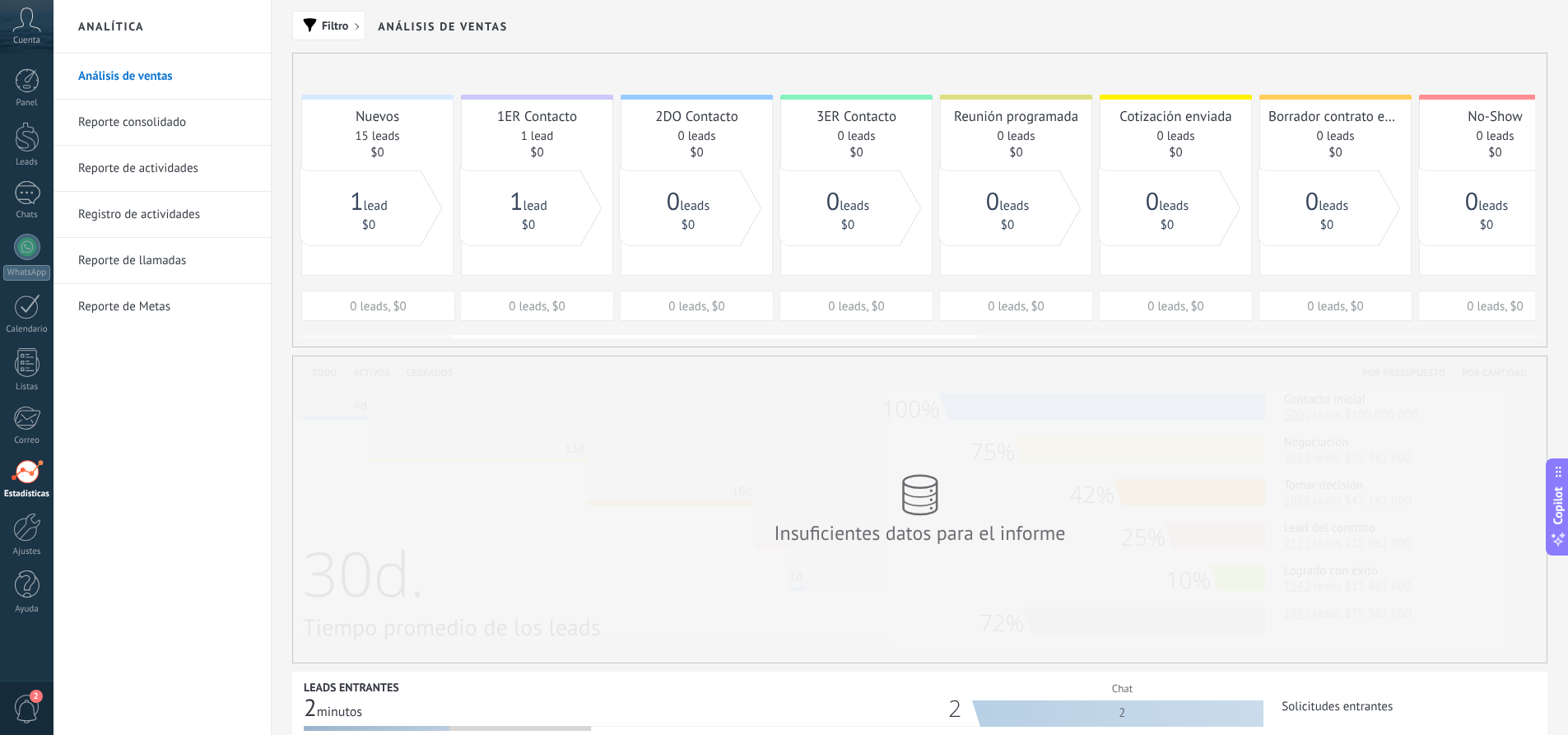
drag, startPoint x: 1025, startPoint y: 231, endPoint x: 1356, endPoint y: 261, distance: 332.4
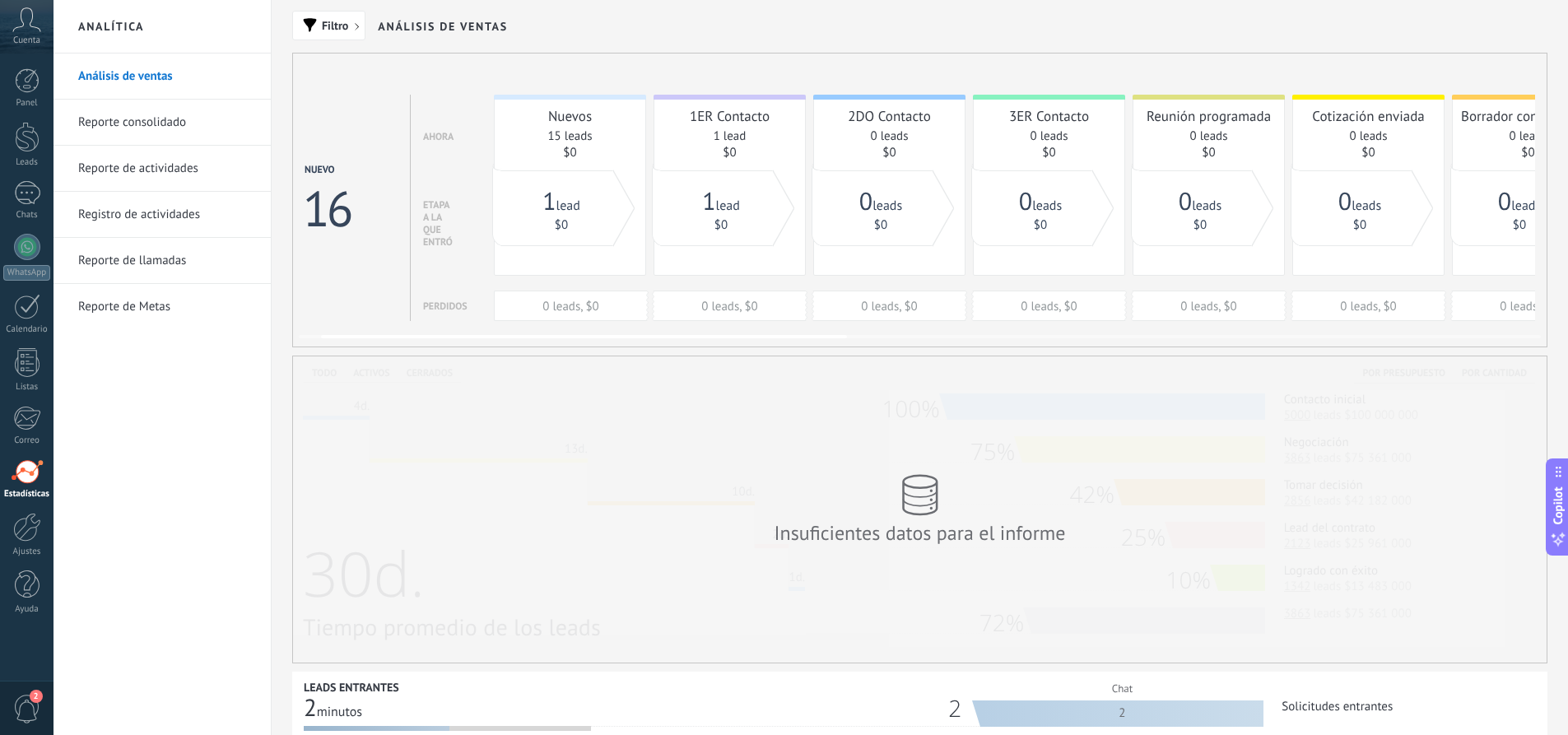
drag, startPoint x: 801, startPoint y: 241, endPoint x: 985, endPoint y: 250, distance: 184.2
click at [24, 537] on div at bounding box center [27, 527] width 28 height 29
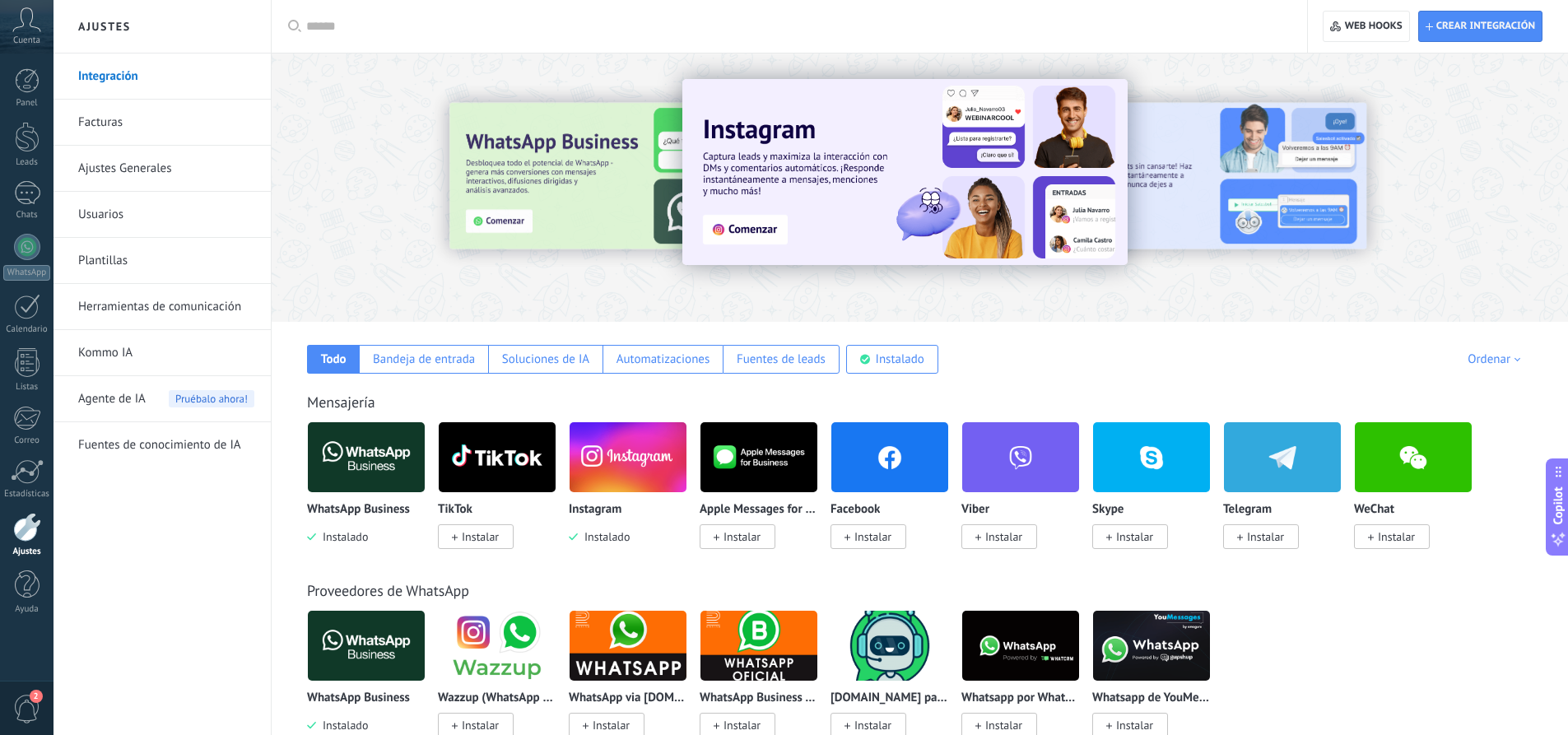
scroll to position [82, 0]
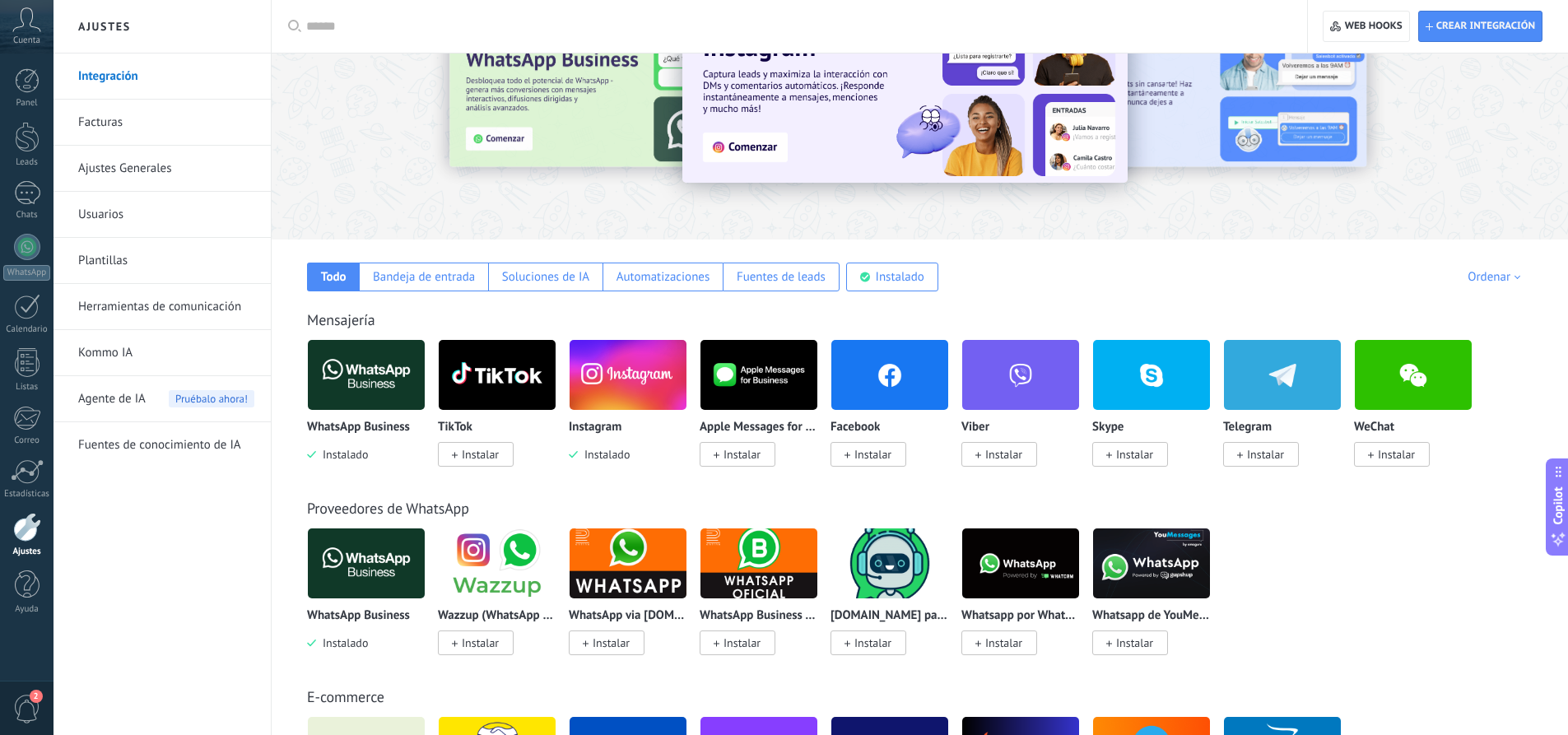
click at [106, 116] on link "Facturas" at bounding box center [166, 122] width 176 height 46
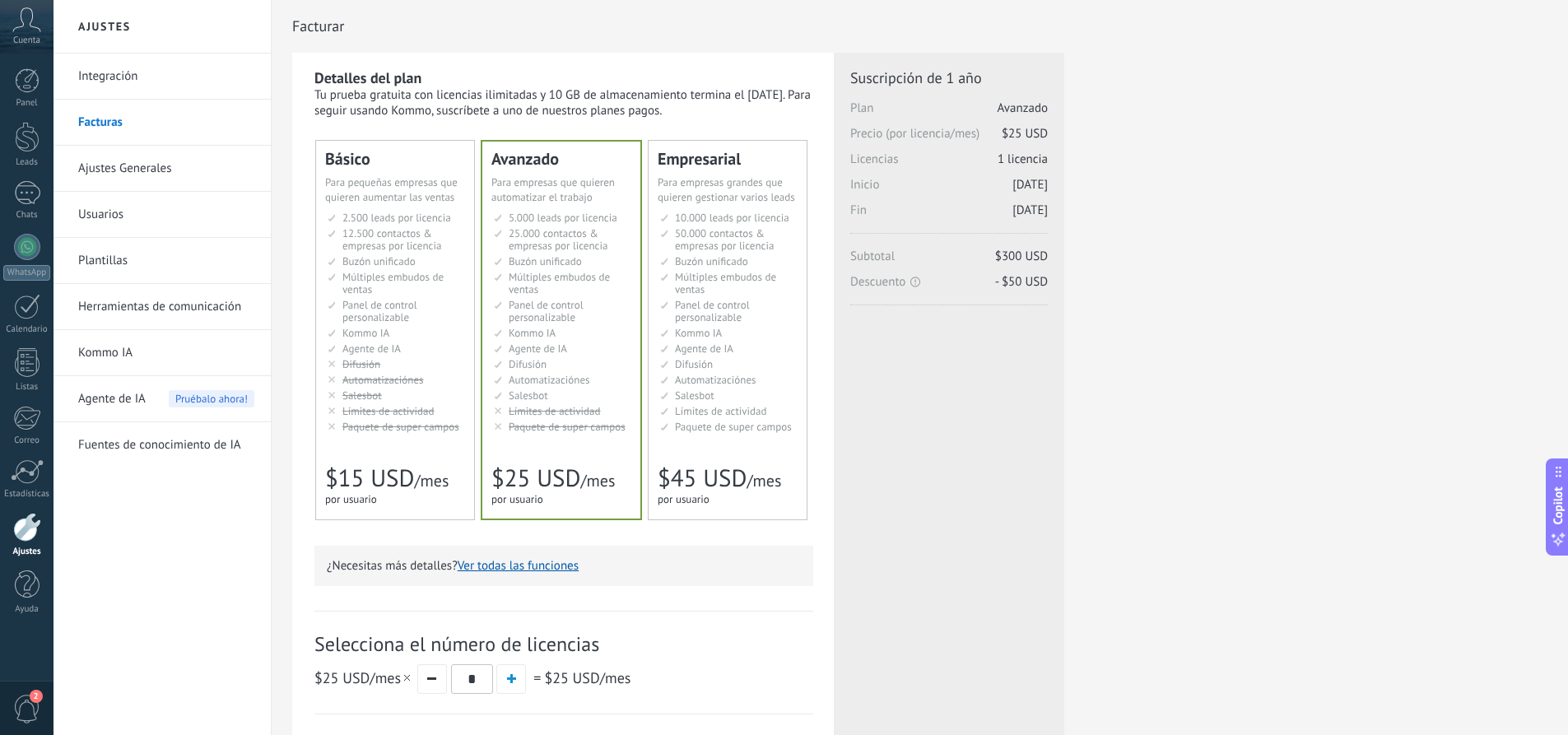
click at [132, 75] on link "Integración" at bounding box center [166, 76] width 176 height 46
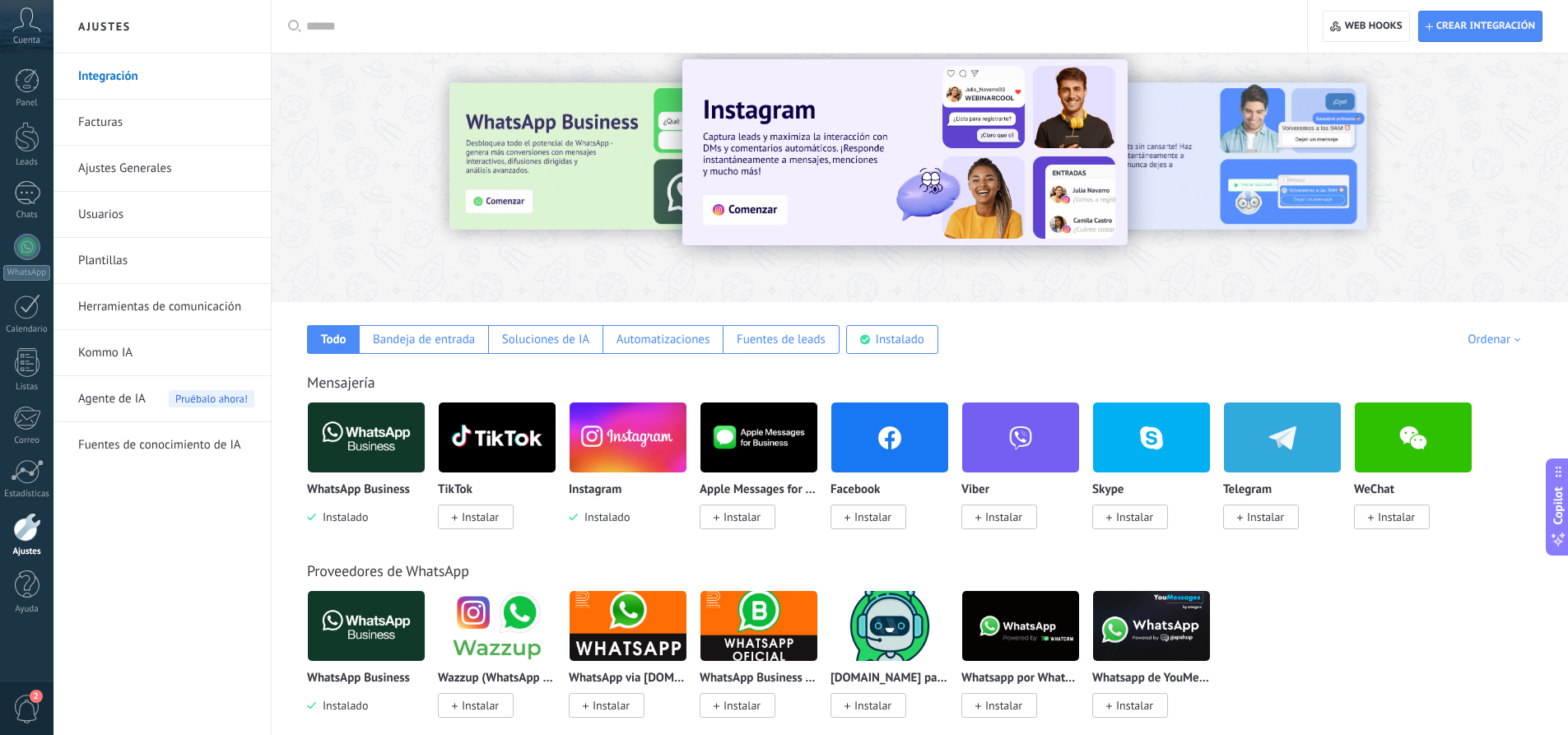
scroll to position [165, 0]
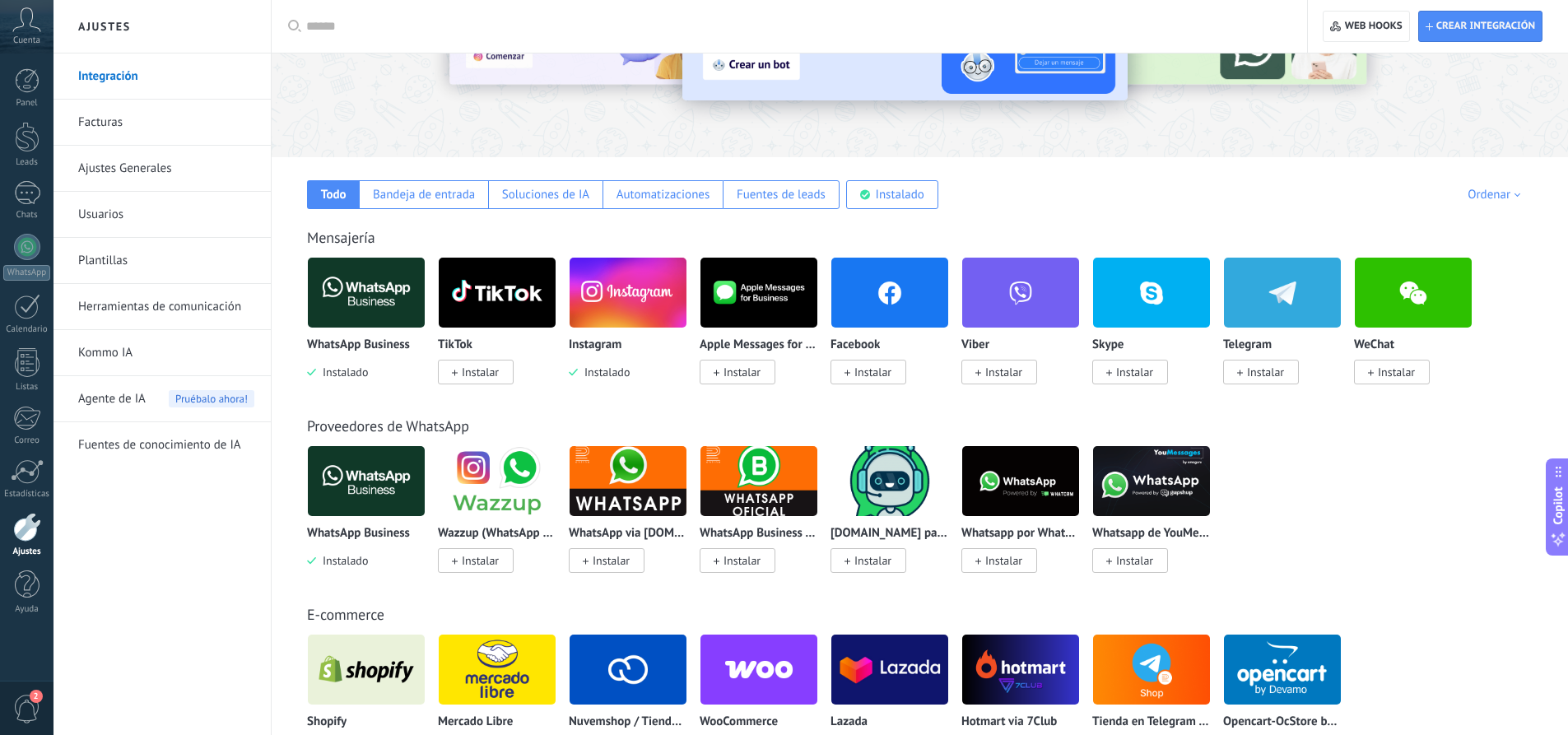
click at [891, 287] on img at bounding box center [890, 292] width 117 height 80
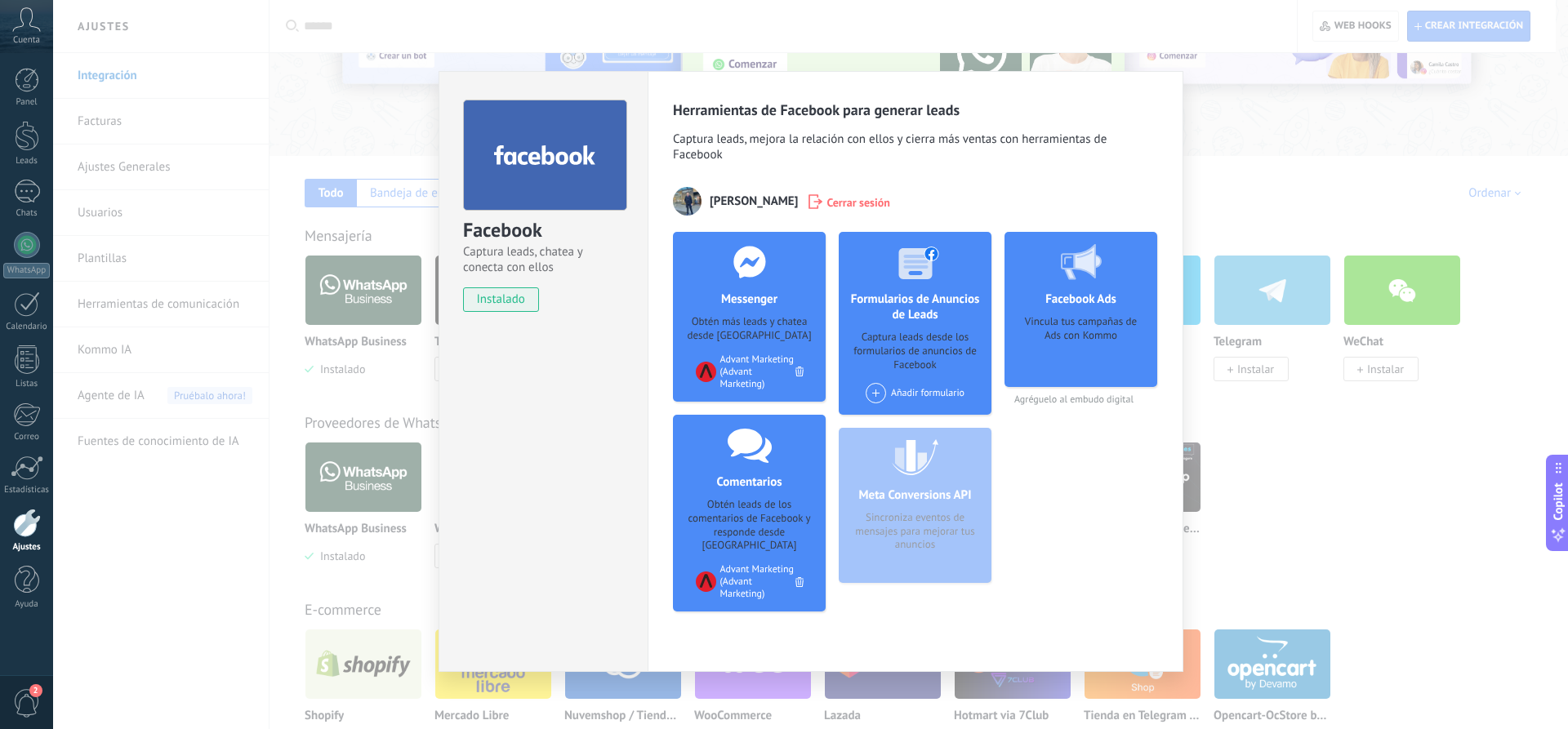
click at [1216, 54] on div "Facebook Captura leads, chatea y conecta con ellos instalado Desinstalar Herram…" at bounding box center [810, 364] width 1514 height 729
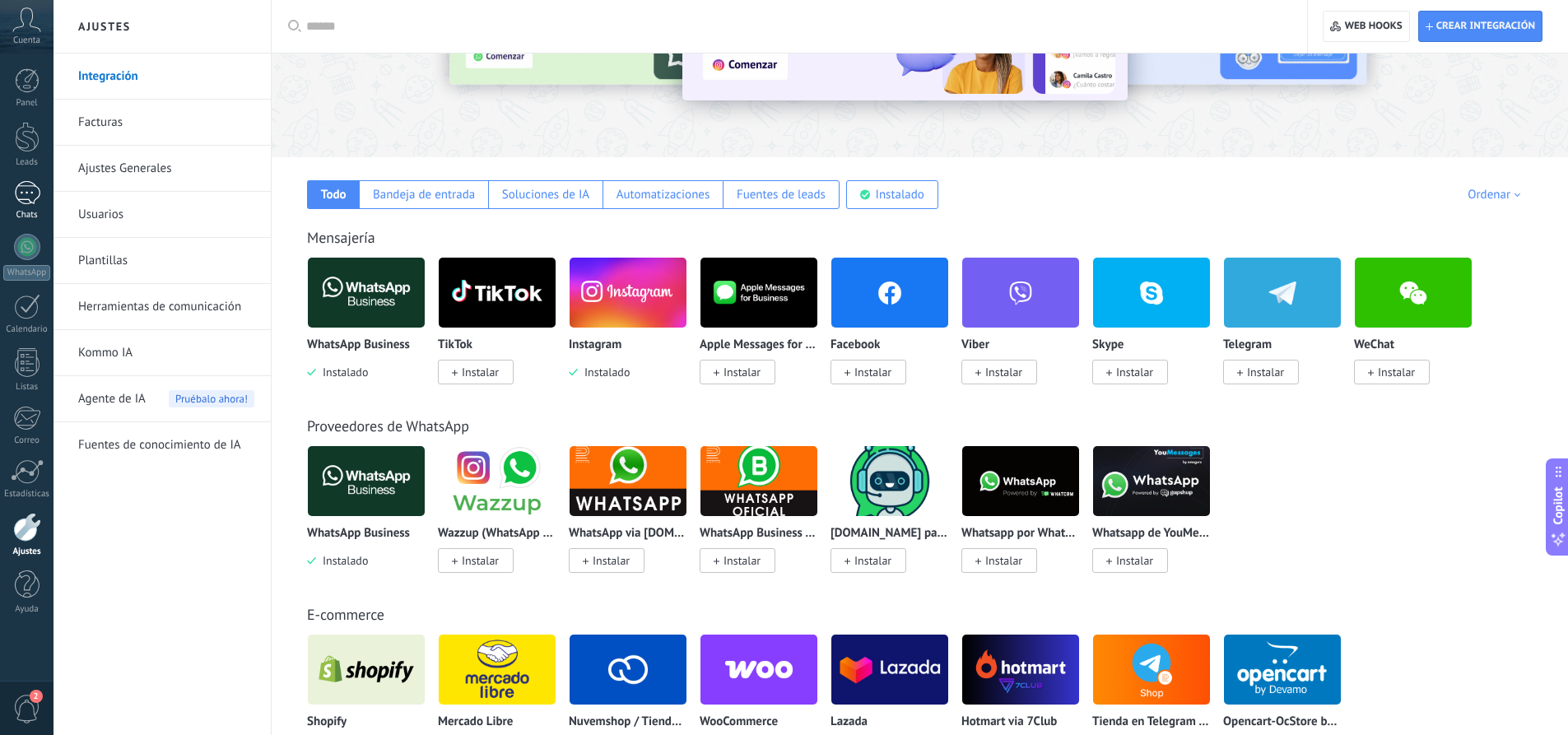
click at [19, 195] on div at bounding box center [27, 193] width 26 height 23
